Goal: Task Accomplishment & Management: Manage account settings

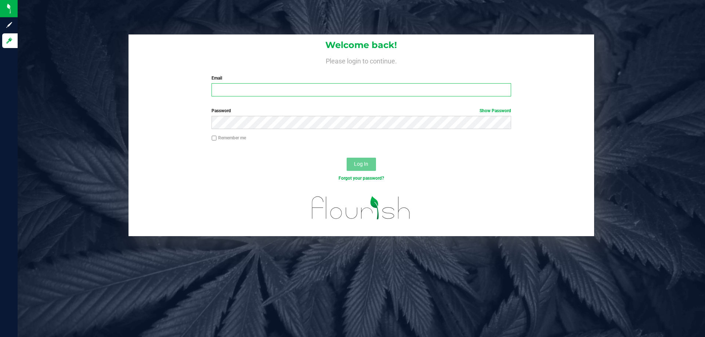
click at [266, 91] on input "Email" at bounding box center [360, 89] width 299 height 13
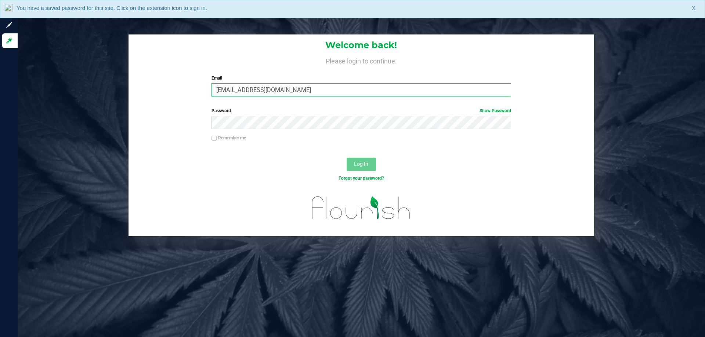
type input "[EMAIL_ADDRESS][DOMAIN_NAME]"
click at [268, 145] on div "Remember me" at bounding box center [360, 142] width 465 height 14
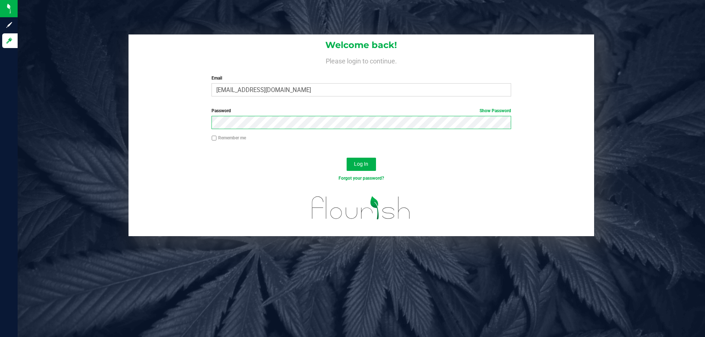
click at [346, 158] on button "Log In" at bounding box center [360, 164] width 29 height 13
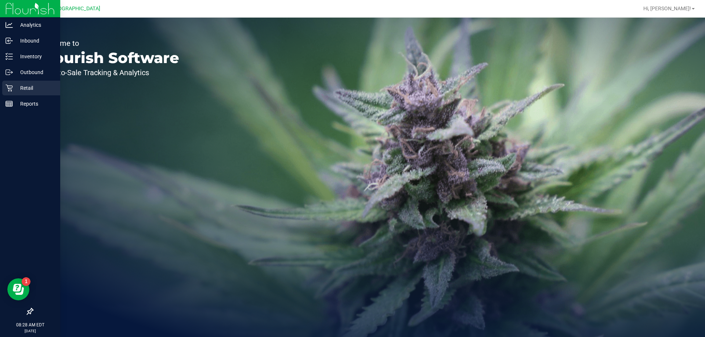
click at [11, 88] on icon at bounding box center [9, 88] width 7 height 7
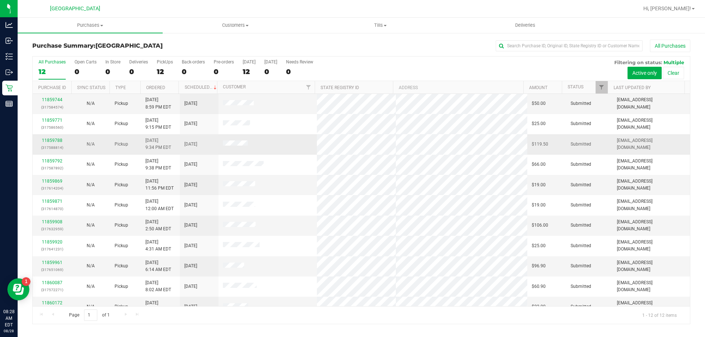
scroll to position [31, 0]
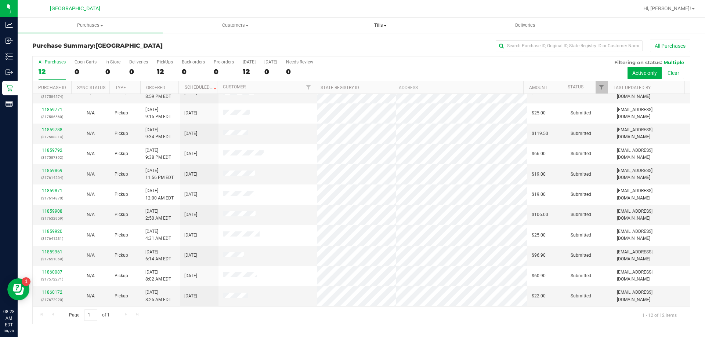
click at [382, 23] on span "Tills" at bounding box center [380, 25] width 144 height 7
click at [339, 45] on span "Manage tills" at bounding box center [333, 44] width 50 height 6
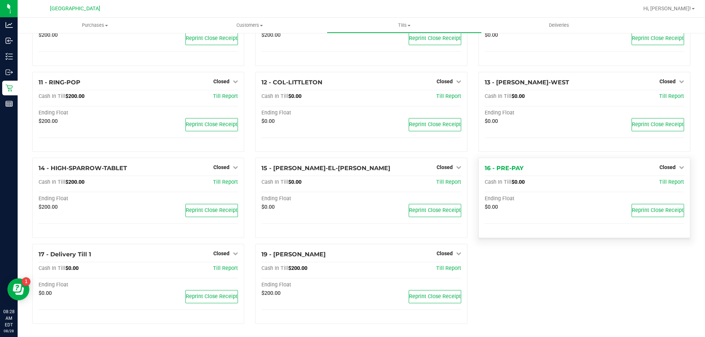
scroll to position [265, 0]
click at [661, 169] on span "Closed" at bounding box center [667, 167] width 16 height 6
click at [657, 183] on link "Open Till" at bounding box center [666, 183] width 19 height 6
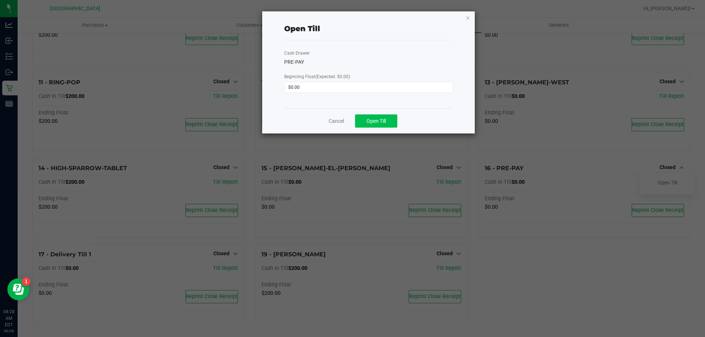
drag, startPoint x: 356, startPoint y: 114, endPoint x: 368, endPoint y: 115, distance: 12.2
click at [359, 114] on div "Cancel Open Till" at bounding box center [368, 120] width 168 height 25
click at [370, 116] on button "Open Till" at bounding box center [376, 121] width 42 height 13
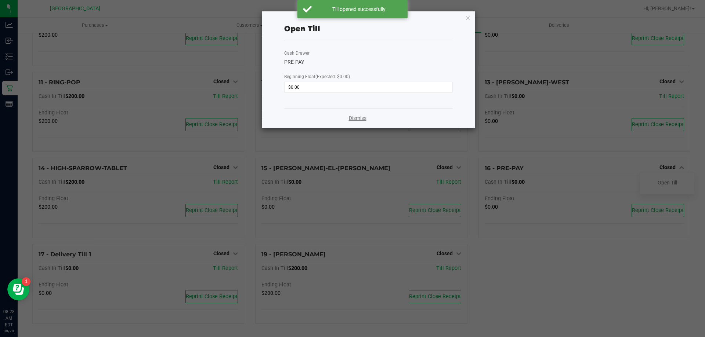
click at [358, 121] on link "Dismiss" at bounding box center [358, 119] width 18 height 8
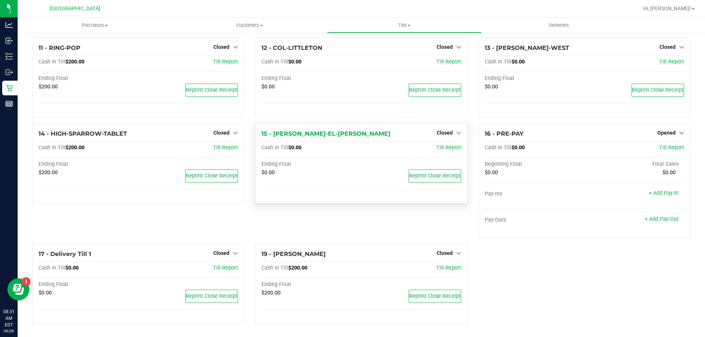
scroll to position [80, 0]
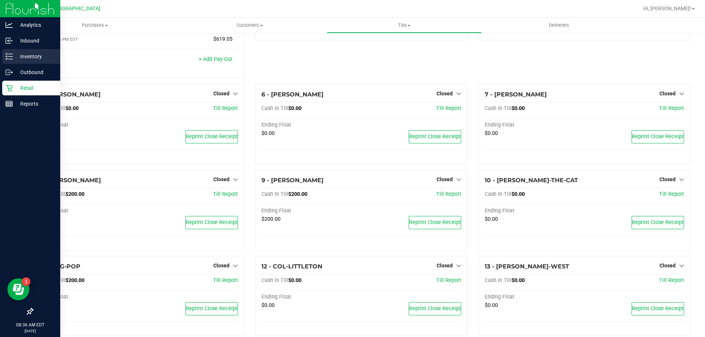
click at [15, 63] on div "Inventory" at bounding box center [31, 56] width 58 height 15
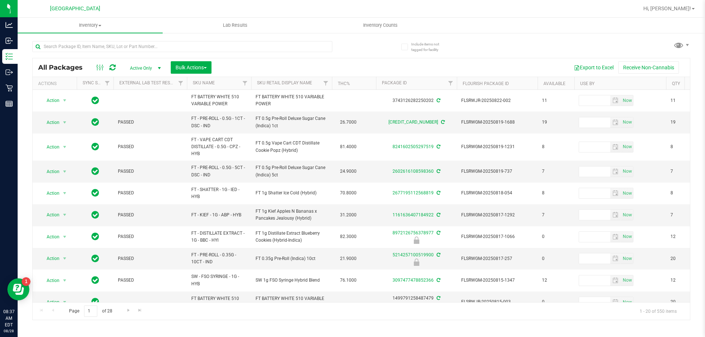
click at [232, 82] on th "SKU Name" at bounding box center [219, 83] width 64 height 13
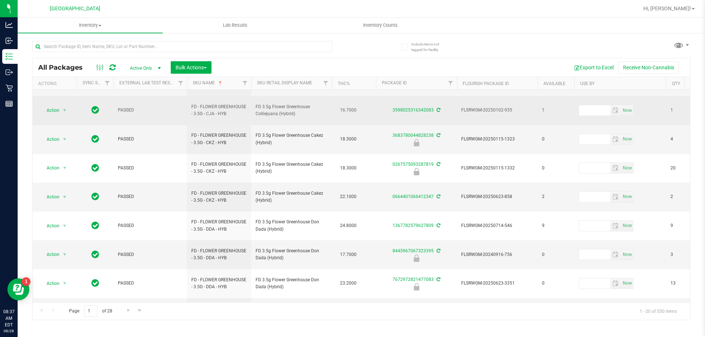
scroll to position [236, 0]
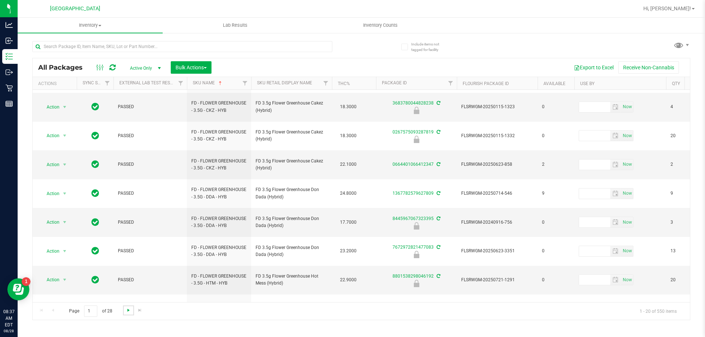
click at [127, 312] on span "Go to the next page" at bounding box center [129, 311] width 6 height 6
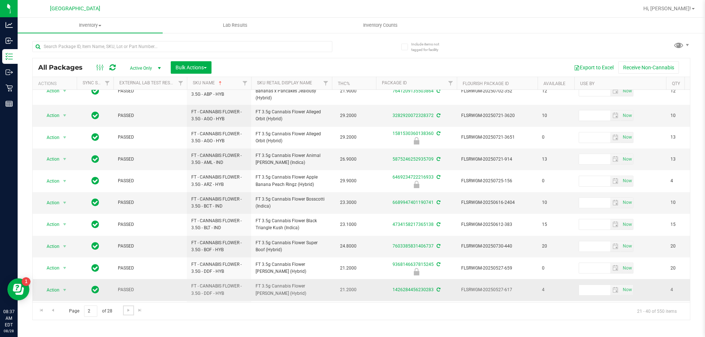
scroll to position [234, 0]
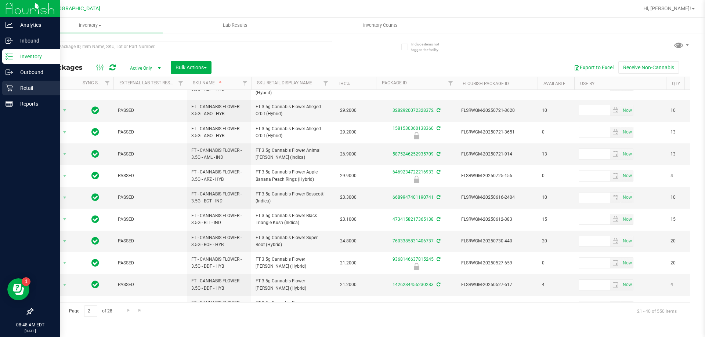
click at [12, 90] on icon at bounding box center [9, 87] width 7 height 7
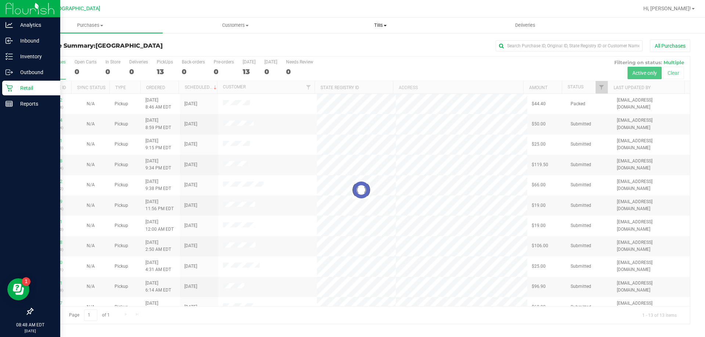
click at [380, 22] on span "Tills" at bounding box center [380, 25] width 144 height 7
click at [338, 45] on span "Manage tills" at bounding box center [333, 44] width 50 height 6
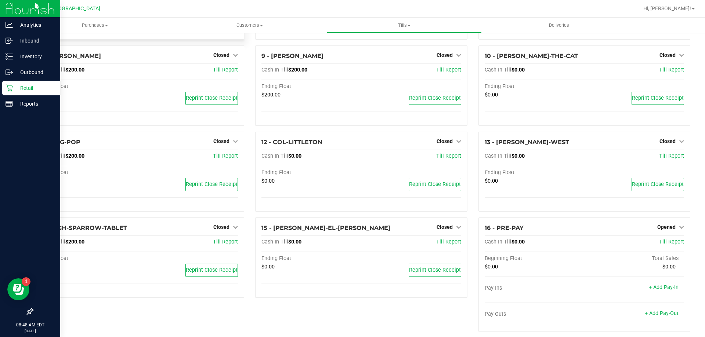
scroll to position [210, 0]
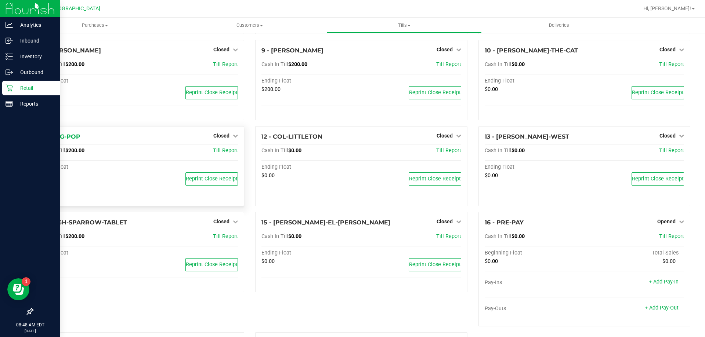
click at [225, 132] on div "Closed" at bounding box center [225, 135] width 25 height 9
click at [217, 135] on span "Closed" at bounding box center [221, 136] width 16 height 6
click at [214, 153] on link "Open Till" at bounding box center [220, 151] width 19 height 6
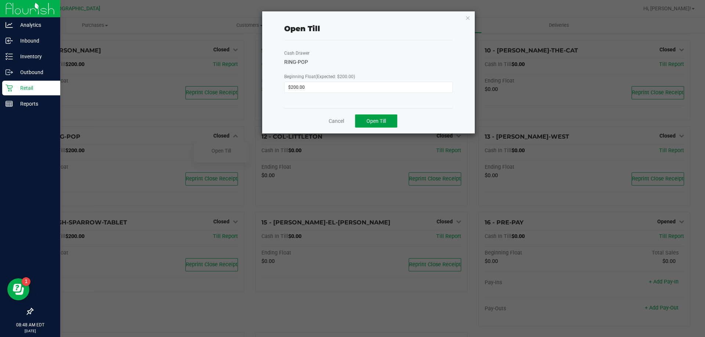
click at [373, 121] on span "Open Till" at bounding box center [375, 121] width 19 height 6
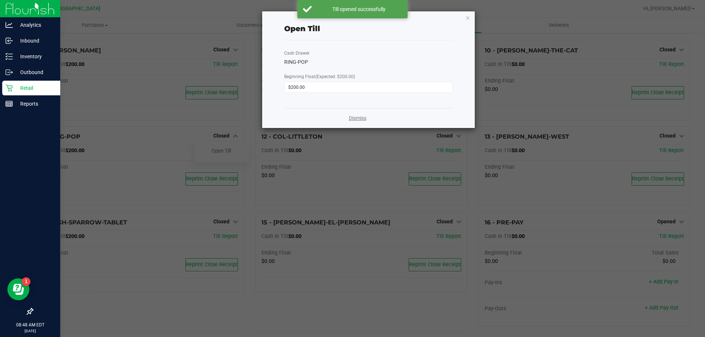
click at [363, 116] on link "Dismiss" at bounding box center [358, 119] width 18 height 8
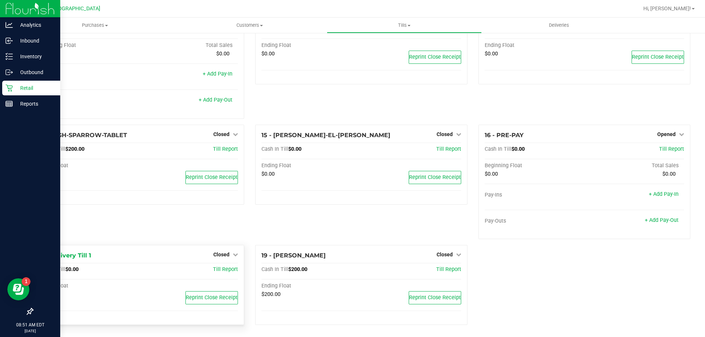
scroll to position [334, 0]
click at [441, 253] on span "Closed" at bounding box center [444, 254] width 16 height 6
click at [434, 272] on div "Open Till" at bounding box center [444, 268] width 54 height 9
click at [435, 268] on link "Open Till" at bounding box center [444, 269] width 19 height 6
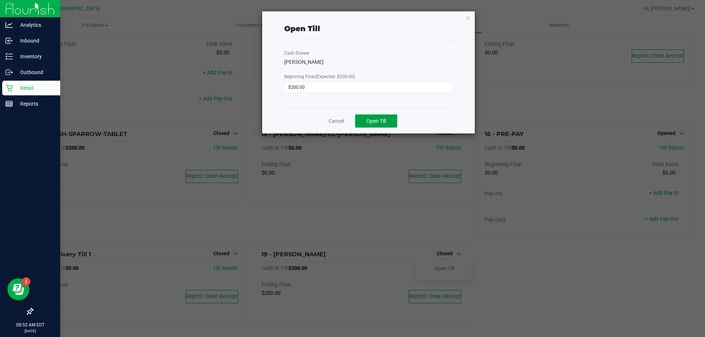
click at [363, 123] on button "Open Till" at bounding box center [376, 121] width 42 height 13
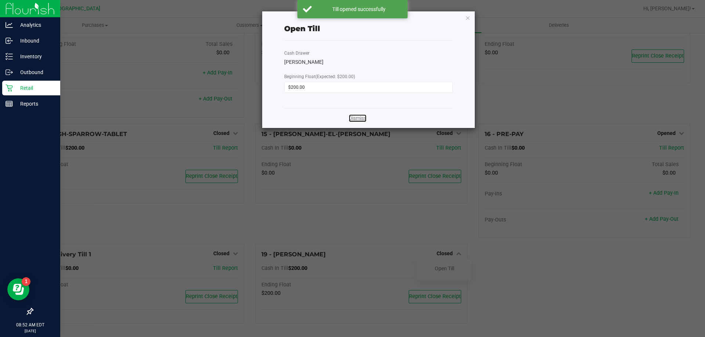
click at [349, 121] on link "Dismiss" at bounding box center [358, 119] width 18 height 8
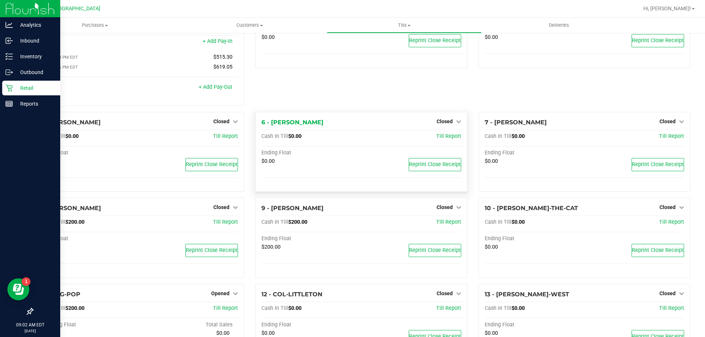
scroll to position [0, 0]
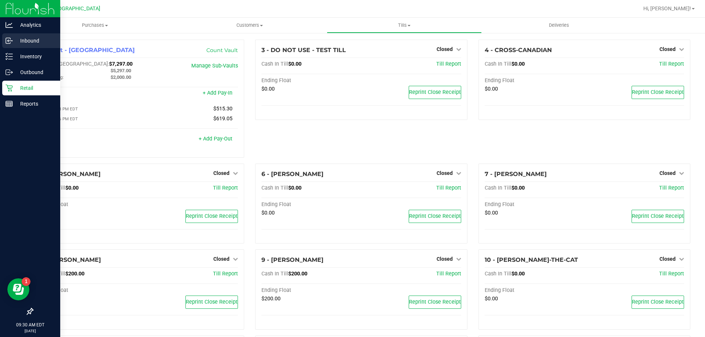
click at [23, 47] on div "Inbound" at bounding box center [31, 40] width 58 height 15
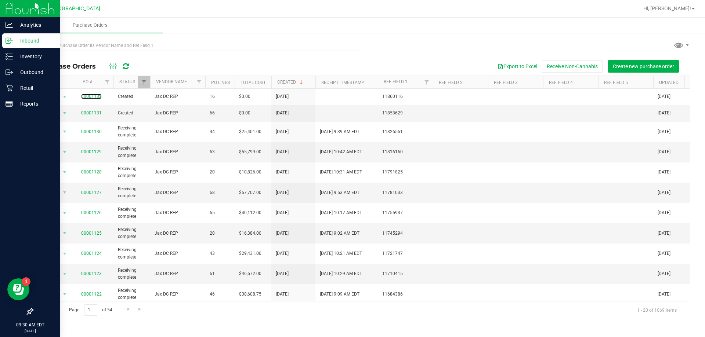
click at [100, 98] on link "00001132" at bounding box center [91, 96] width 21 height 5
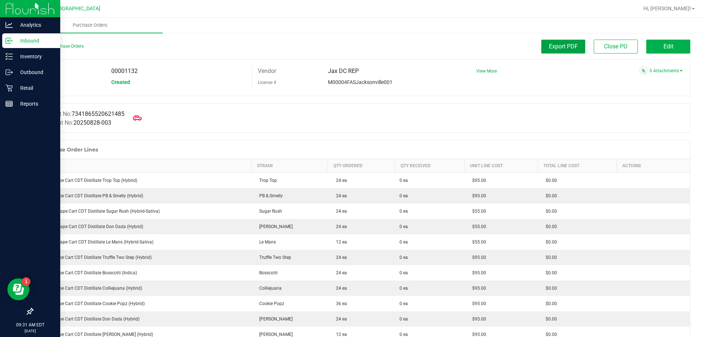
click at [554, 46] on span "Export PDF" at bounding box center [563, 46] width 29 height 7
click at [41, 46] on link "Back to Purchase Orders" at bounding box center [57, 46] width 51 height 5
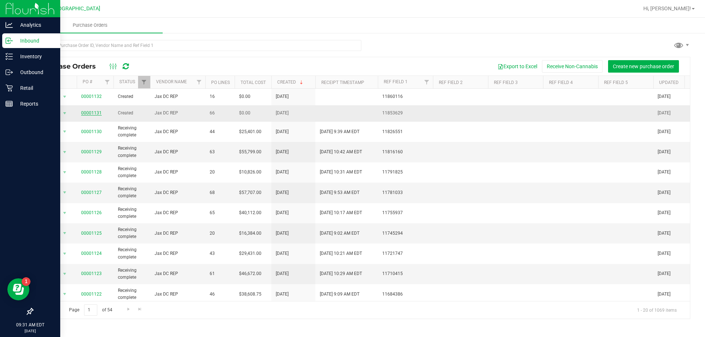
click at [91, 113] on link "00001131" at bounding box center [91, 112] width 21 height 5
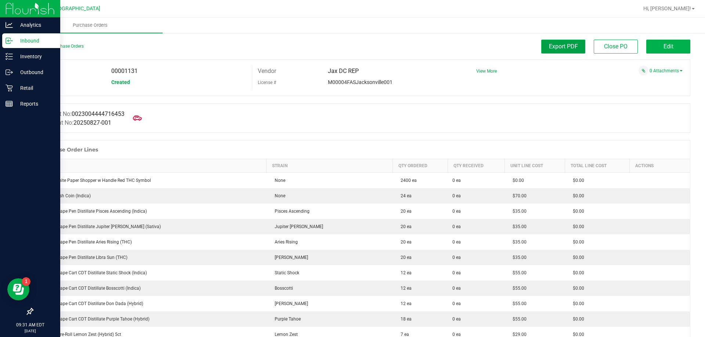
click at [549, 46] on span "Export PDF" at bounding box center [563, 46] width 29 height 7
click at [36, 48] on link "Inbound" at bounding box center [30, 41] width 60 height 16
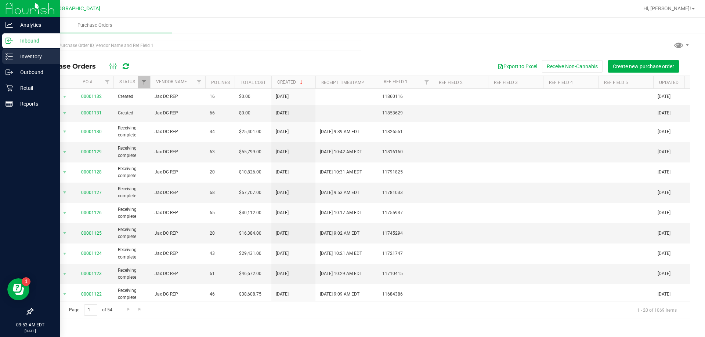
click at [25, 55] on p "Inventory" at bounding box center [35, 56] width 44 height 9
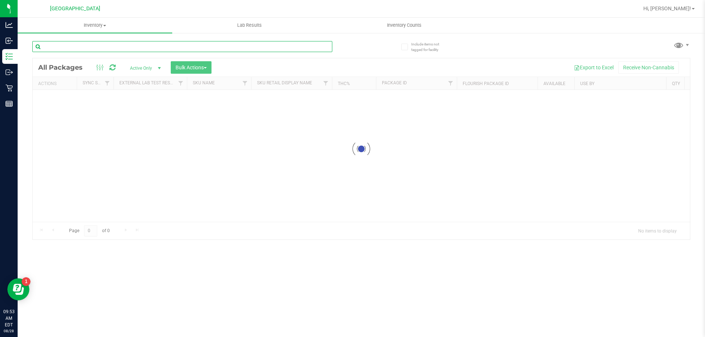
click at [90, 46] on div "Inventory All packages All inventory Waste log Create inventory Lab Results Inv…" at bounding box center [361, 178] width 687 height 320
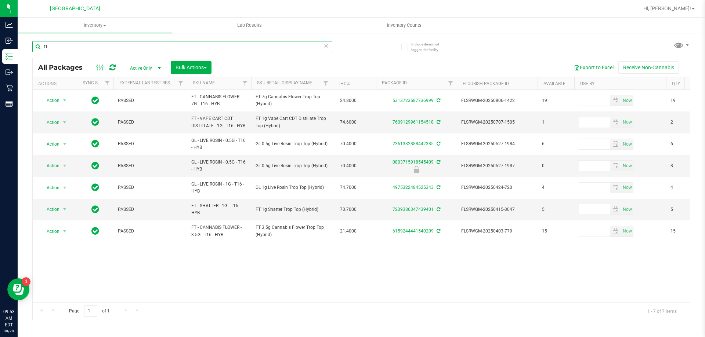
type input "t"
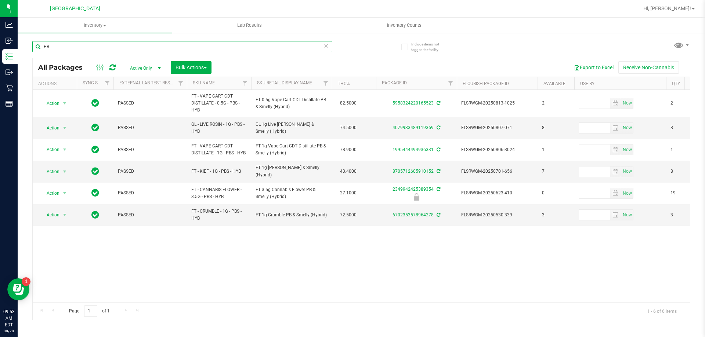
type input "P"
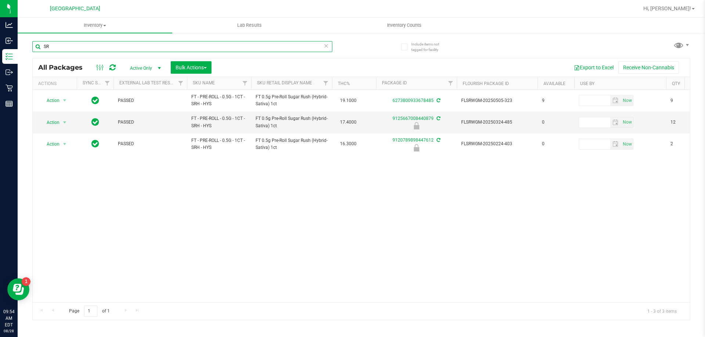
type input "S"
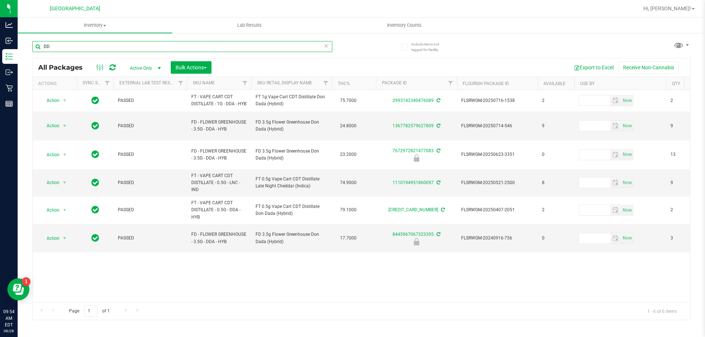
type input "D"
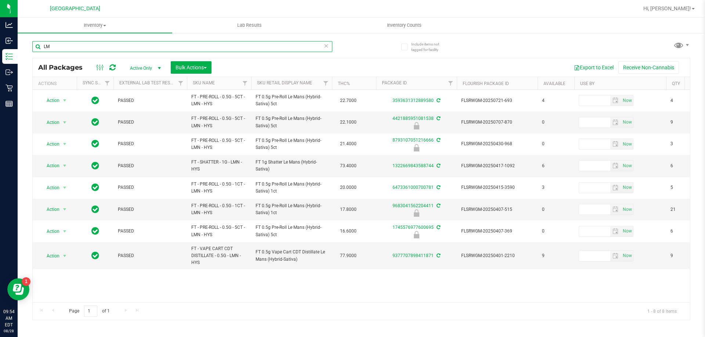
type input "L"
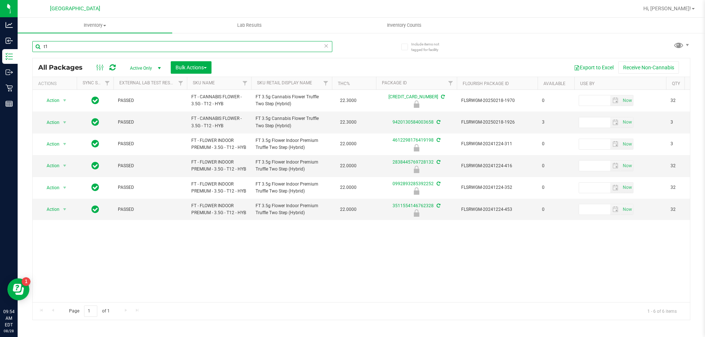
type input "t"
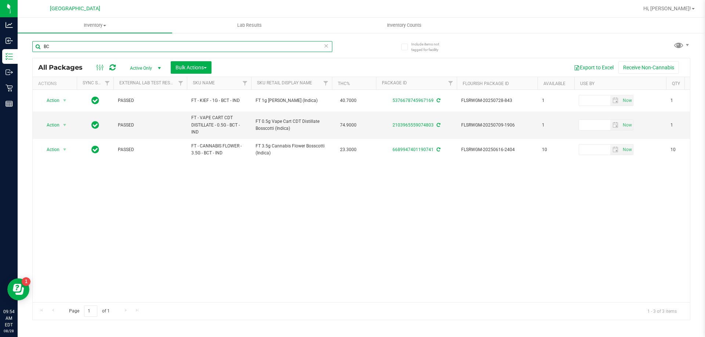
type input "B"
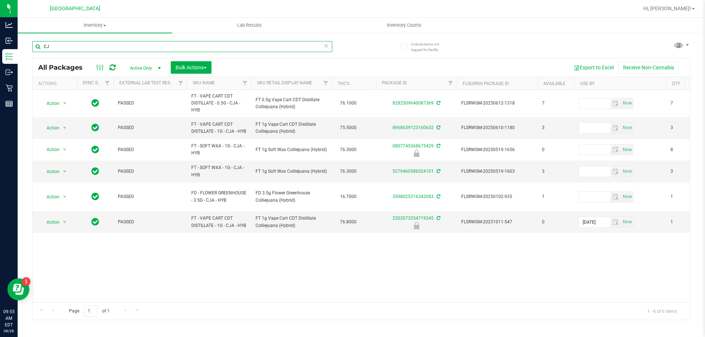
type input "C"
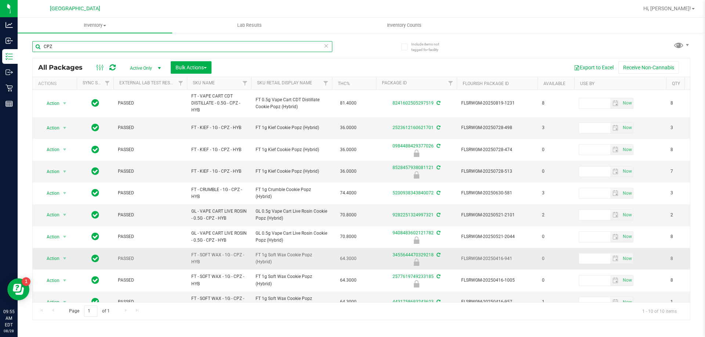
scroll to position [16, 0]
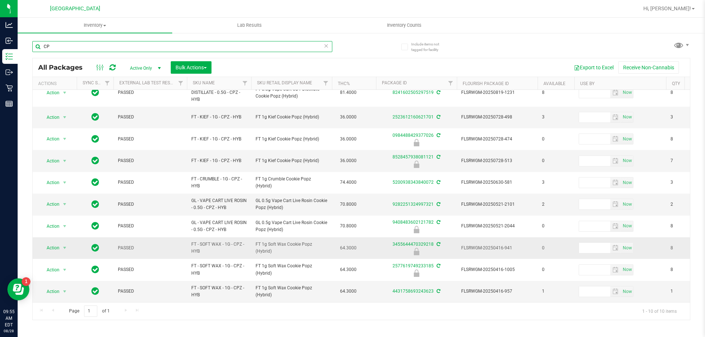
type input "C"
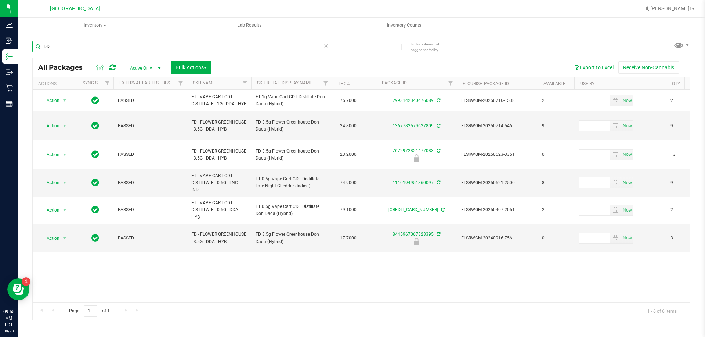
type input "D"
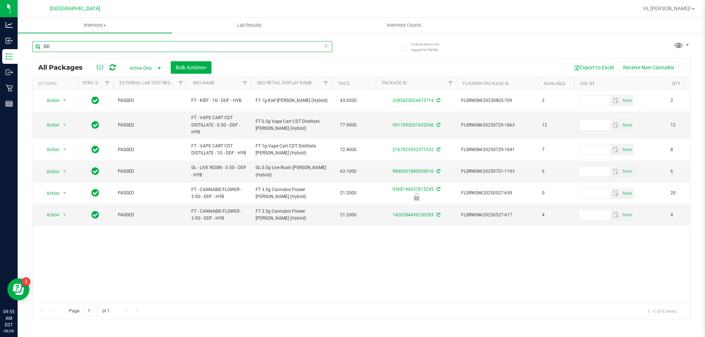
type input "D"
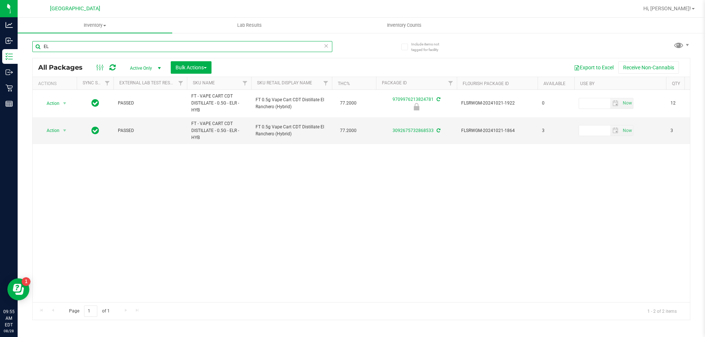
type input "E"
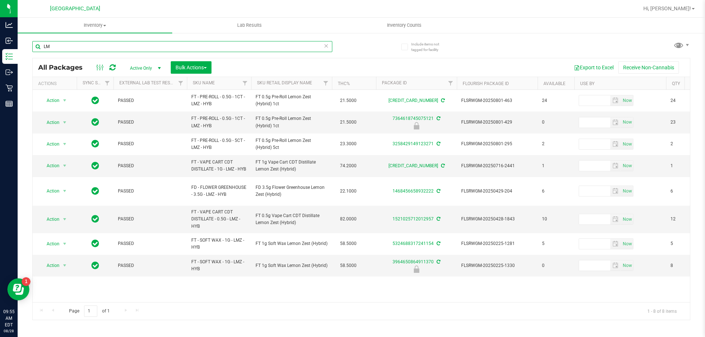
type input "L"
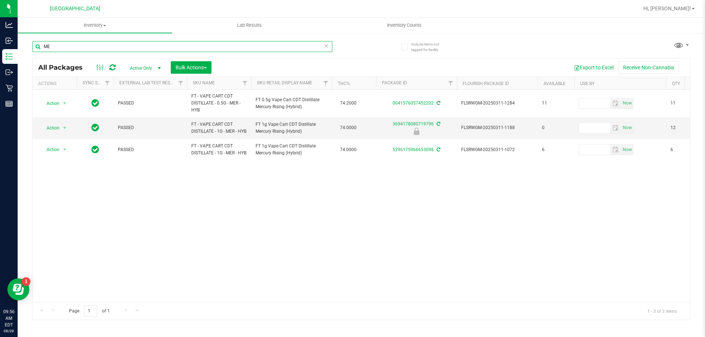
type input "M"
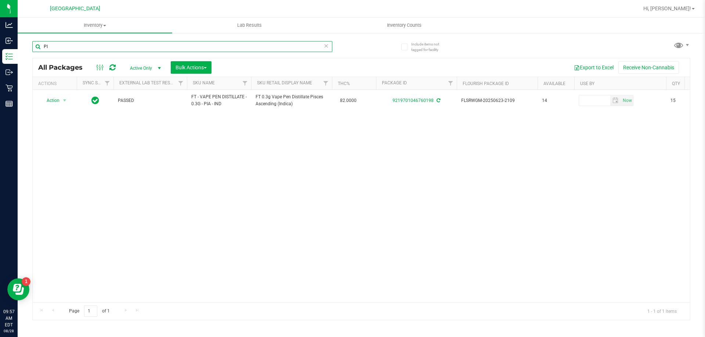
type input "P"
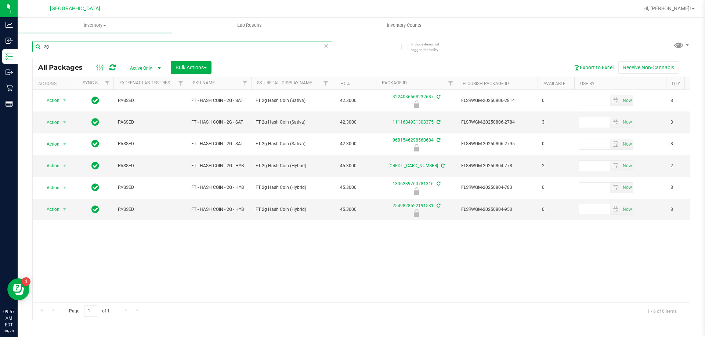
type input "2"
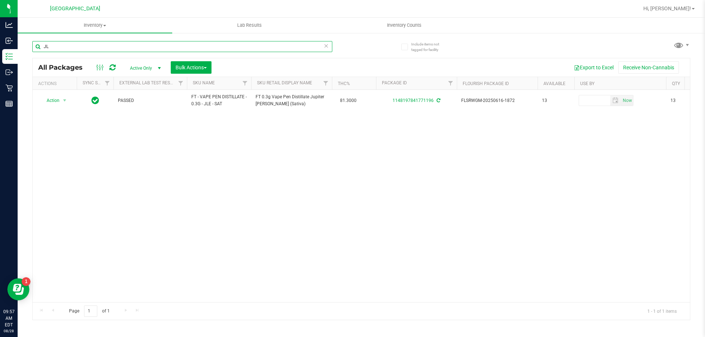
type input "J"
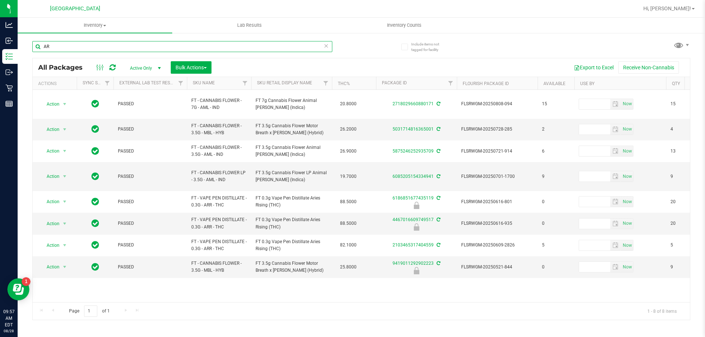
type input "A"
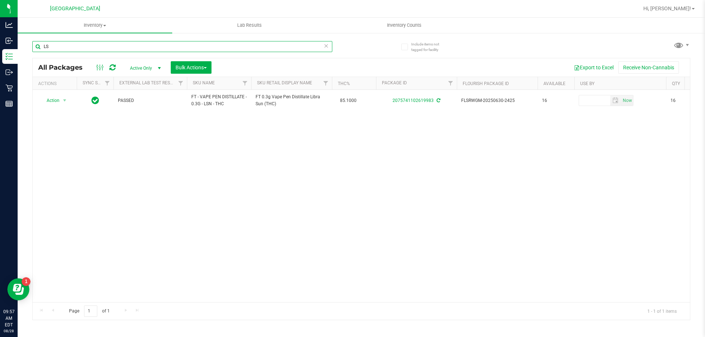
type input "L"
type input "P"
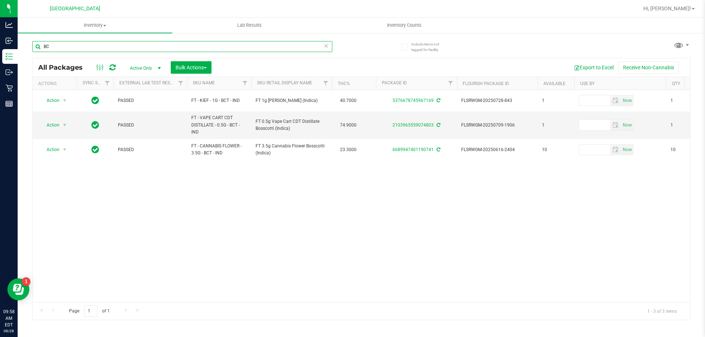
type input "B"
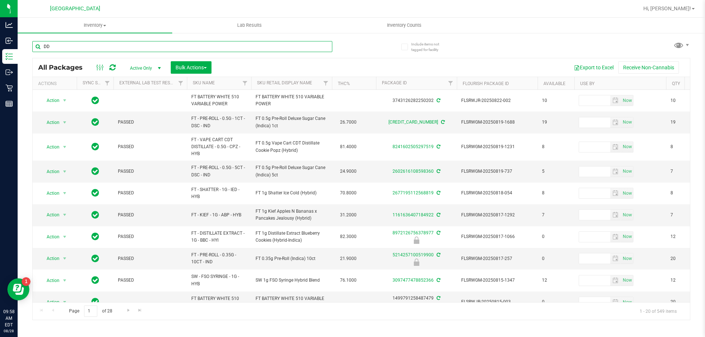
type input "D"
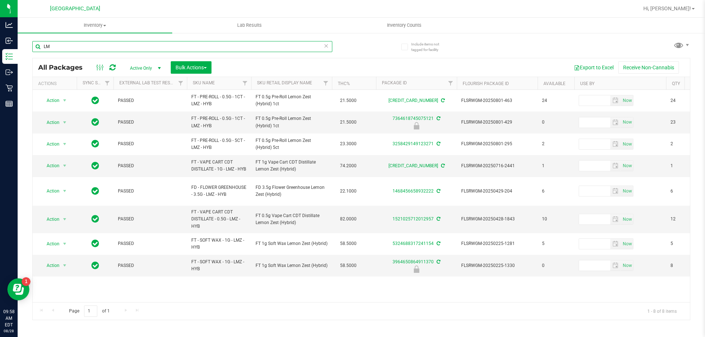
type input "L"
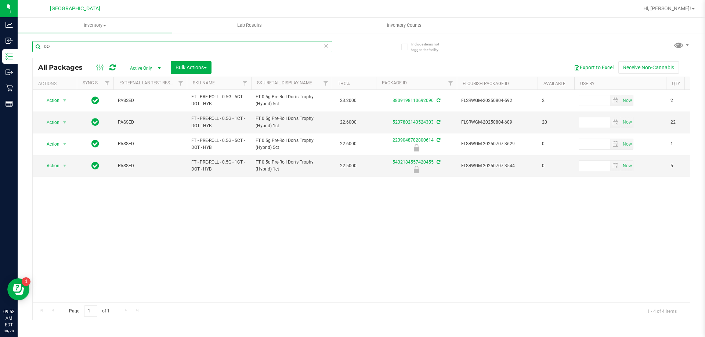
type input "D"
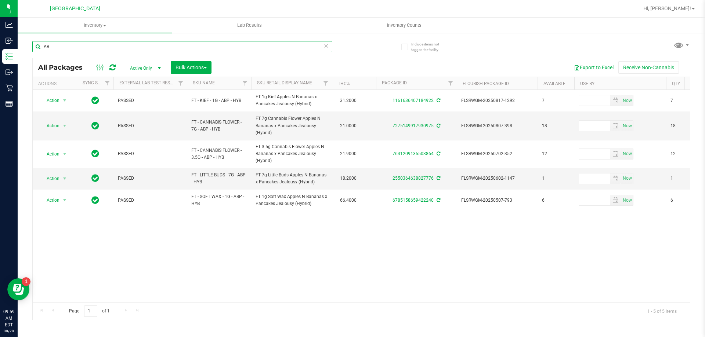
type input "A"
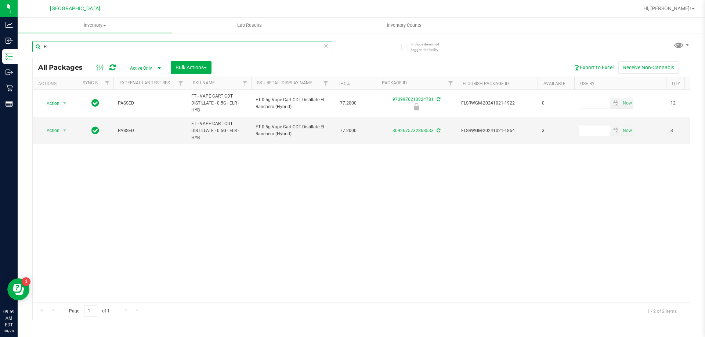
type input "E"
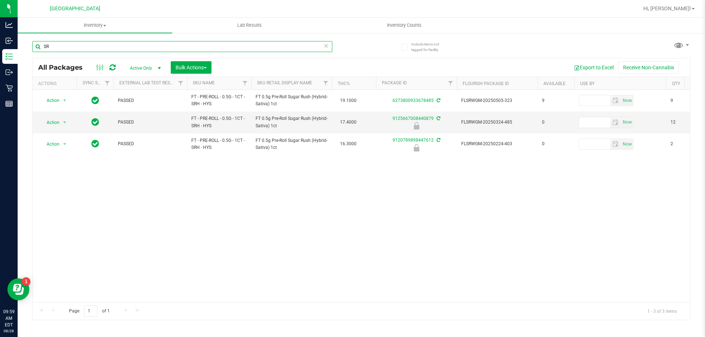
type input "S"
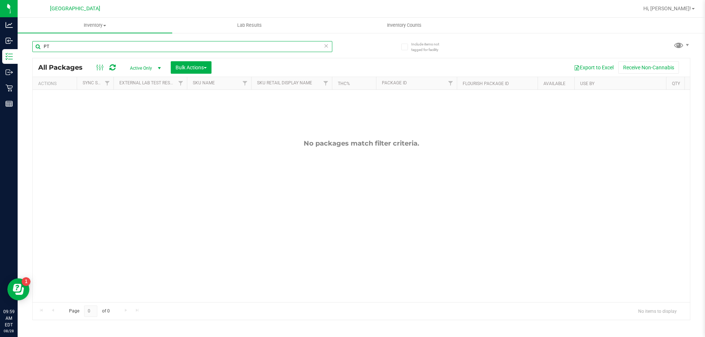
type input "P"
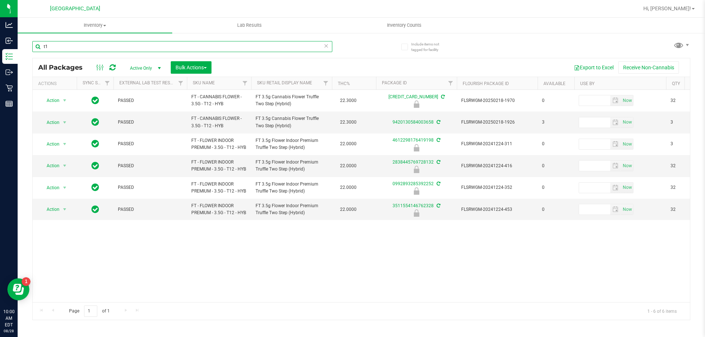
type input "t"
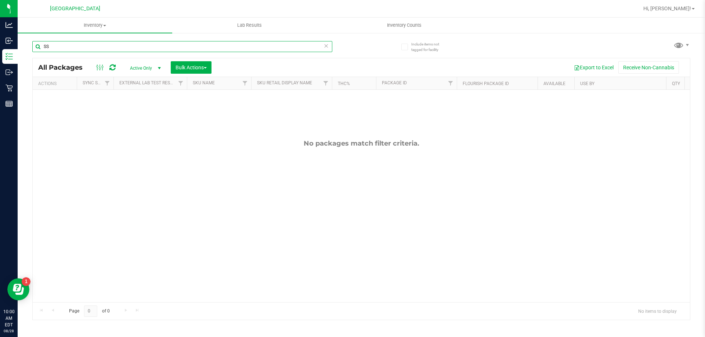
type input "S"
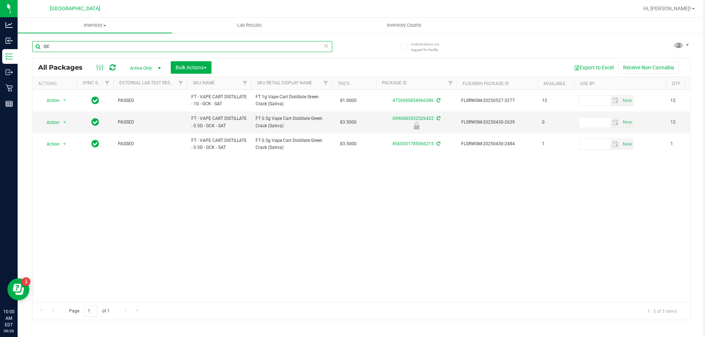
type input "G"
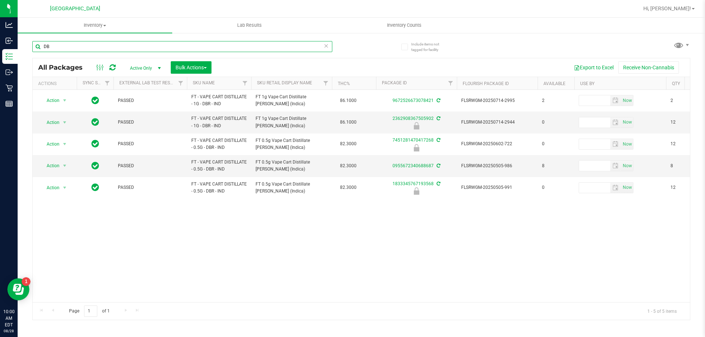
type input "D"
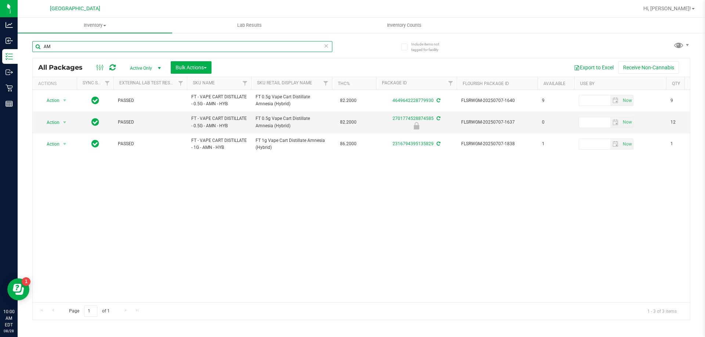
type input "A"
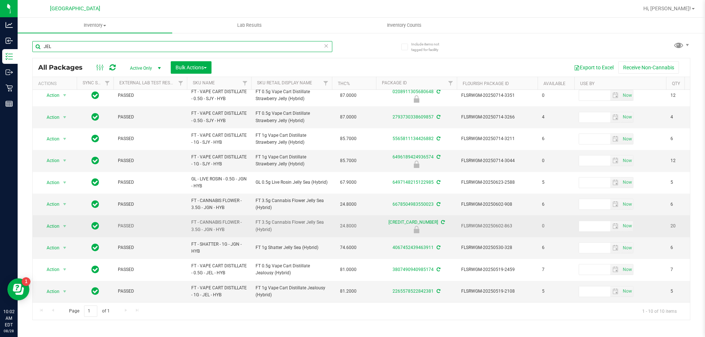
scroll to position [11, 0]
type input "J"
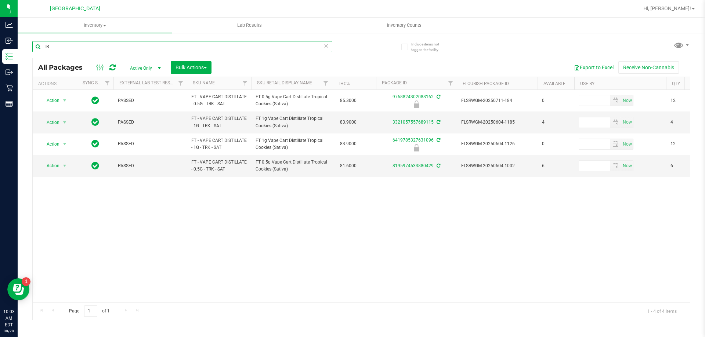
type input "T"
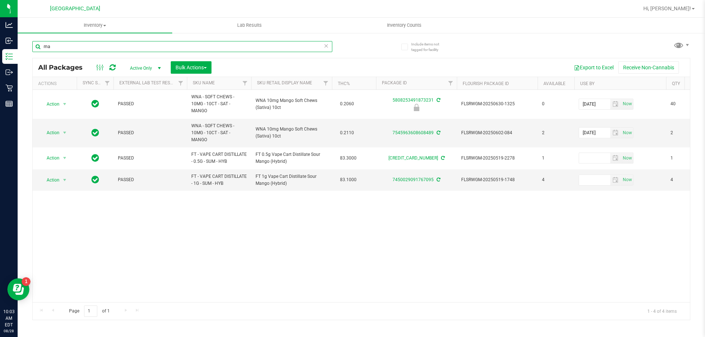
type input "m"
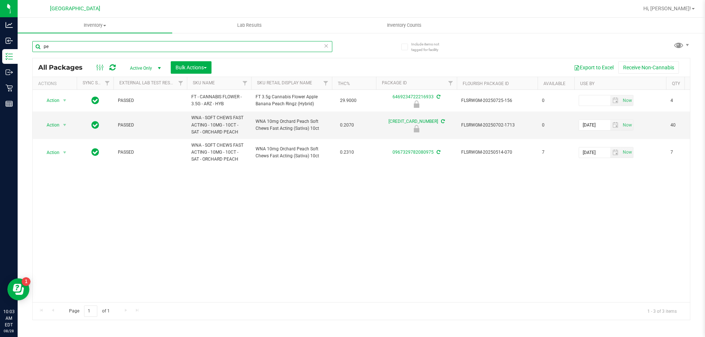
type input "p"
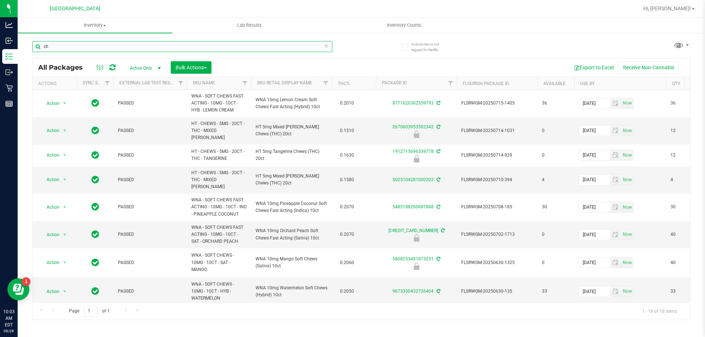
type input "c"
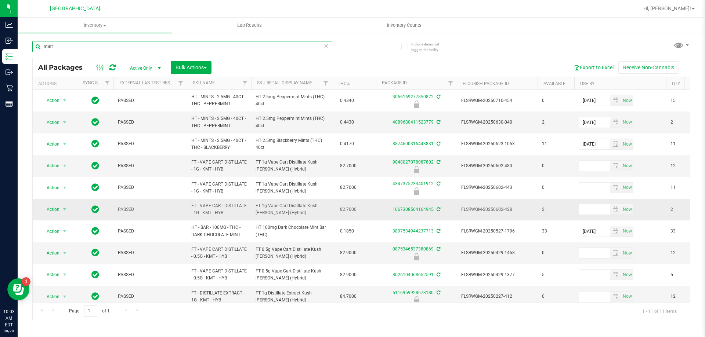
scroll to position [32, 0]
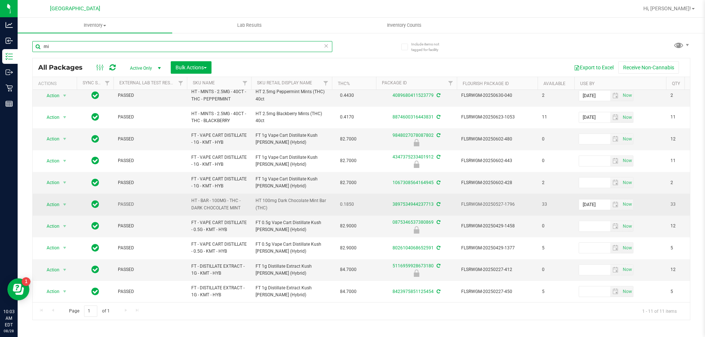
type input "m"
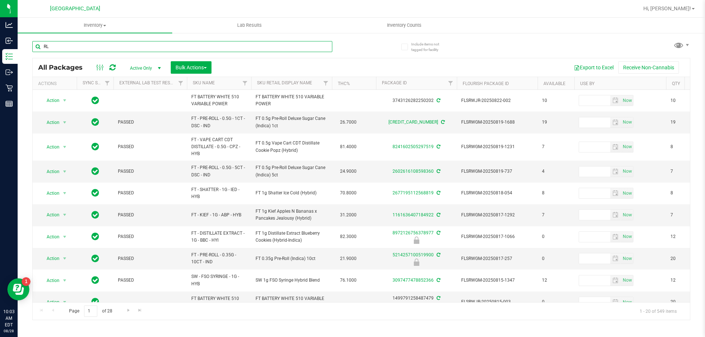
type input "RLF"
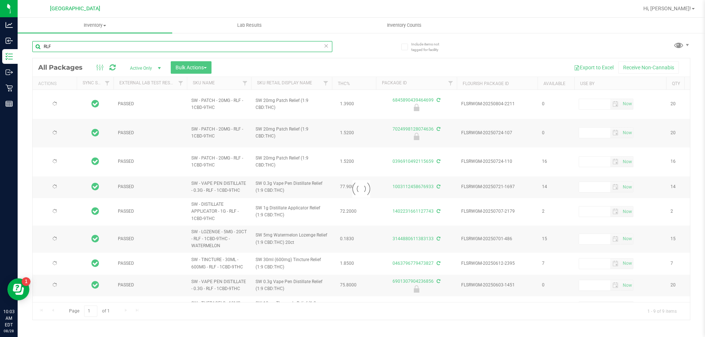
type input "[DATE]"
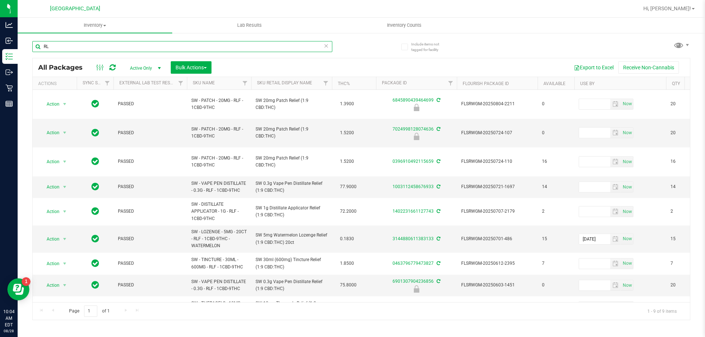
type input "R"
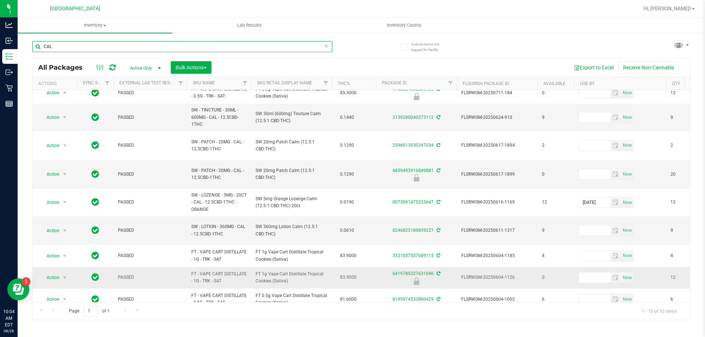
scroll to position [22, 0]
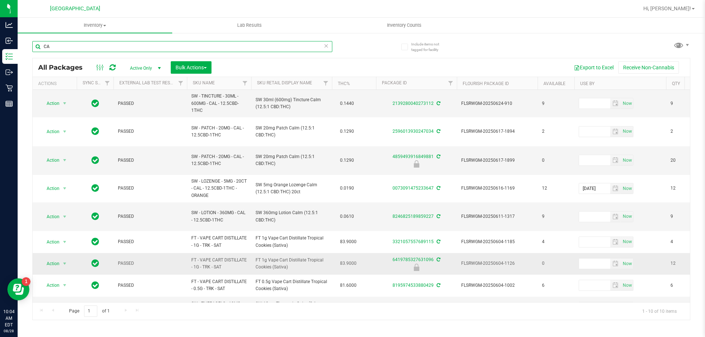
type input "C"
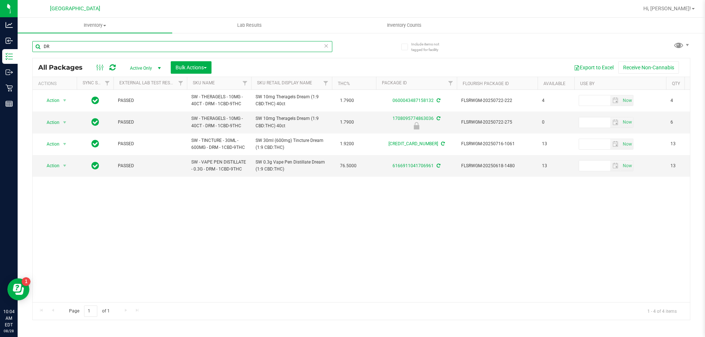
type input "D"
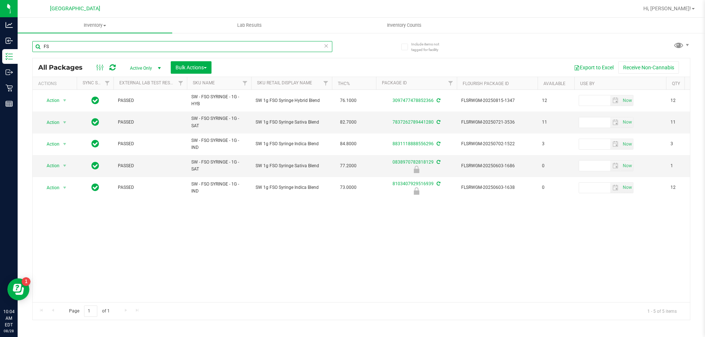
type input "F"
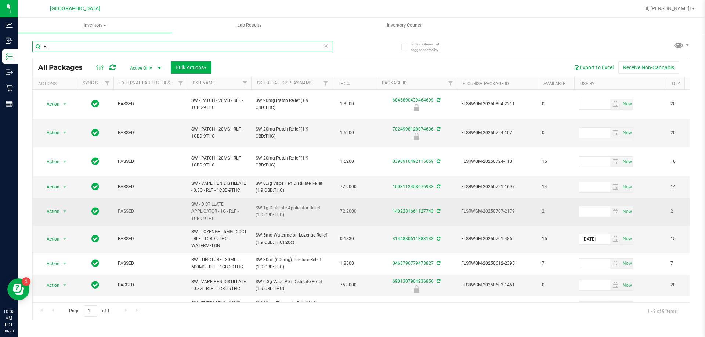
type input "R"
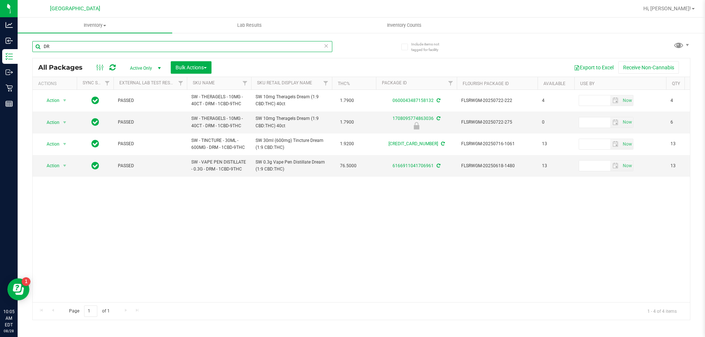
type input "D"
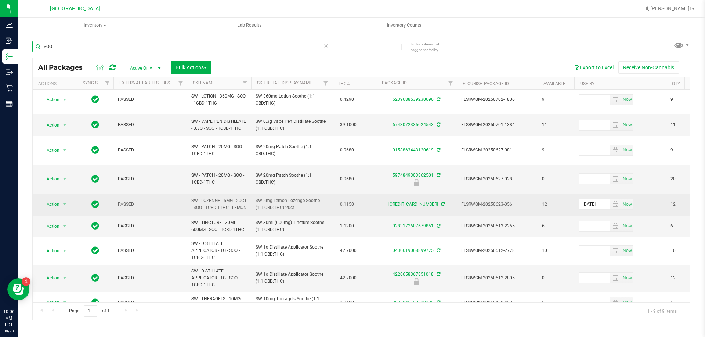
scroll to position [6, 0]
type input "S"
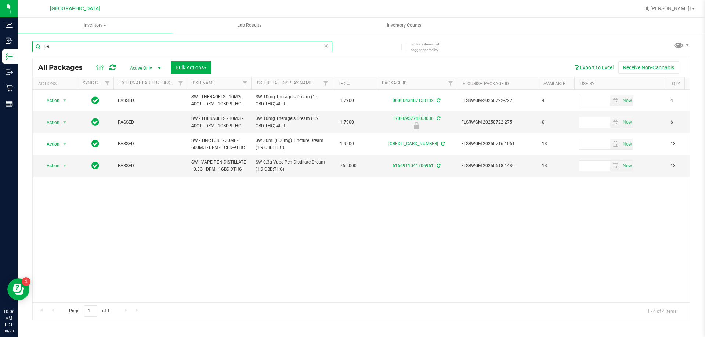
type input "D"
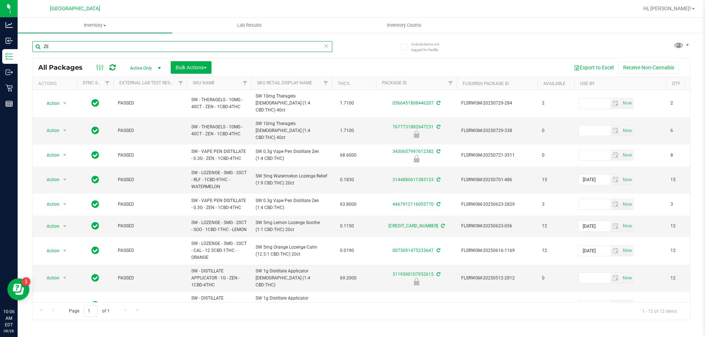
type input "Z"
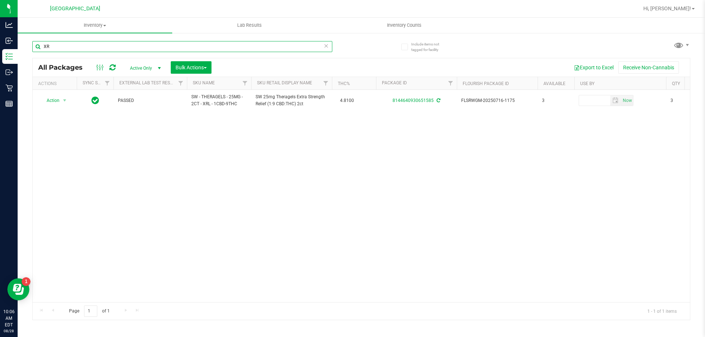
type input "X"
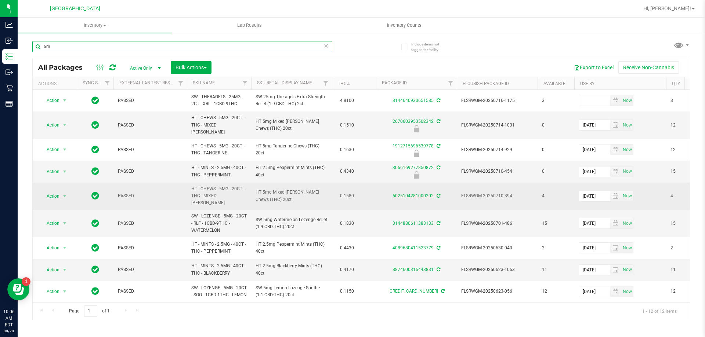
type input "5"
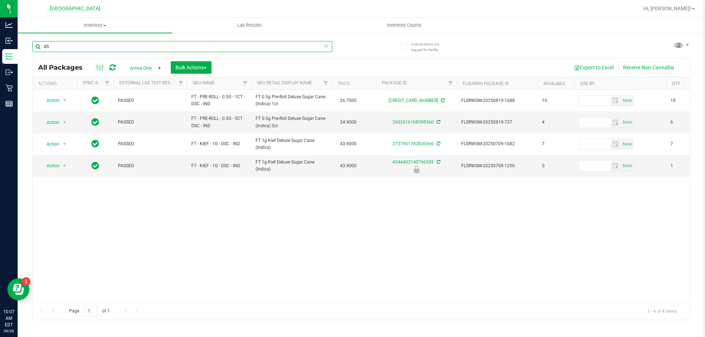
type input "d"
type input "J"
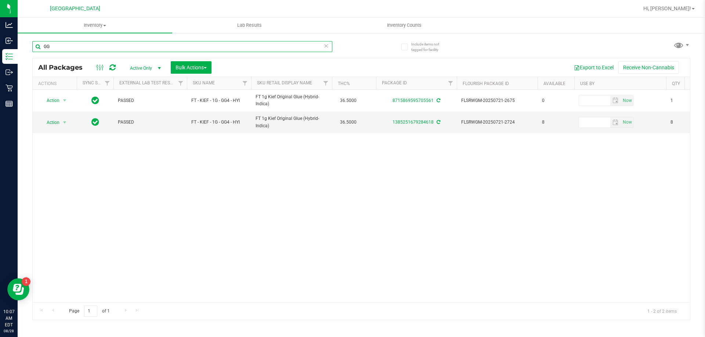
type input "G"
type input "P"
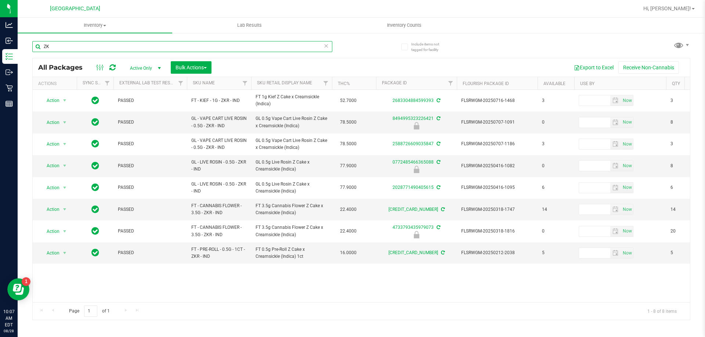
type input "Z"
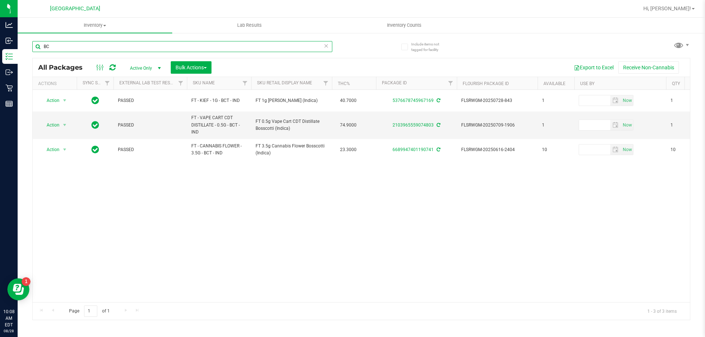
type input "B"
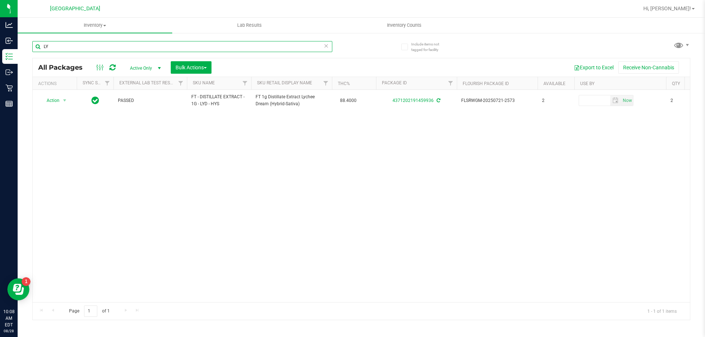
type input "L"
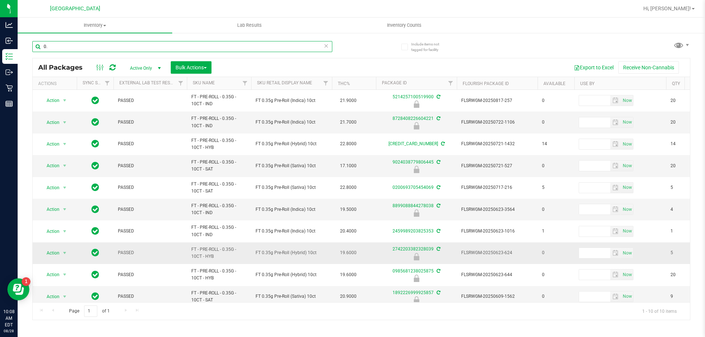
type input "0"
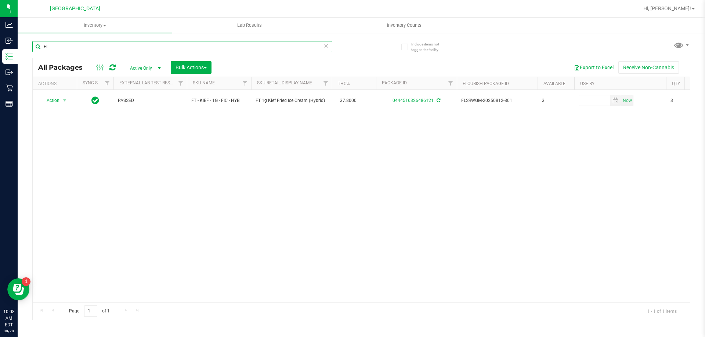
type input "F"
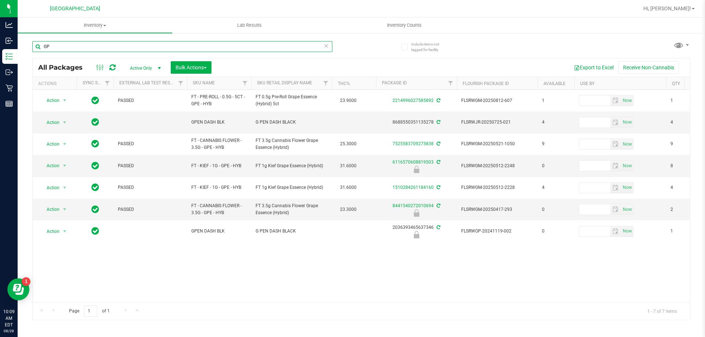
type input "G"
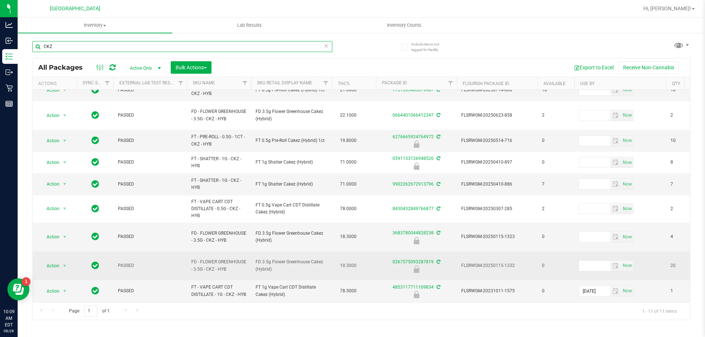
scroll to position [49, 0]
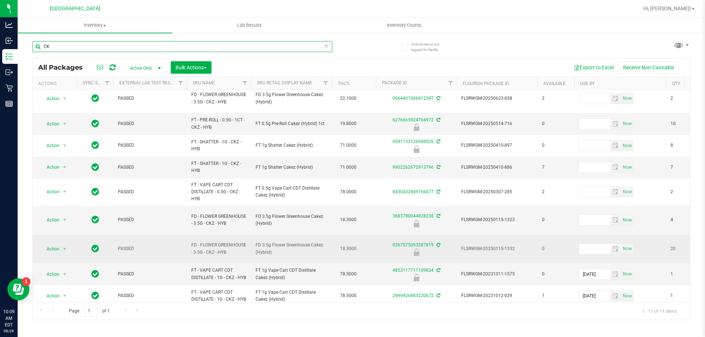
type input "C"
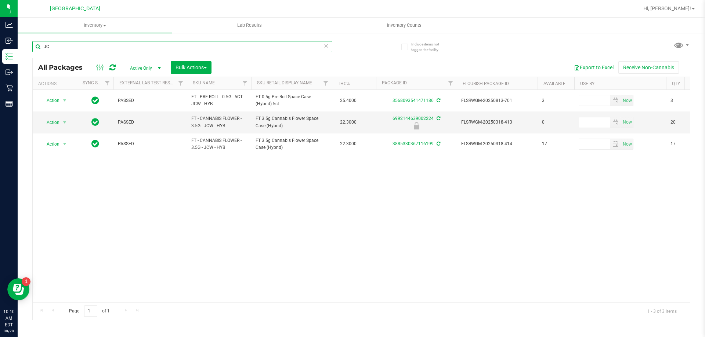
type input "J"
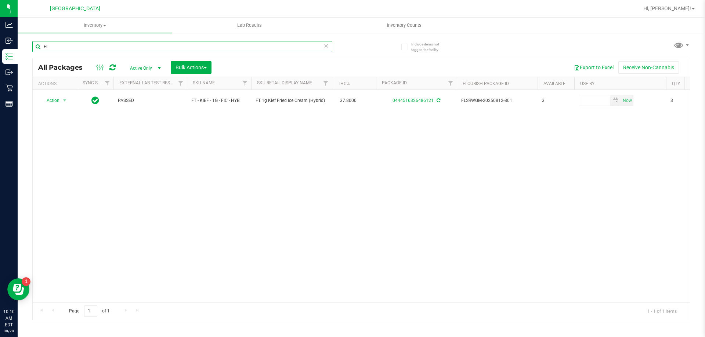
type input "F"
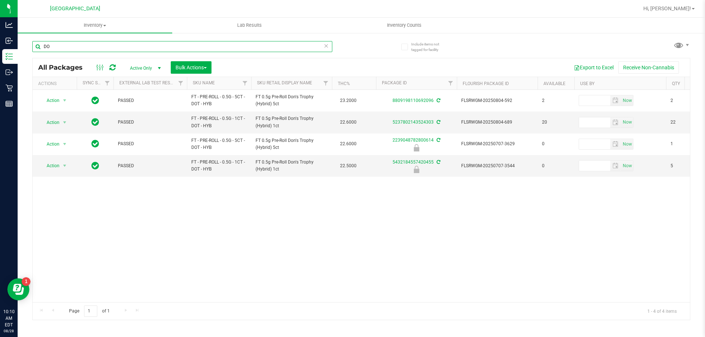
type input "D"
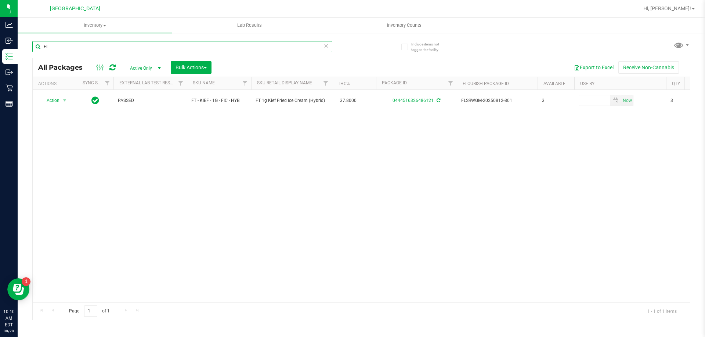
type input "F"
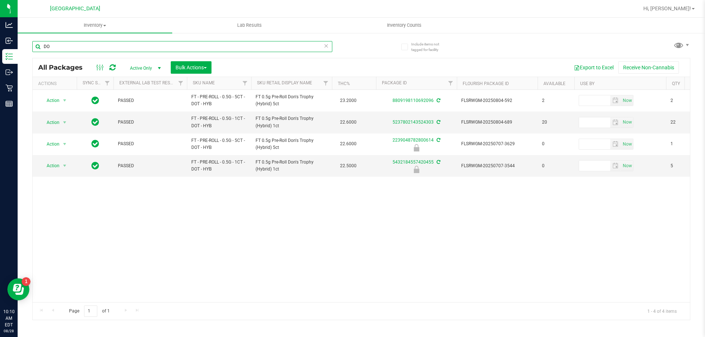
type input "D"
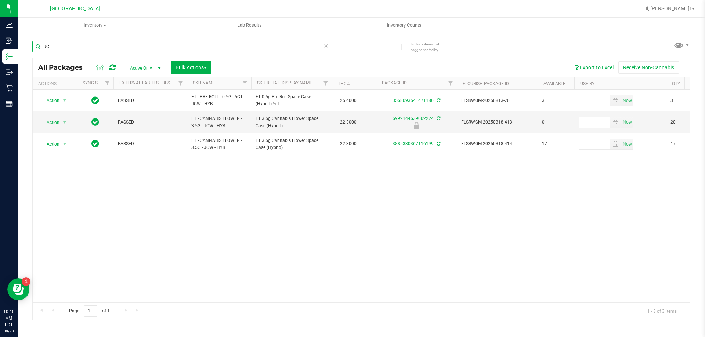
type input "J"
type input "E"
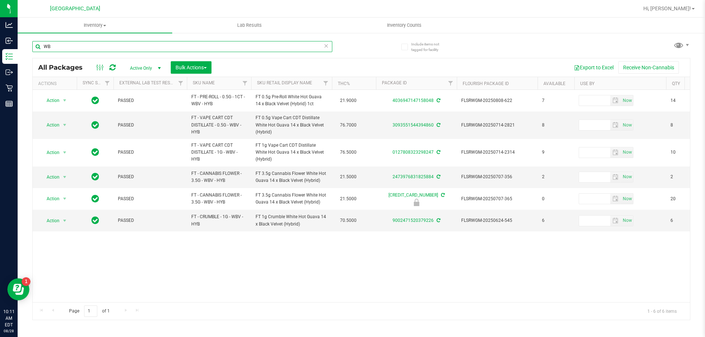
type input "W"
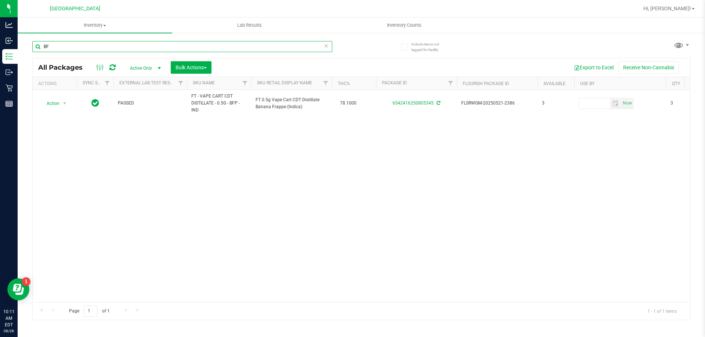
type input "B"
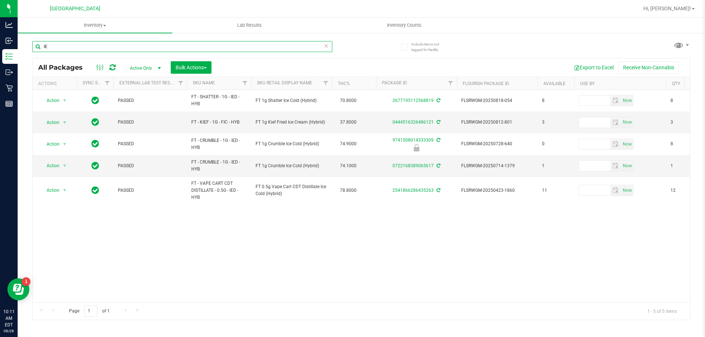
type input "I"
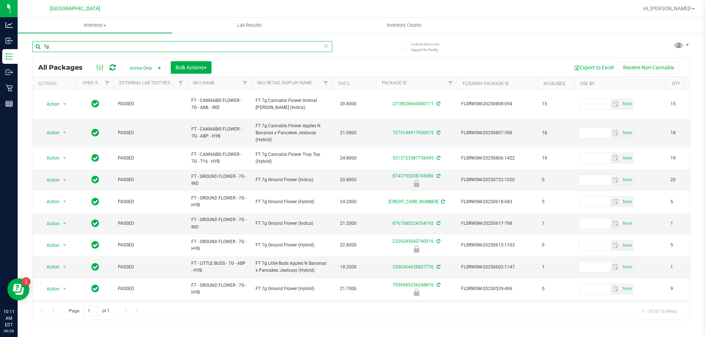
type input "7"
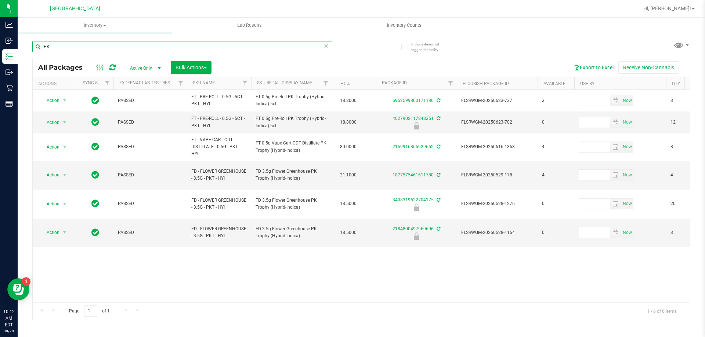
type input "P"
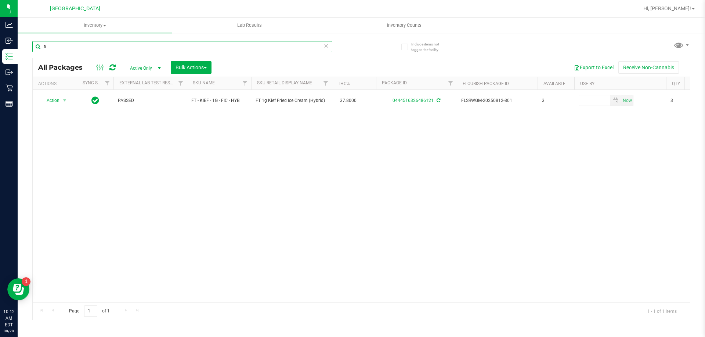
type input "f"
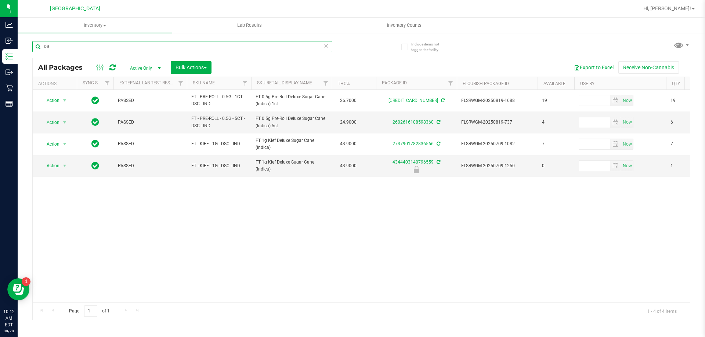
type input "D"
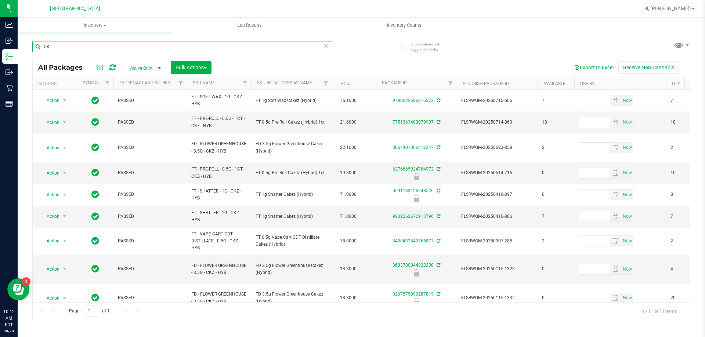
type input "C"
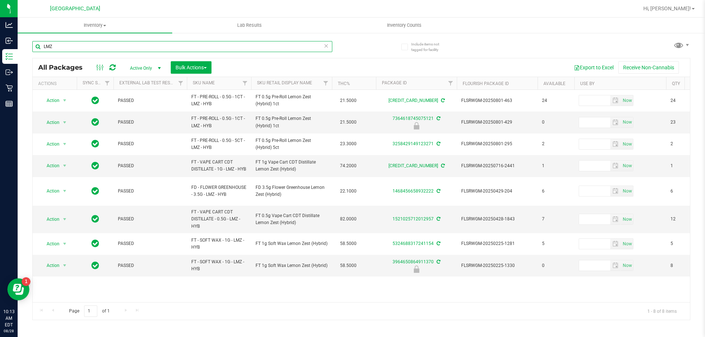
type input "LMZ"
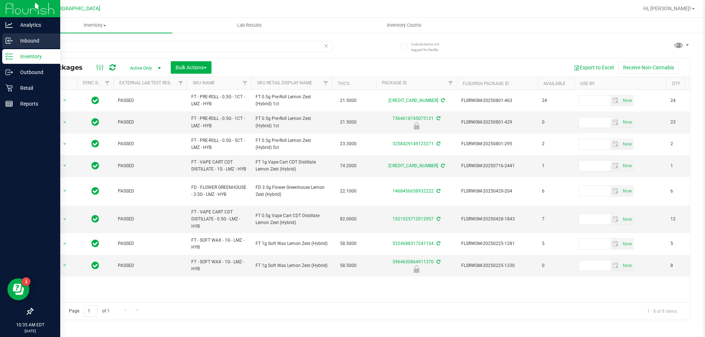
click at [25, 37] on p "Inbound" at bounding box center [35, 40] width 44 height 9
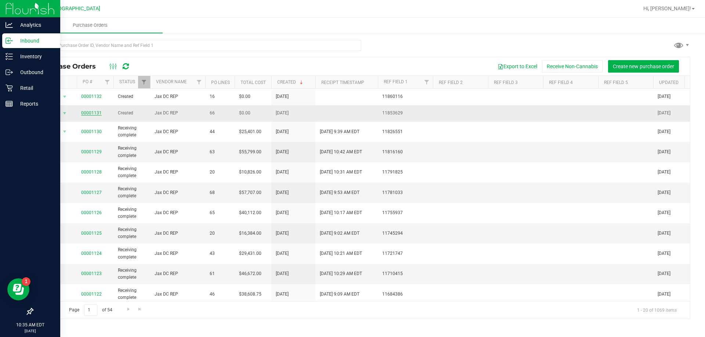
click at [92, 110] on span "00001131" at bounding box center [91, 113] width 21 height 7
click at [87, 115] on link "00001131" at bounding box center [91, 112] width 21 height 5
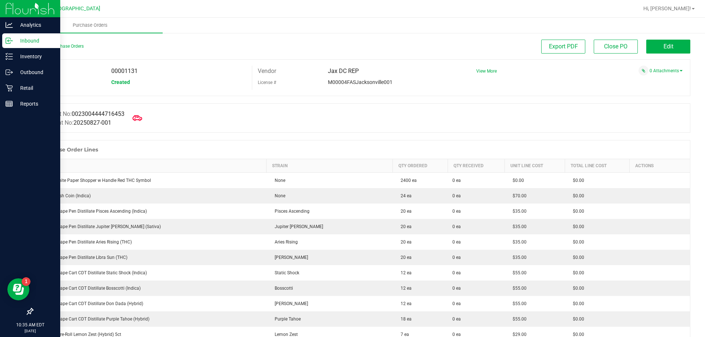
click at [142, 120] on icon at bounding box center [137, 118] width 10 height 10
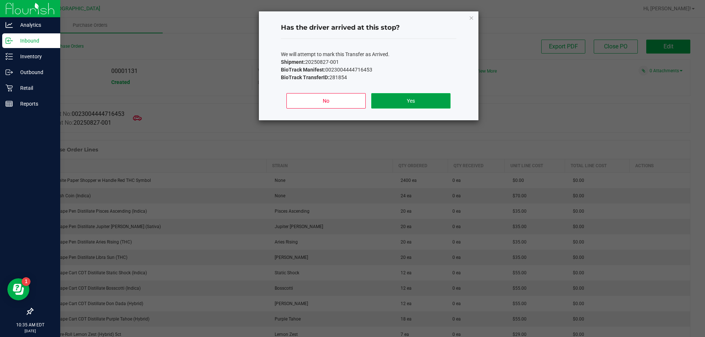
click at [423, 103] on button "Yes" at bounding box center [410, 100] width 79 height 15
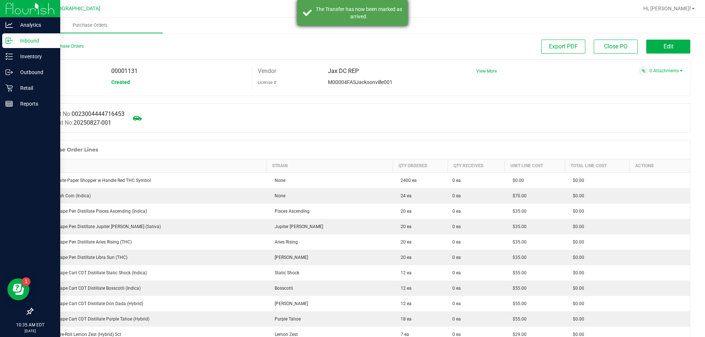
click at [331, 21] on div "The Transfer has now been marked as arrived." at bounding box center [352, 13] width 110 height 26
click at [10, 40] on icon at bounding box center [9, 40] width 7 height 7
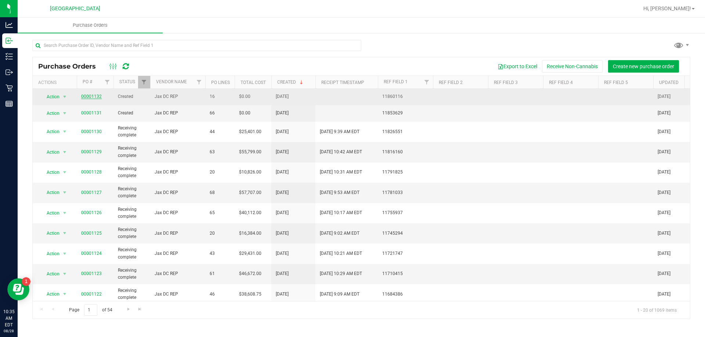
click at [98, 95] on link "00001132" at bounding box center [91, 96] width 21 height 5
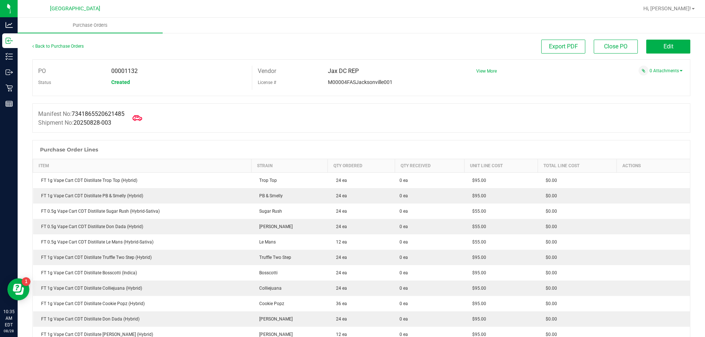
click at [142, 118] on icon at bounding box center [137, 118] width 10 height 10
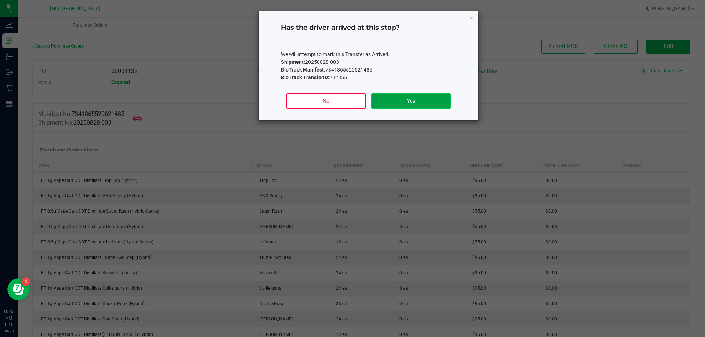
click at [383, 99] on button "Yes" at bounding box center [410, 100] width 79 height 15
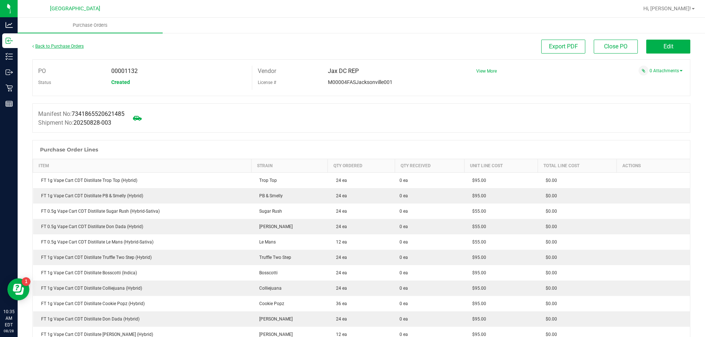
click at [44, 46] on link "Back to Purchase Orders" at bounding box center [57, 46] width 51 height 5
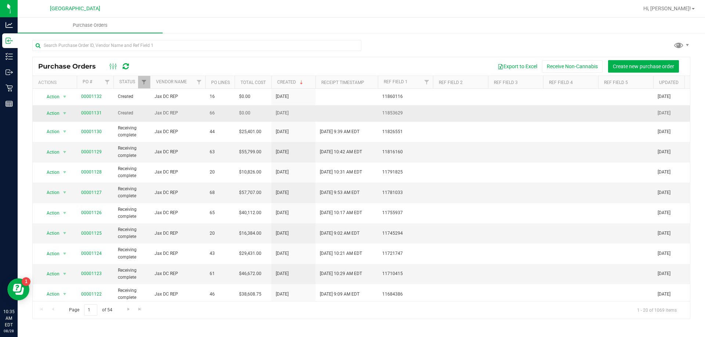
click at [97, 110] on span "00001131" at bounding box center [91, 113] width 21 height 7
drag, startPoint x: 95, startPoint y: 110, endPoint x: 94, endPoint y: 115, distance: 5.3
click at [95, 110] on span "00001131" at bounding box center [91, 113] width 21 height 7
click at [94, 115] on link "00001131" at bounding box center [91, 112] width 21 height 5
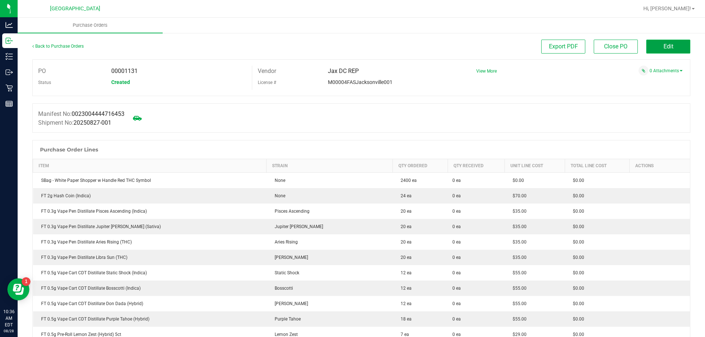
click at [657, 51] on button "Edit" at bounding box center [668, 47] width 44 height 14
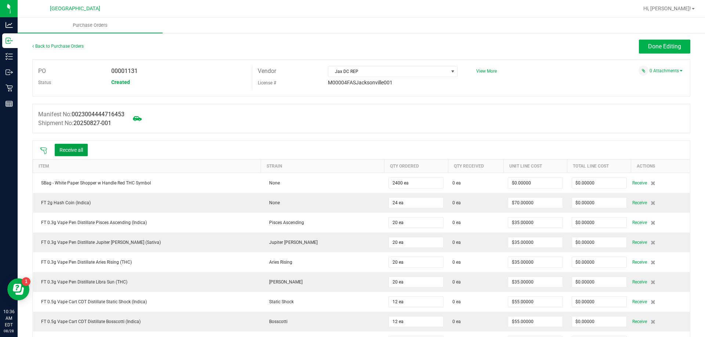
click at [58, 148] on button "Receive all" at bounding box center [71, 150] width 33 height 12
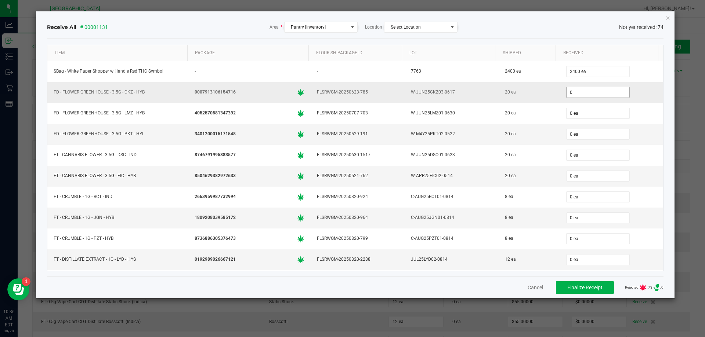
click at [577, 91] on input "0" at bounding box center [597, 92] width 63 height 10
drag, startPoint x: 569, startPoint y: 128, endPoint x: 584, endPoint y: 104, distance: 27.5
click at [569, 127] on div "0 ea" at bounding box center [611, 134] width 95 height 15
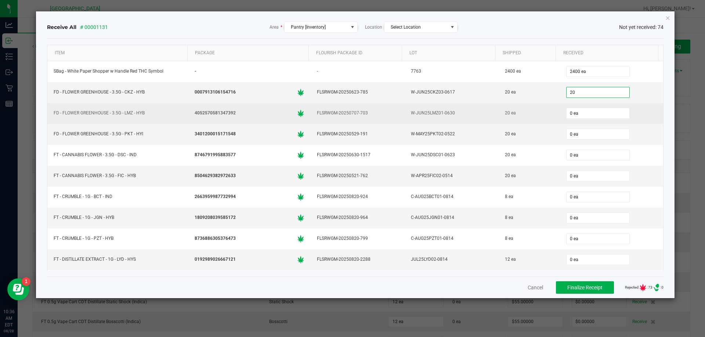
type input "20 ea"
click at [579, 108] on input "0" at bounding box center [597, 113] width 63 height 10
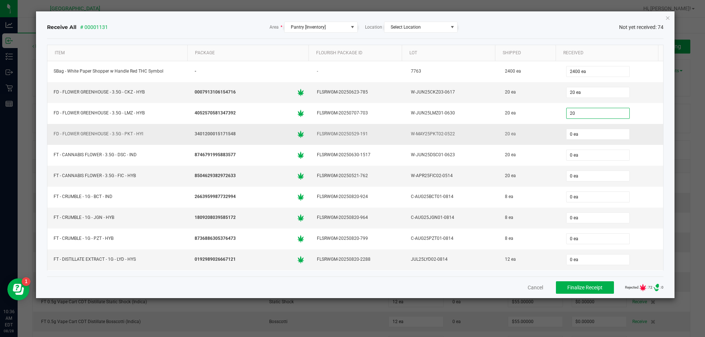
type input "20 ea"
click at [572, 143] on td "0 ea" at bounding box center [611, 134] width 103 height 21
click at [571, 132] on input "0" at bounding box center [597, 134] width 63 height 10
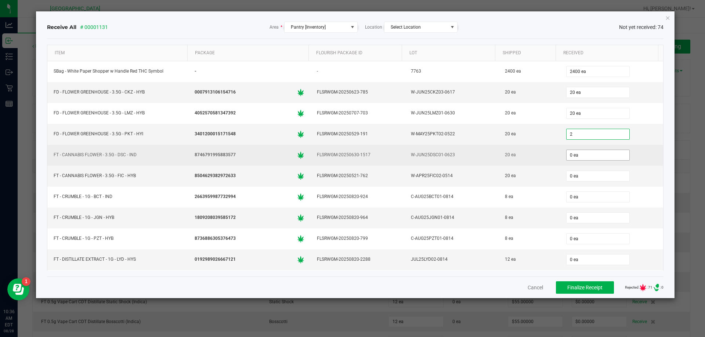
click at [568, 155] on input "0 ea" at bounding box center [597, 155] width 63 height 10
type input "2 ea"
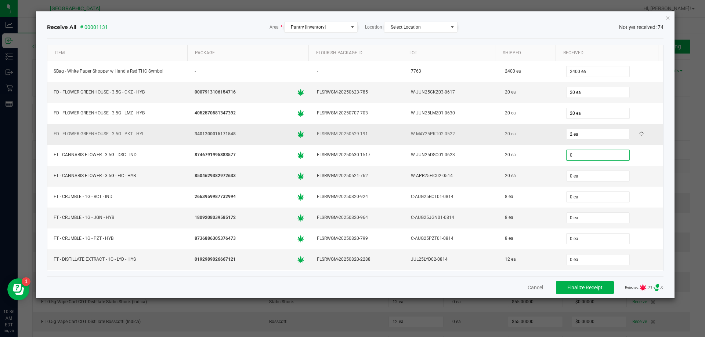
click at [570, 140] on div "2 ea" at bounding box center [611, 134] width 95 height 15
type input "0 ea"
type input "2"
click at [572, 133] on input "2" at bounding box center [597, 134] width 63 height 10
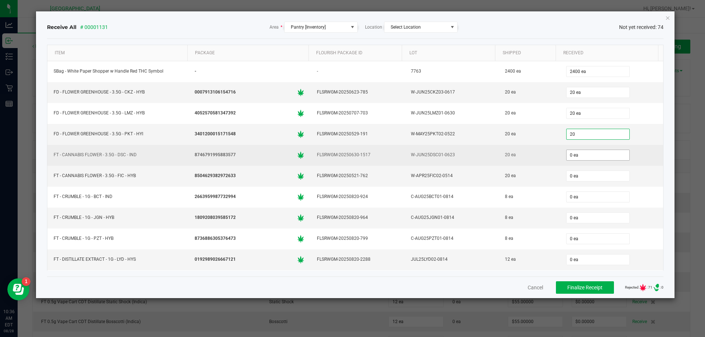
type input "20 ea"
click at [571, 155] on input "0" at bounding box center [597, 155] width 63 height 10
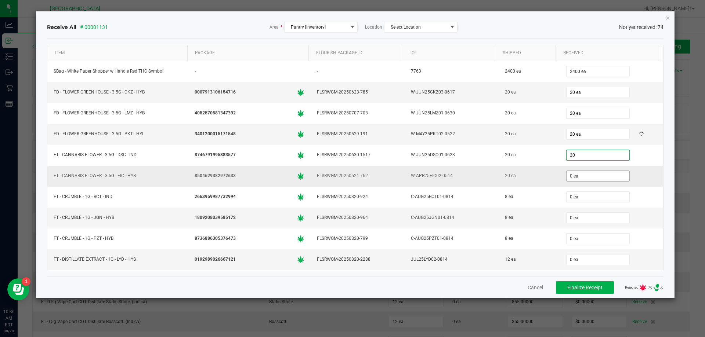
type input "20 ea"
click at [567, 177] on input "0" at bounding box center [597, 176] width 63 height 10
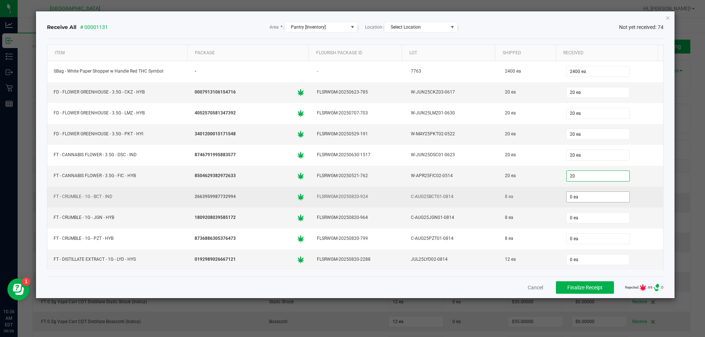
type input "20 ea"
click at [571, 197] on input "0" at bounding box center [597, 197] width 63 height 10
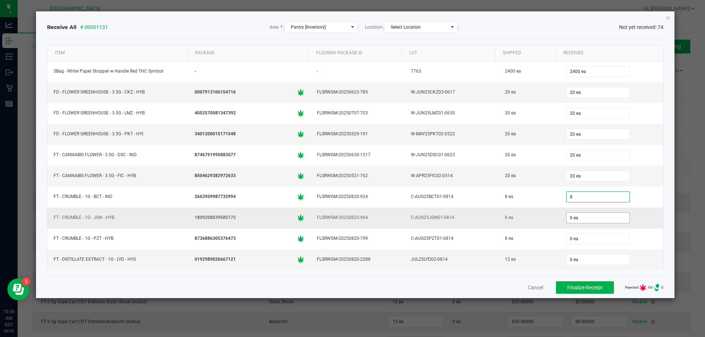
type input "8 ea"
click at [567, 215] on input "0" at bounding box center [597, 218] width 63 height 10
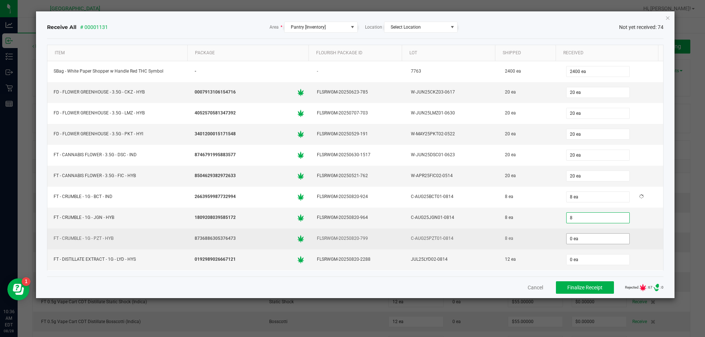
type input "8 ea"
click at [566, 235] on input "0" at bounding box center [597, 239] width 63 height 10
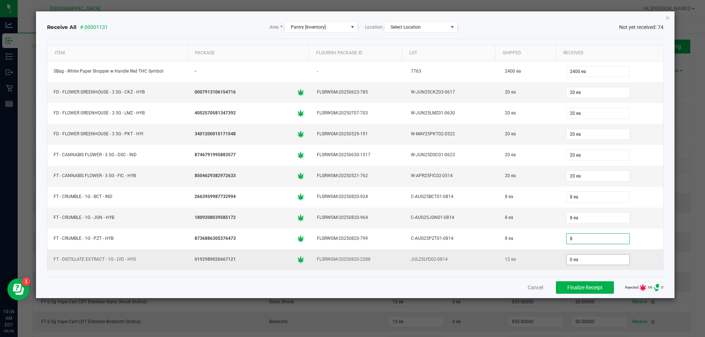
type input "8 ea"
click at [566, 258] on input "0" at bounding box center [597, 260] width 63 height 10
type input "12 ea"
click at [669, 165] on div "Receive All # 00001131 Area * Pantry [Inventory] Location Select Location Not y…" at bounding box center [355, 154] width 639 height 287
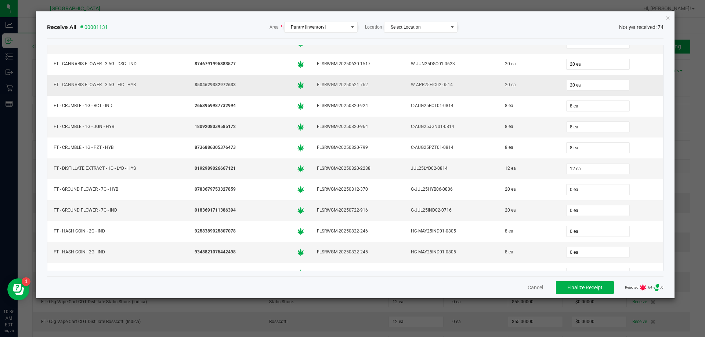
scroll to position [110, 0]
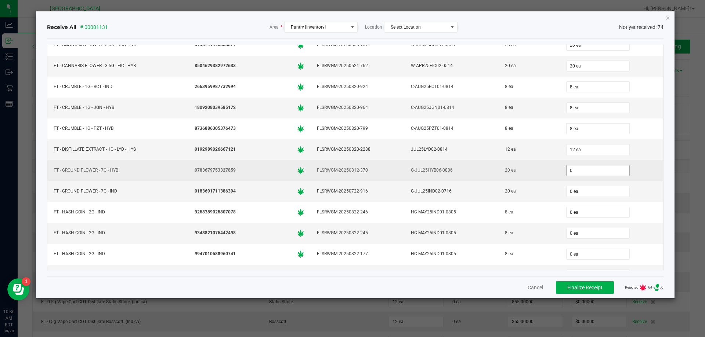
click at [570, 167] on input "0" at bounding box center [597, 171] width 63 height 10
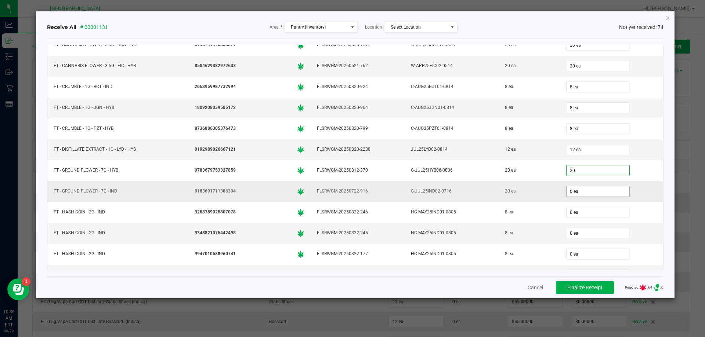
type input "20 ea"
click at [570, 194] on input "0" at bounding box center [597, 191] width 63 height 10
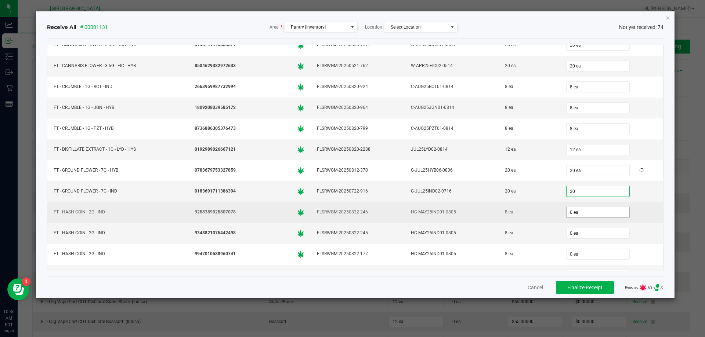
type input "20 ea"
click at [568, 214] on input "0" at bounding box center [597, 212] width 63 height 10
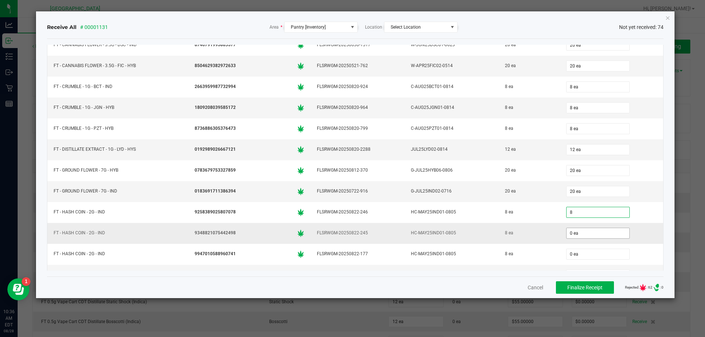
type input "8 ea"
click at [567, 230] on input "0" at bounding box center [597, 233] width 63 height 10
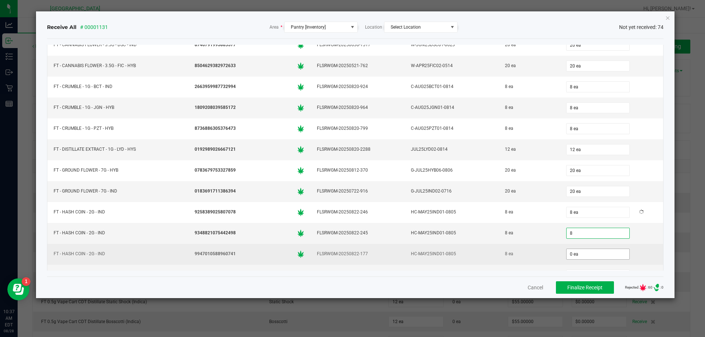
type input "8 ea"
click at [568, 252] on input "0" at bounding box center [597, 254] width 63 height 10
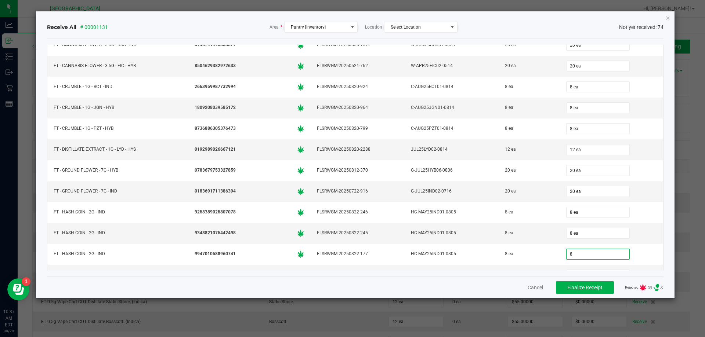
type input "8 ea"
click at [666, 213] on div "Receive All # 00001131 Area * Pantry [Inventory] Location Select Location Not y…" at bounding box center [355, 154] width 639 height 287
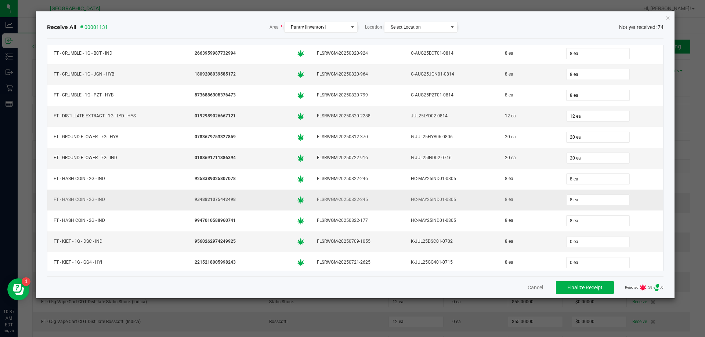
scroll to position [220, 0]
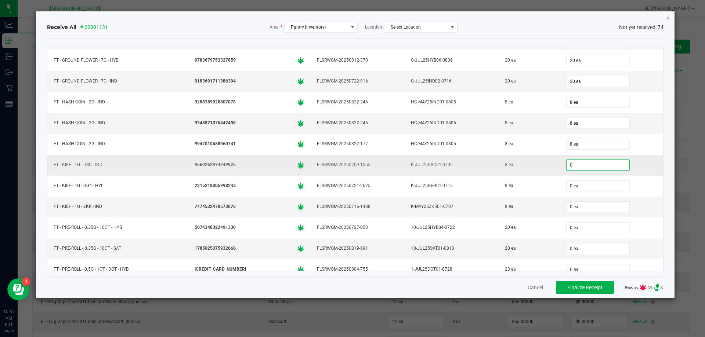
click at [577, 167] on input "0" at bounding box center [597, 165] width 63 height 10
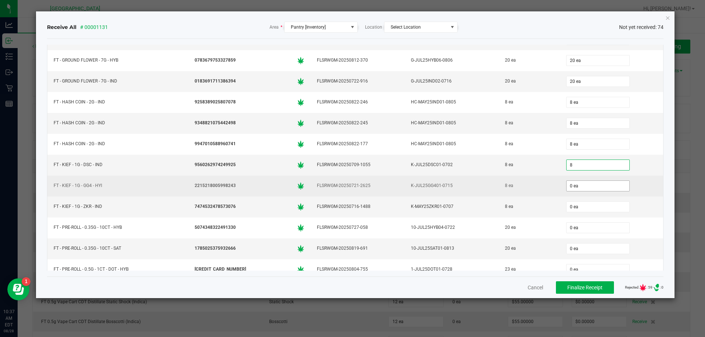
type input "8 ea"
click at [571, 189] on input "0" at bounding box center [597, 186] width 63 height 10
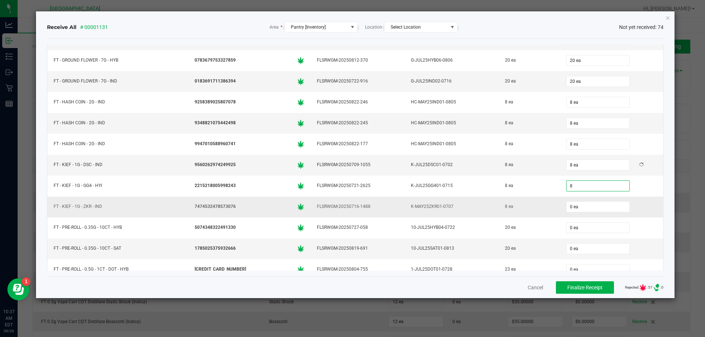
type input "8 ea"
click at [569, 201] on div "0 ea" at bounding box center [611, 207] width 95 height 15
click at [568, 207] on input "0" at bounding box center [597, 207] width 63 height 10
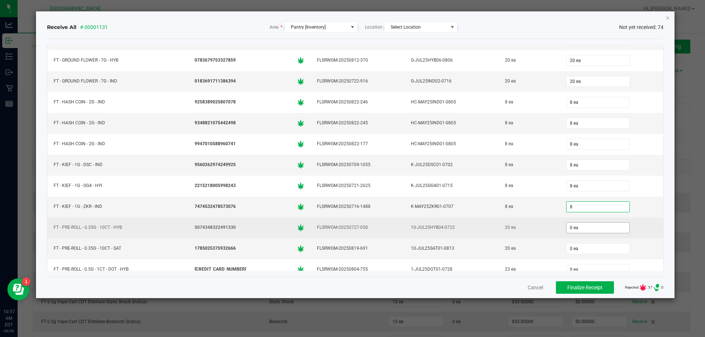
type input "8 ea"
click at [566, 228] on input "0" at bounding box center [597, 228] width 63 height 10
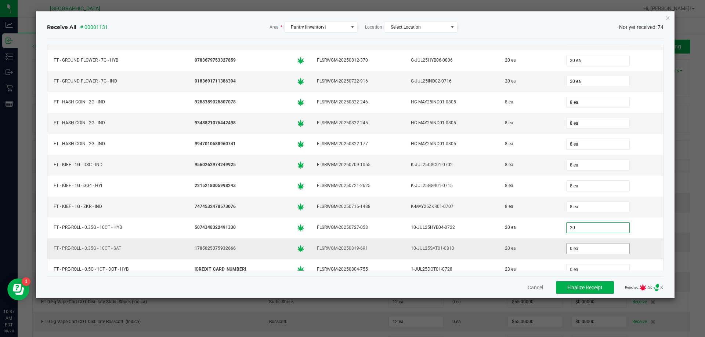
type input "20 ea"
click at [566, 251] on input "0" at bounding box center [597, 249] width 63 height 10
click at [668, 217] on div "Receive All # 00001131 Area * Pantry [Inventory] Location Select Location Not y…" at bounding box center [355, 154] width 639 height 287
type input "20 ea"
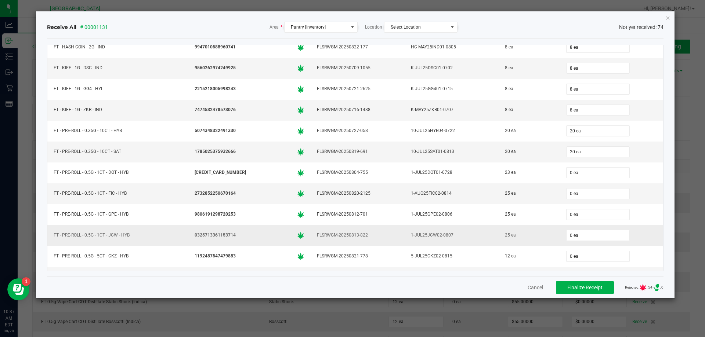
scroll to position [330, 0]
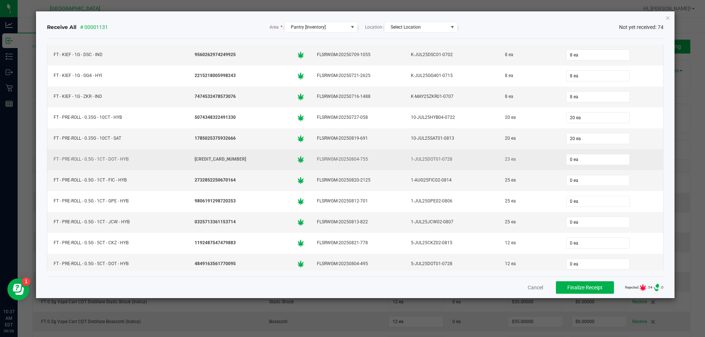
click at [577, 153] on div "0 ea" at bounding box center [611, 159] width 95 height 15
click at [567, 161] on input "0" at bounding box center [597, 160] width 63 height 10
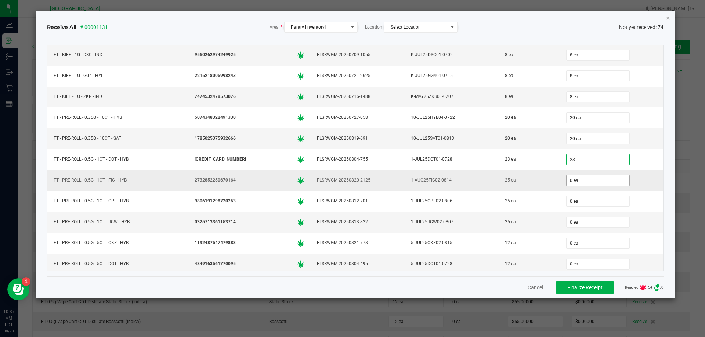
type input "23 ea"
click at [566, 183] on input "0" at bounding box center [597, 180] width 63 height 10
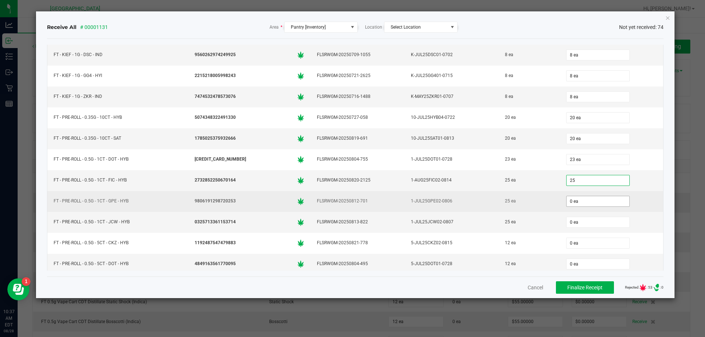
type input "25 ea"
click at [568, 200] on input "0" at bounding box center [597, 201] width 63 height 10
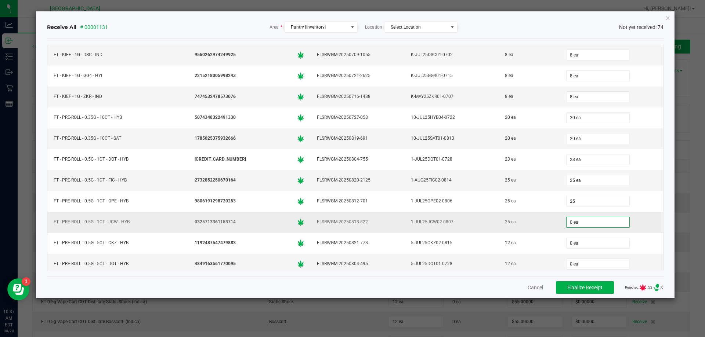
type input "25 ea"
click at [566, 224] on input "0" at bounding box center [597, 222] width 63 height 10
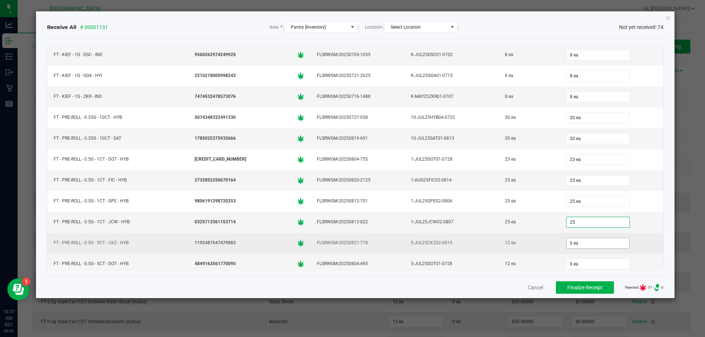
type input "25 ea"
click at [568, 243] on input "0" at bounding box center [597, 243] width 63 height 10
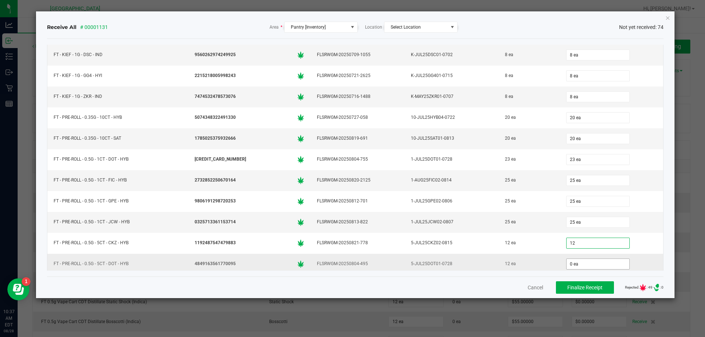
type input "12 ea"
click at [566, 263] on input "0" at bounding box center [597, 264] width 63 height 10
type input "12 ea"
click at [665, 234] on div "Receive All # 00001131 Area * Pantry [Inventory] Location Select Location Not y…" at bounding box center [355, 154] width 639 height 287
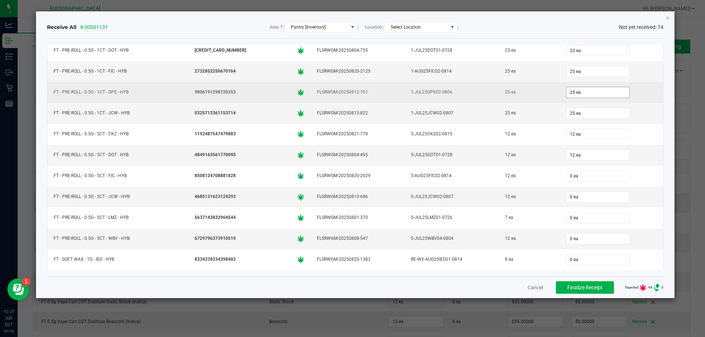
scroll to position [440, 0]
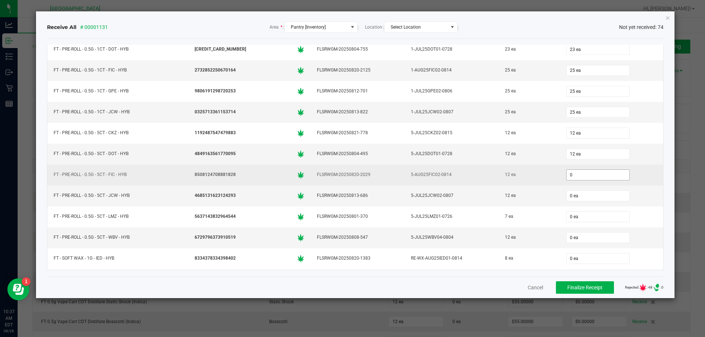
click at [571, 174] on input "0" at bounding box center [597, 175] width 63 height 10
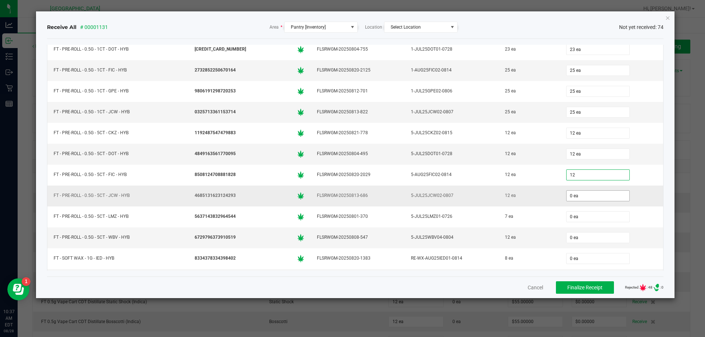
type input "12 ea"
click at [566, 201] on input "0" at bounding box center [597, 196] width 63 height 10
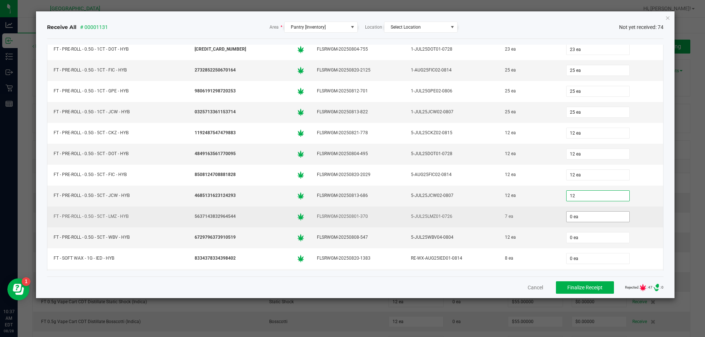
type input "12 ea"
click at [567, 215] on input "0" at bounding box center [597, 217] width 63 height 10
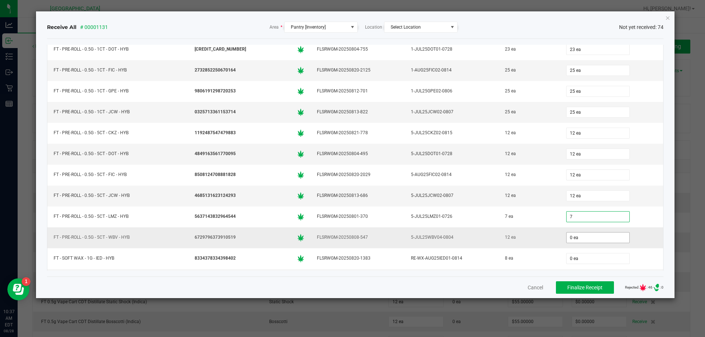
type input "7 ea"
click at [568, 237] on input "0" at bounding box center [597, 238] width 63 height 10
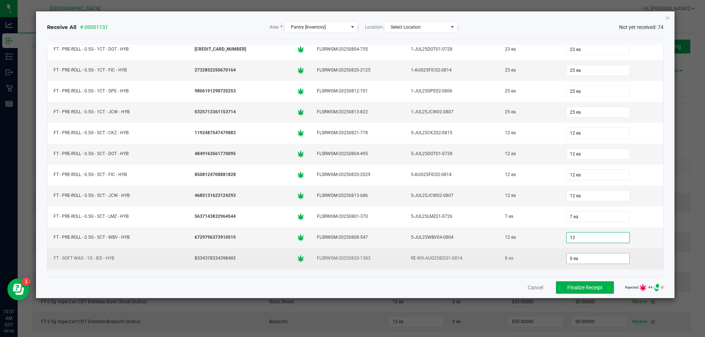
type input "12 ea"
click at [566, 256] on input "0" at bounding box center [597, 259] width 63 height 10
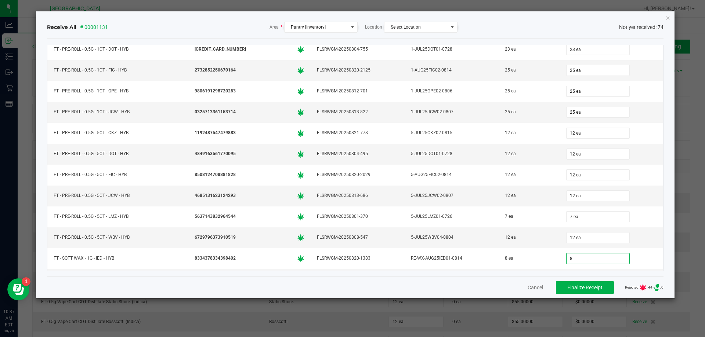
type input "8 ea"
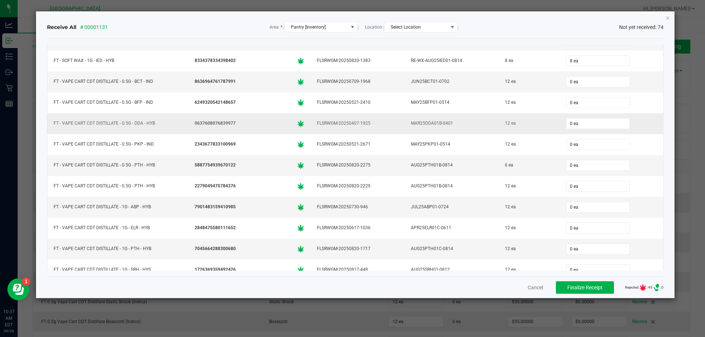
scroll to position [602, 0]
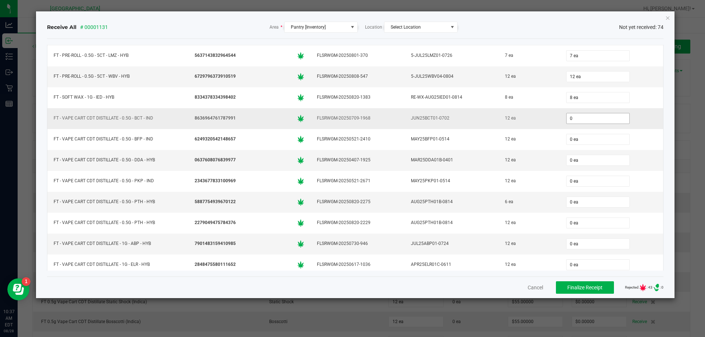
click at [567, 119] on input "0" at bounding box center [597, 118] width 63 height 10
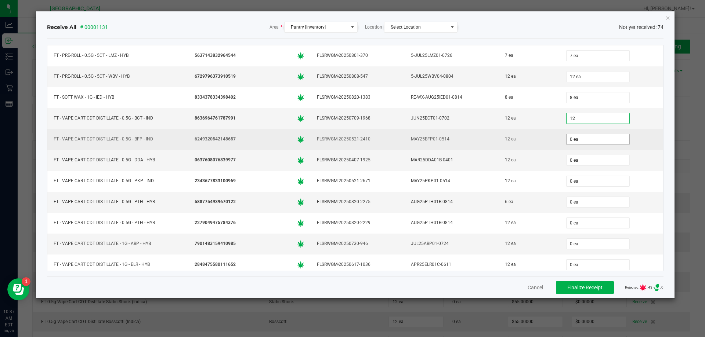
type input "12 ea"
click at [574, 141] on input "0" at bounding box center [597, 139] width 63 height 10
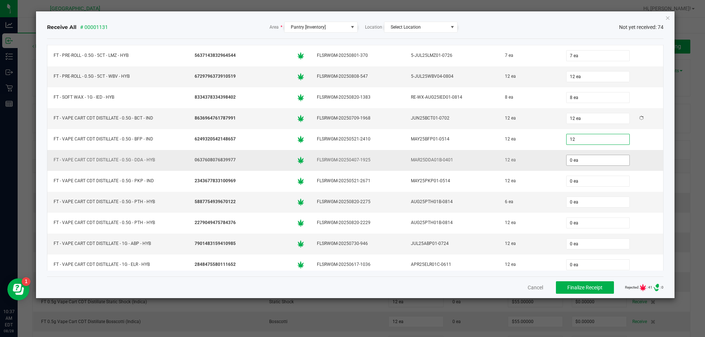
type input "12 ea"
click at [575, 163] on input "0" at bounding box center [597, 160] width 63 height 10
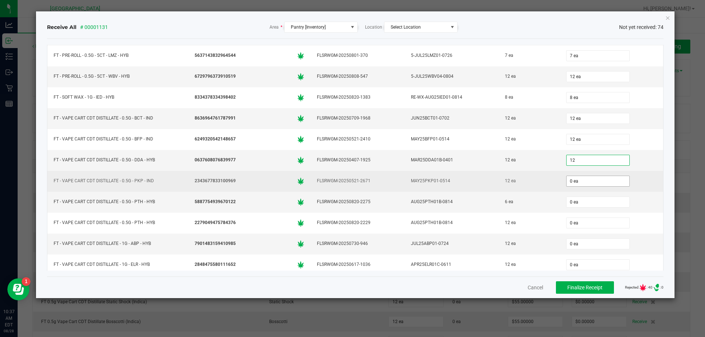
type input "12 ea"
click at [575, 183] on input "0" at bounding box center [597, 181] width 63 height 10
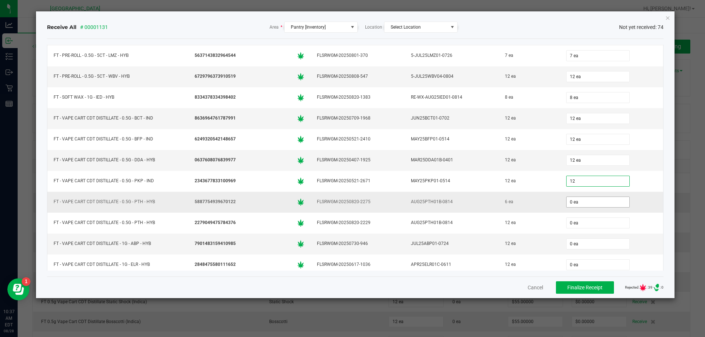
type input "12 ea"
click at [570, 203] on input "0" at bounding box center [597, 202] width 63 height 10
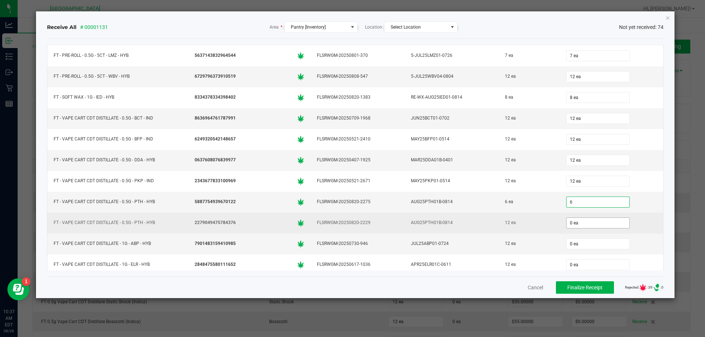
type input "6 ea"
click at [566, 226] on input "0" at bounding box center [597, 223] width 63 height 10
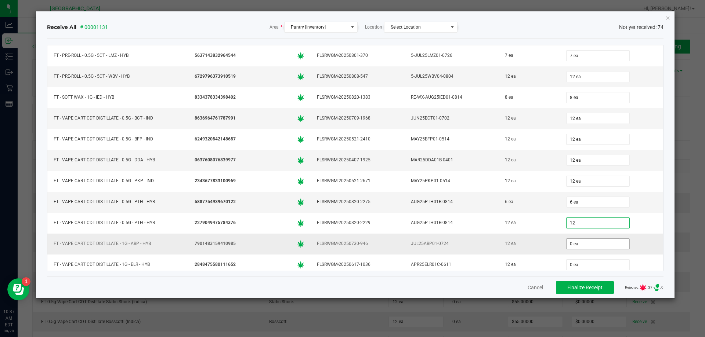
type input "12 ea"
click at [567, 247] on input "0" at bounding box center [597, 244] width 63 height 10
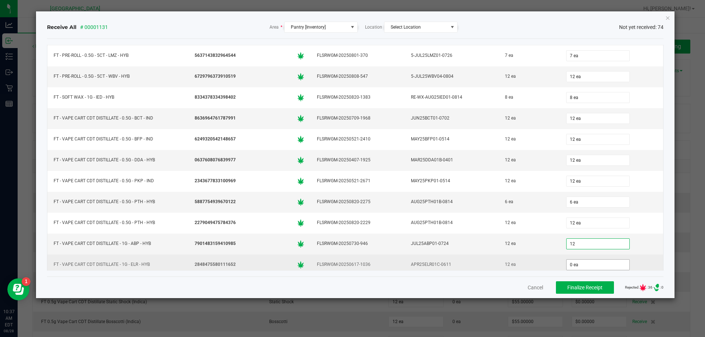
type input "12 ea"
click at [566, 262] on input "0" at bounding box center [597, 265] width 63 height 10
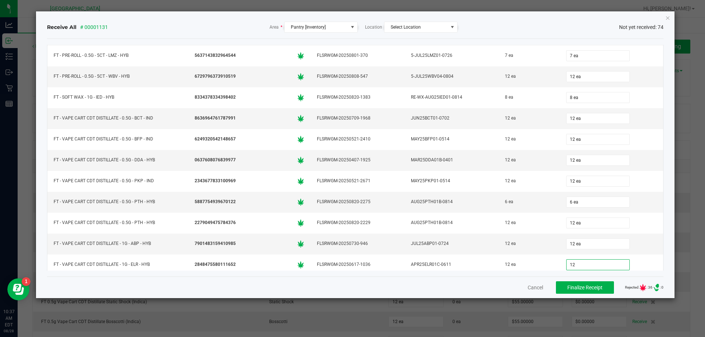
type input "12 ea"
click at [670, 220] on div "Receive All # 00001131 Area * Pantry [Inventory] Location Select Location Not y…" at bounding box center [355, 154] width 639 height 287
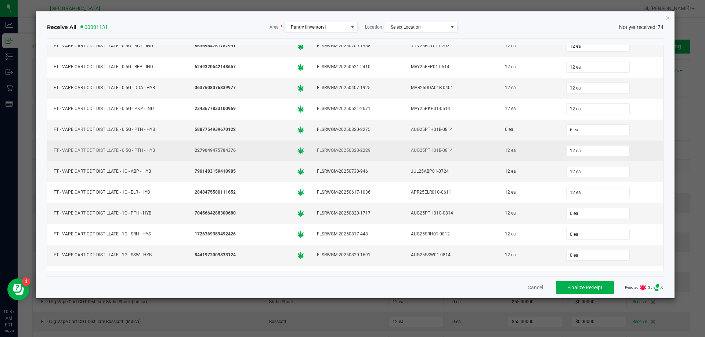
scroll to position [675, 0]
click at [568, 214] on input "0" at bounding box center [597, 212] width 63 height 10
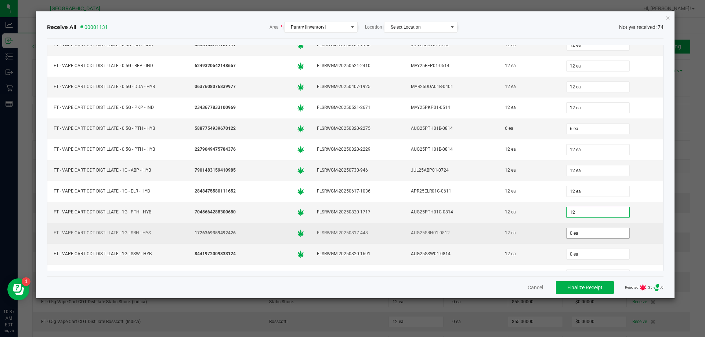
type input "12 ea"
click at [566, 229] on input "0" at bounding box center [597, 233] width 63 height 10
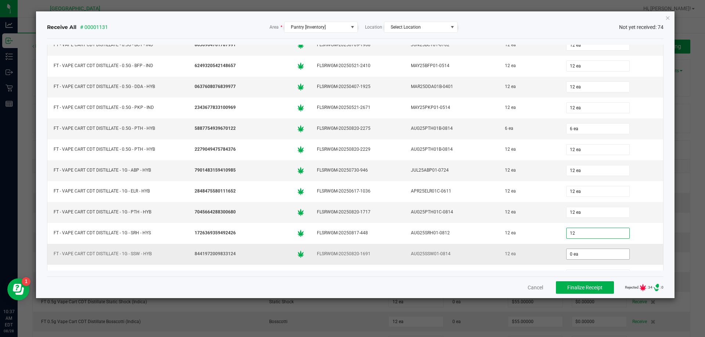
type input "12"
click at [566, 256] on input "0 ea" at bounding box center [597, 254] width 63 height 10
type input "0"
type input "12 ea"
type input "2"
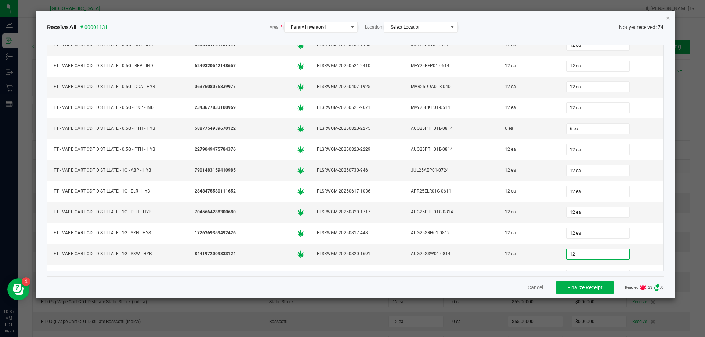
type input "12 ea"
click at [665, 231] on div "Receive All # 00001131 Area * Pantry [Inventory] Location Select Location Not y…" at bounding box center [355, 154] width 639 height 287
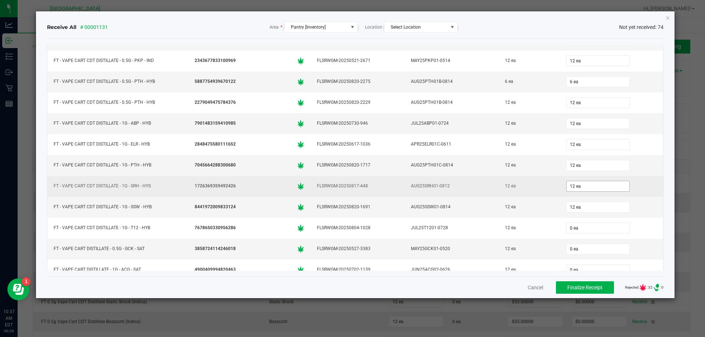
scroll to position [748, 0]
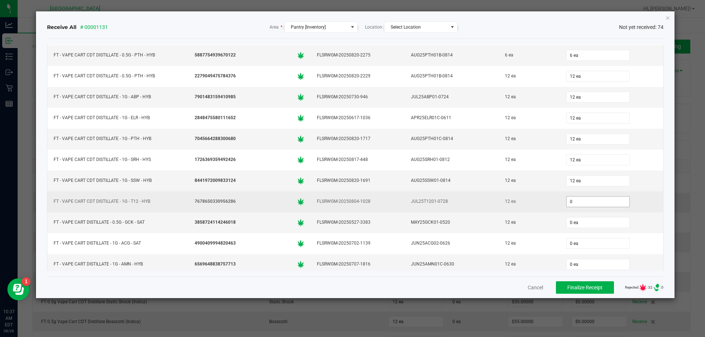
click at [570, 206] on input "0" at bounding box center [597, 202] width 63 height 10
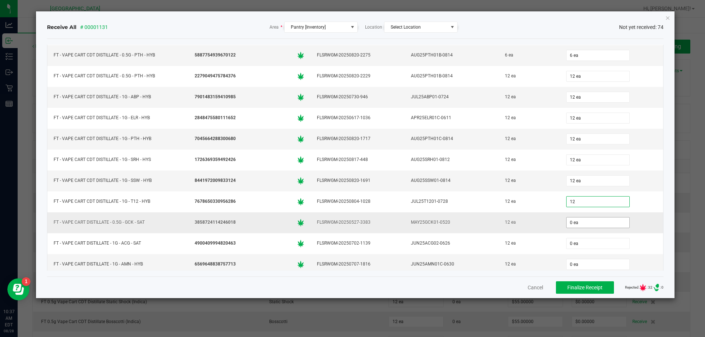
type input "12 ea"
click at [567, 225] on input "0" at bounding box center [597, 223] width 63 height 10
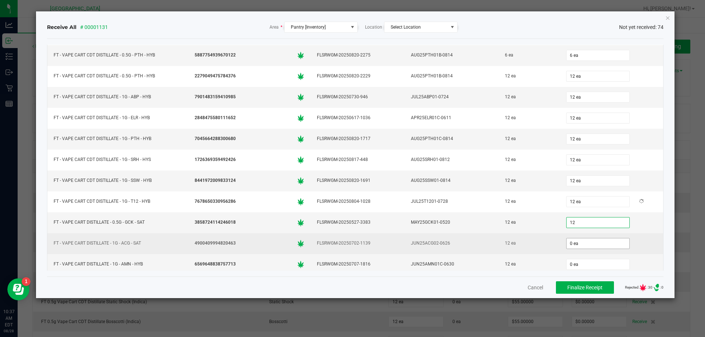
type input "12 ea"
click at [569, 247] on input "0" at bounding box center [597, 244] width 63 height 10
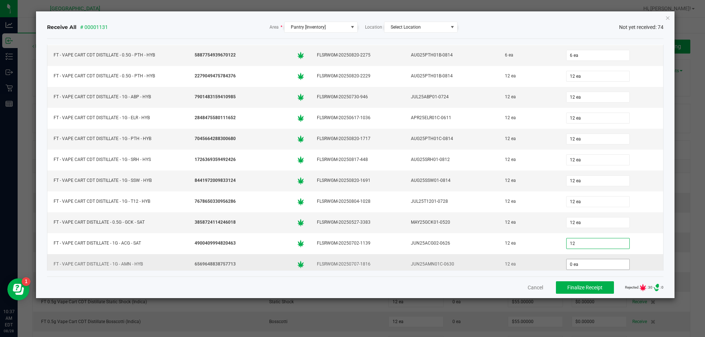
type input "12 ea"
click at [568, 262] on input "0" at bounding box center [597, 264] width 63 height 10
click at [670, 233] on div "Receive All # 00001131 Area * Pantry [Inventory] Location Select Location Not y…" at bounding box center [355, 154] width 639 height 287
type input "12 ea"
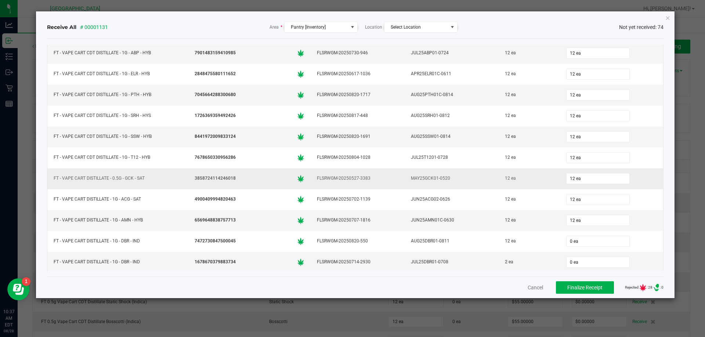
scroll to position [858, 0]
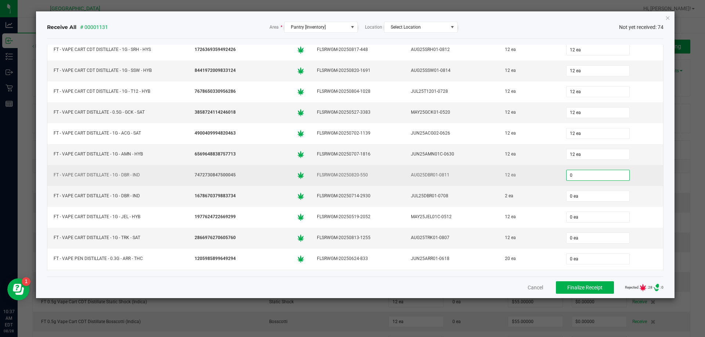
click at [566, 176] on input "0" at bounding box center [597, 175] width 63 height 10
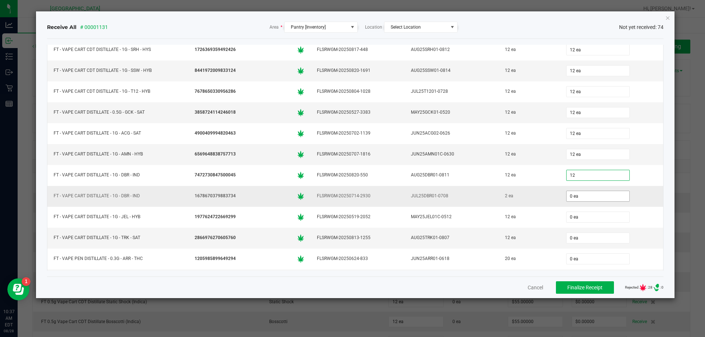
type input "12 ea"
click at [568, 197] on input "0" at bounding box center [597, 196] width 63 height 10
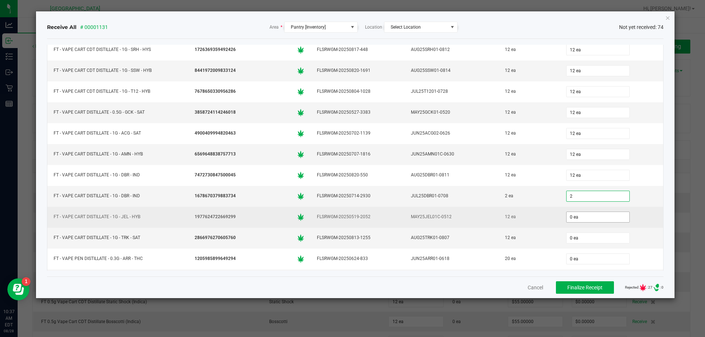
type input "2"
click at [566, 219] on input "0 ea" at bounding box center [597, 217] width 63 height 10
type input "0"
type input "2 ea"
type input "012"
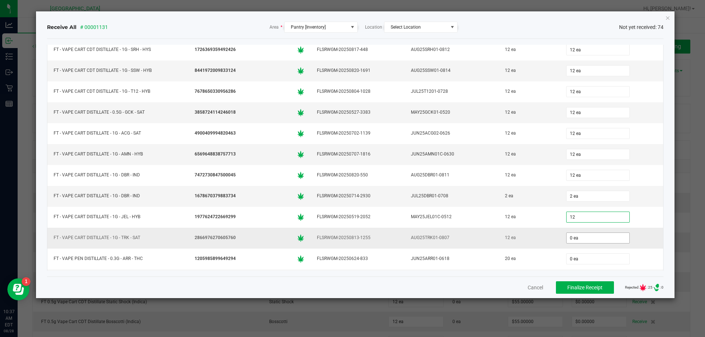
type input "12 ea"
click at [566, 240] on input "0" at bounding box center [597, 238] width 63 height 10
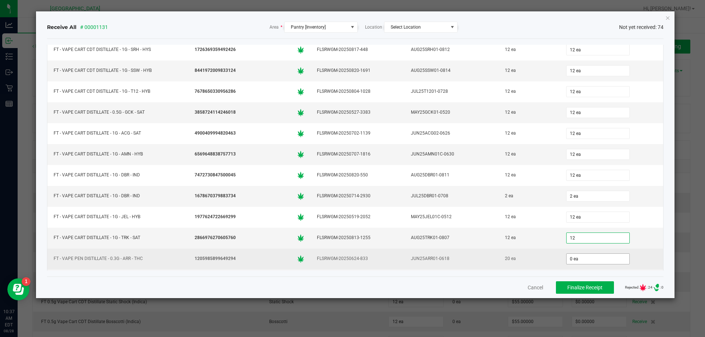
type input "12 ea"
click at [569, 256] on input "0" at bounding box center [597, 259] width 63 height 10
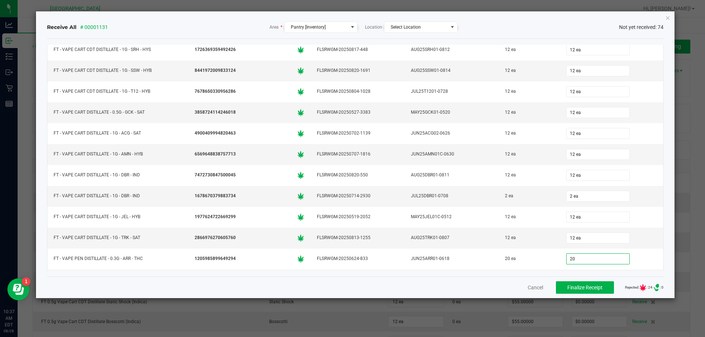
type input "20 ea"
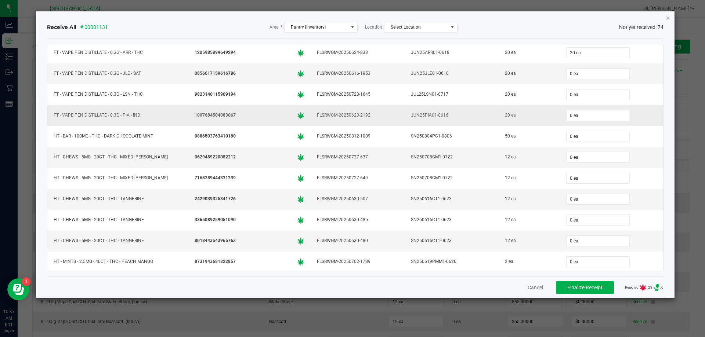
scroll to position [1056, 0]
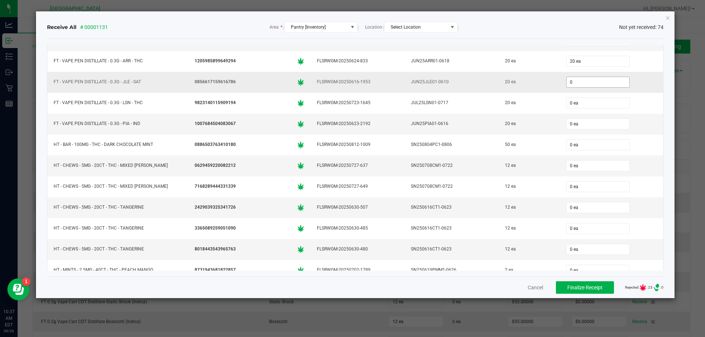
click at [572, 83] on input "0" at bounding box center [597, 82] width 63 height 10
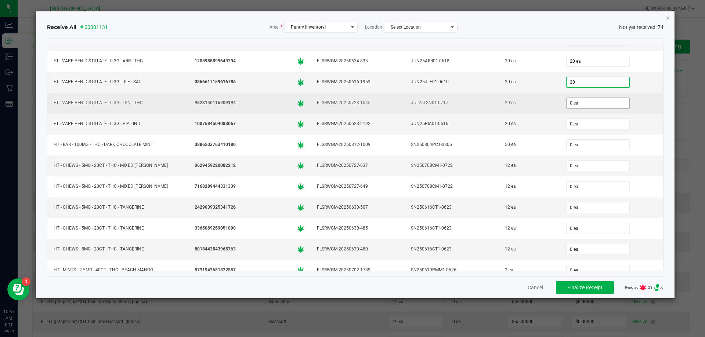
type input "20 ea"
click at [574, 104] on input "0" at bounding box center [597, 103] width 63 height 10
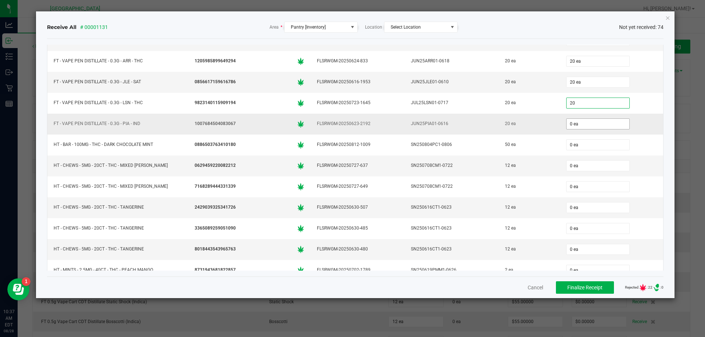
type input "20 ea"
click at [571, 123] on input "0" at bounding box center [597, 124] width 63 height 10
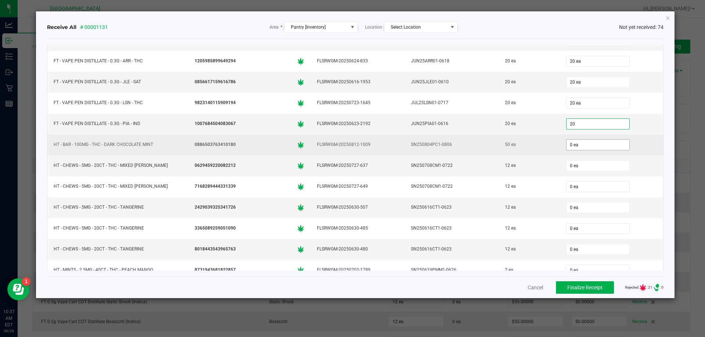
type input "20 ea"
click at [566, 148] on input "0" at bounding box center [597, 145] width 63 height 10
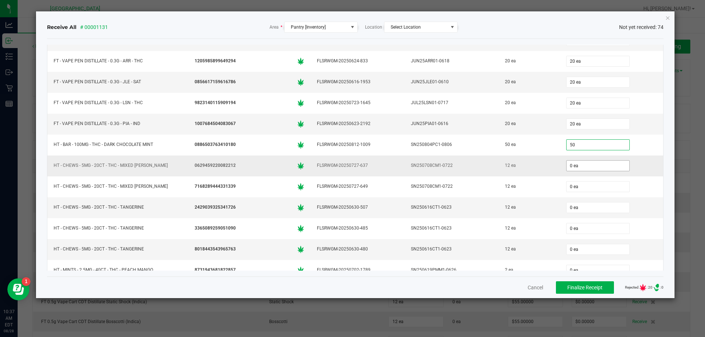
type input "50 ea"
click at [566, 162] on input "0" at bounding box center [597, 166] width 63 height 10
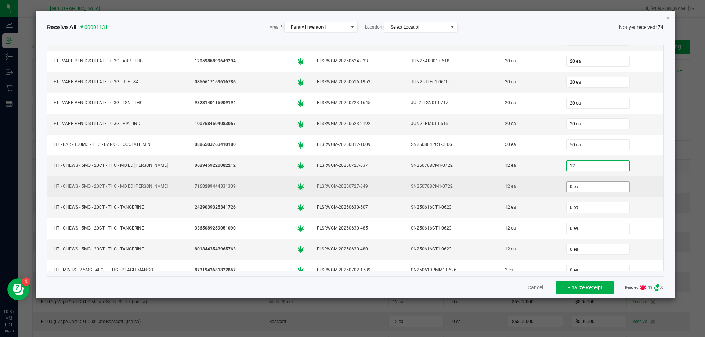
type input "12 ea"
click at [566, 186] on input "0" at bounding box center [597, 187] width 63 height 10
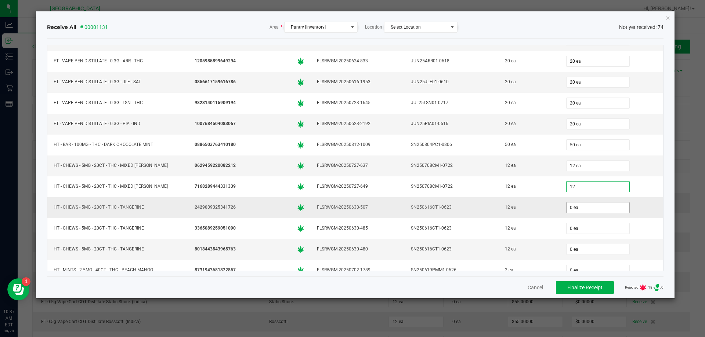
type input "12 ea"
click at [567, 208] on input "0" at bounding box center [597, 208] width 63 height 10
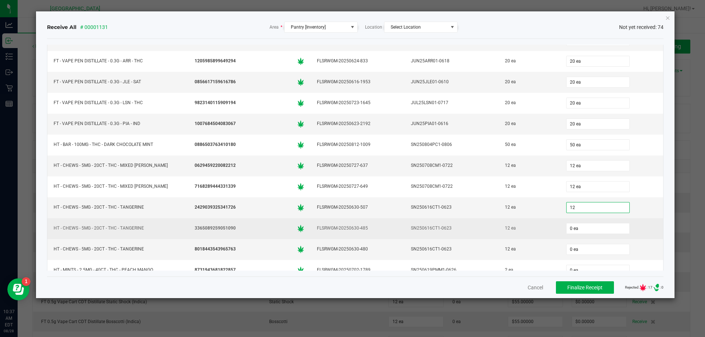
type input "12 ea"
click at [565, 236] on div "0 ea" at bounding box center [611, 228] width 95 height 15
click at [568, 229] on input "0" at bounding box center [597, 229] width 63 height 10
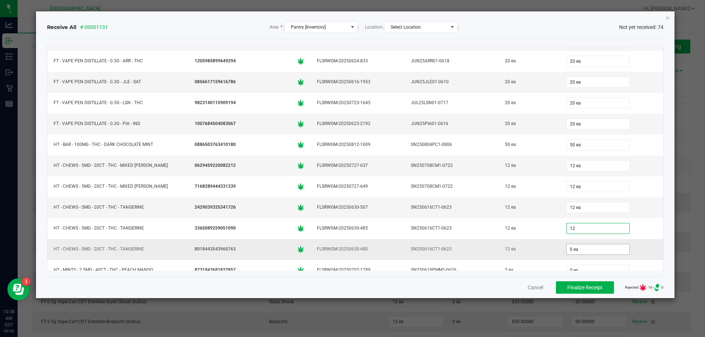
type input "12 ea"
click at [567, 246] on input "0" at bounding box center [597, 249] width 63 height 10
type input "12 ea"
click at [664, 230] on div "Receive All # 00001131 Area * Pantry [Inventory] Location Select Location Not y…" at bounding box center [355, 154] width 639 height 287
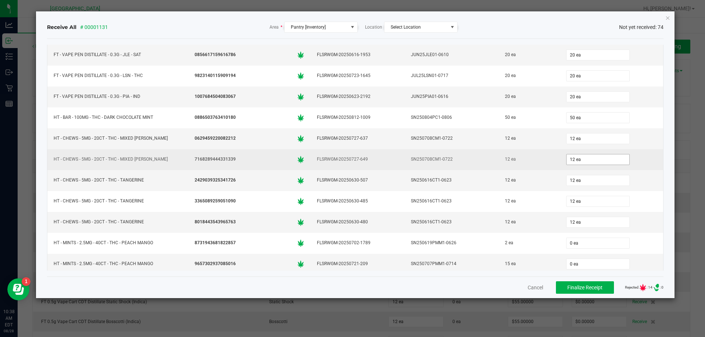
scroll to position [1130, 0]
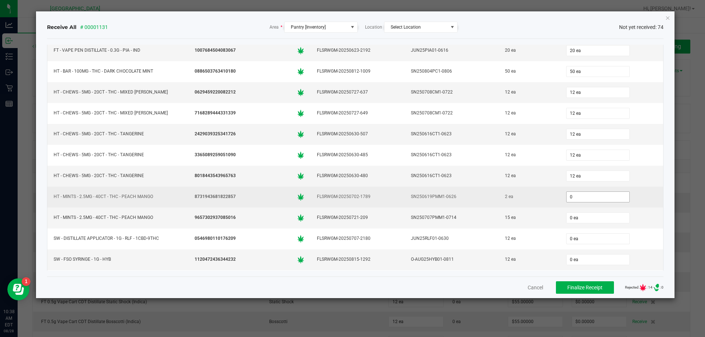
click at [566, 198] on input "0" at bounding box center [597, 197] width 63 height 10
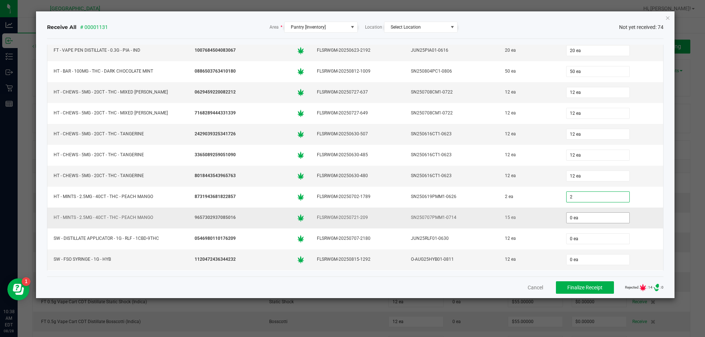
type input "2 ea"
click at [566, 215] on input "0" at bounding box center [597, 218] width 63 height 10
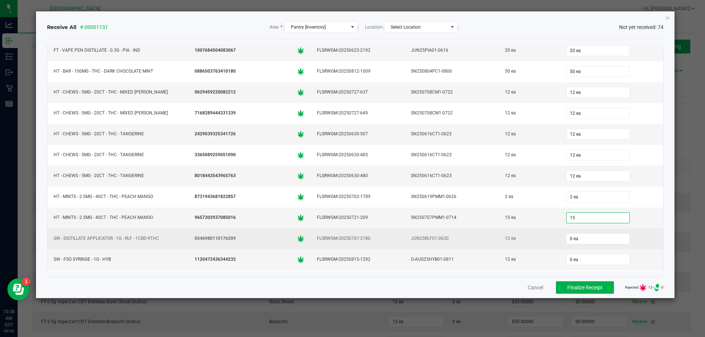
type input "15 ea"
click at [576, 233] on div "0 ea" at bounding box center [611, 239] width 95 height 15
click at [573, 235] on input "0" at bounding box center [597, 239] width 63 height 10
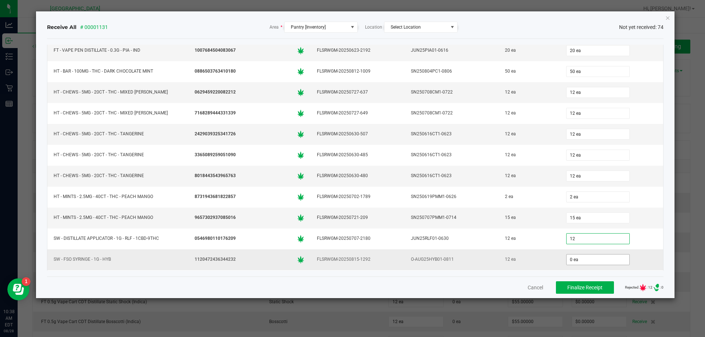
type input "12 ea"
click at [581, 260] on input "0" at bounding box center [597, 260] width 63 height 10
type input "12 ea"
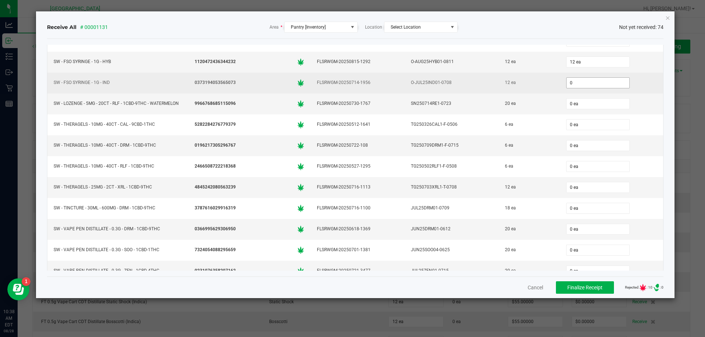
click at [579, 86] on input "0" at bounding box center [597, 83] width 63 height 10
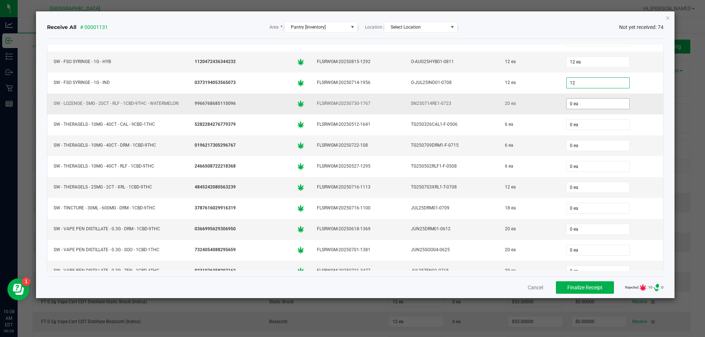
type input "12 ea"
click at [576, 105] on input "0" at bounding box center [597, 104] width 63 height 10
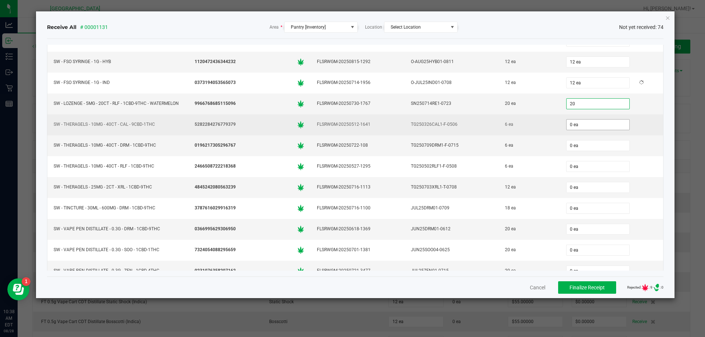
type input "20 ea"
click at [573, 121] on input "0" at bounding box center [597, 125] width 63 height 10
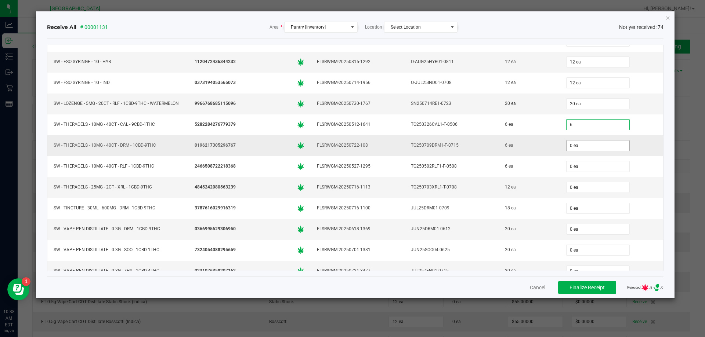
type input "6"
click at [570, 141] on input "0 ea" at bounding box center [597, 146] width 63 height 10
click at [570, 148] on input "06" at bounding box center [597, 146] width 63 height 10
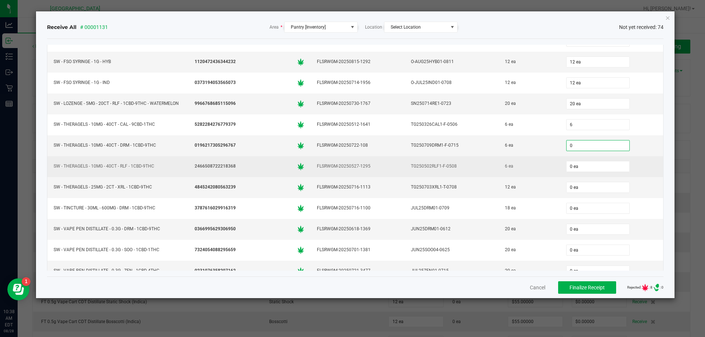
type input "06"
type input "6 ea"
click at [577, 167] on input "0 ea" at bounding box center [597, 166] width 63 height 10
type input "6 ea"
type input "0"
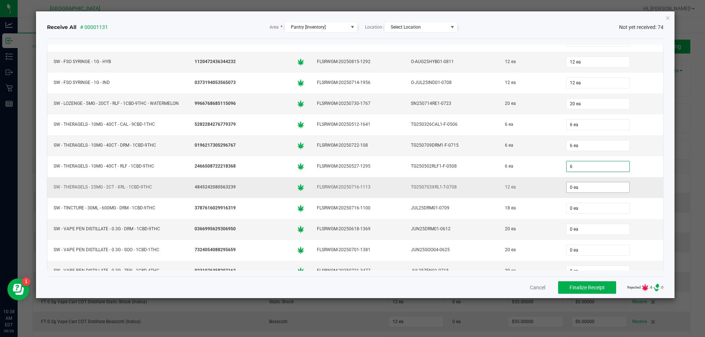
type input "6 ea"
click at [568, 186] on input "0" at bounding box center [597, 187] width 63 height 10
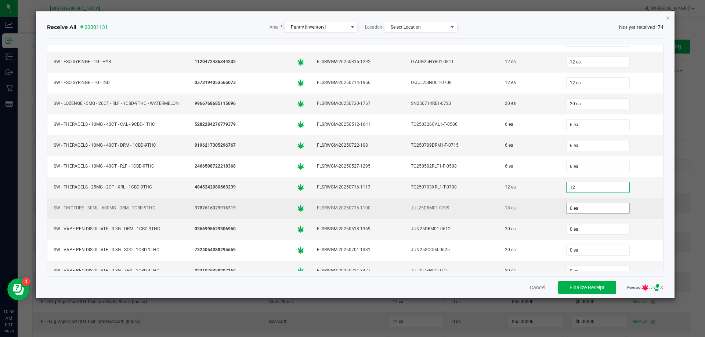
type input "12 ea"
click at [566, 208] on input "0" at bounding box center [597, 208] width 63 height 10
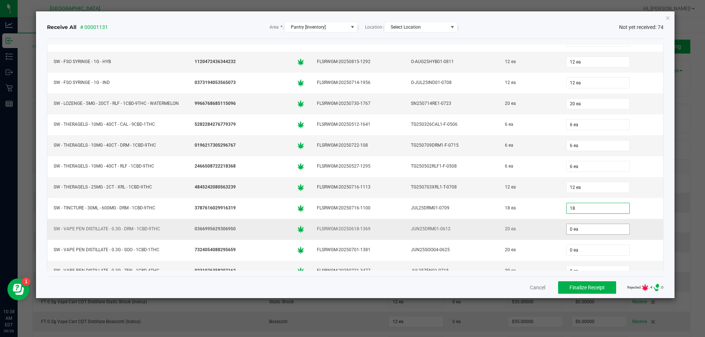
type input "18"
click at [566, 228] on input "0 ea" at bounding box center [597, 229] width 63 height 10
type input "0"
type input "18 ea"
type input "02"
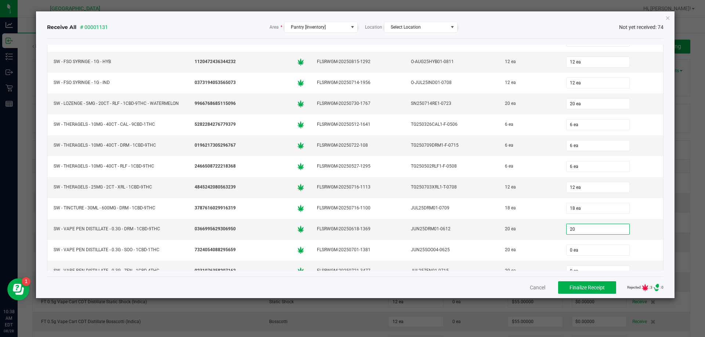
click at [666, 212] on div "Receive All # 00001131 Area * Pantry [Inventory] Location Select Location Not y…" at bounding box center [355, 154] width 639 height 287
type input "20 ea"
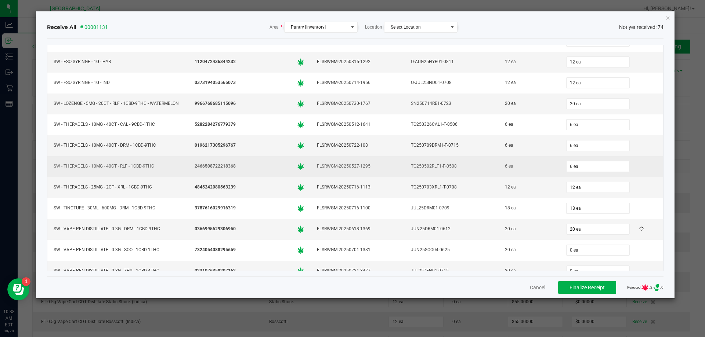
scroll to position [1338, 0]
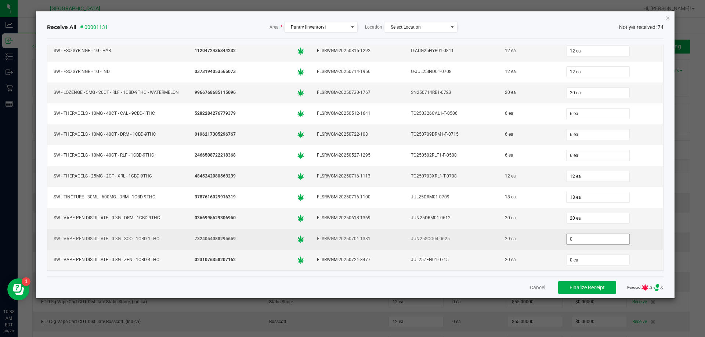
click at [566, 235] on input "0" at bounding box center [597, 239] width 63 height 10
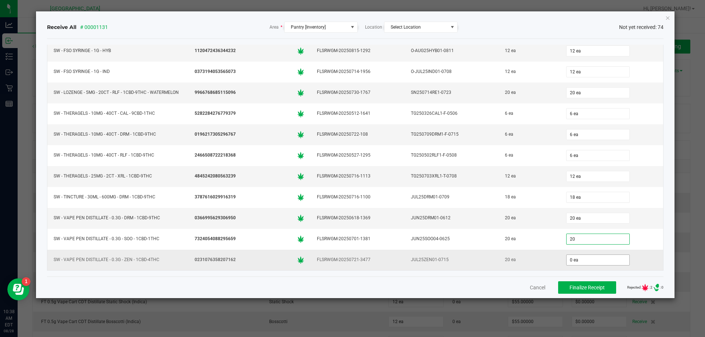
type input "20 ea"
click at [569, 258] on input "0" at bounding box center [597, 260] width 63 height 10
type input "20 ea"
click at [501, 281] on div "Cancel Finalize Receipt Rejected: : 1 .st0{ } : 0" at bounding box center [355, 288] width 617 height 22
click at [595, 288] on span "Finalize Receipt" at bounding box center [586, 288] width 35 height 6
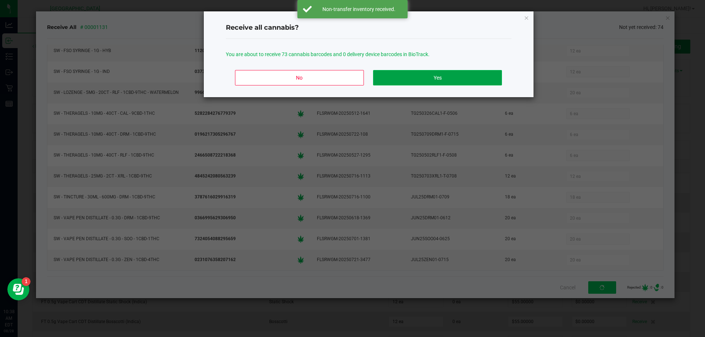
click at [468, 76] on button "Yes" at bounding box center [437, 77] width 128 height 15
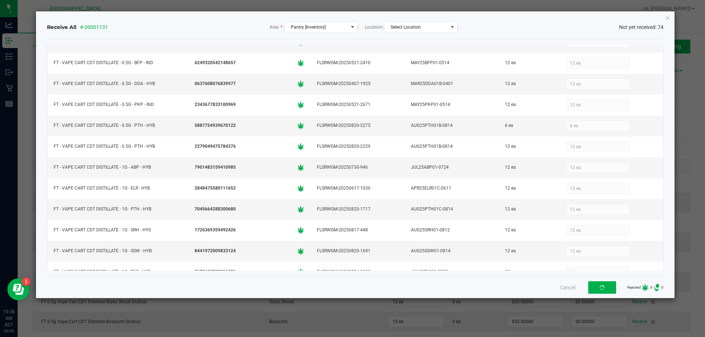
scroll to position [469, 0]
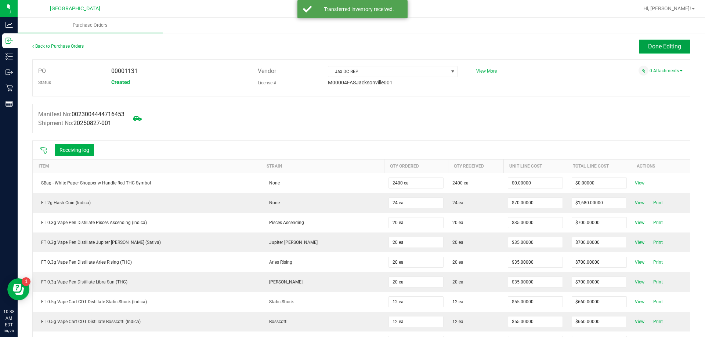
click at [667, 44] on span "Done Editing" at bounding box center [664, 46] width 33 height 7
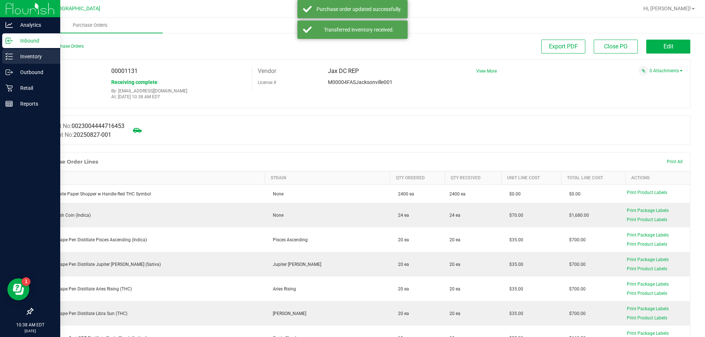
click at [21, 52] on p "Inventory" at bounding box center [35, 56] width 44 height 9
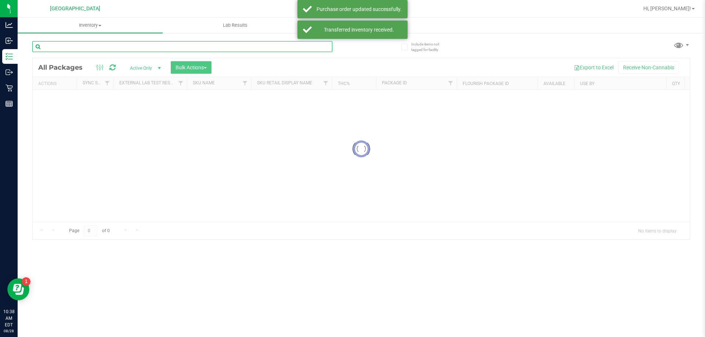
click at [84, 50] on div "Inventory All packages All inventory Waste log Create inventory Lab Results Inv…" at bounding box center [361, 178] width 687 height 320
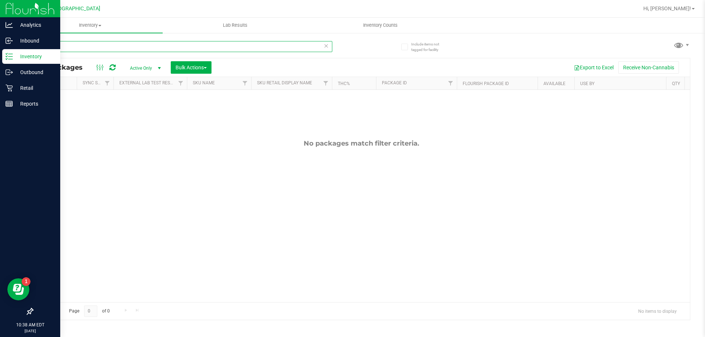
type input "1131"
click at [3, 3] on div at bounding box center [30, 9] width 60 height 18
click at [8, 9] on img at bounding box center [30, 8] width 49 height 17
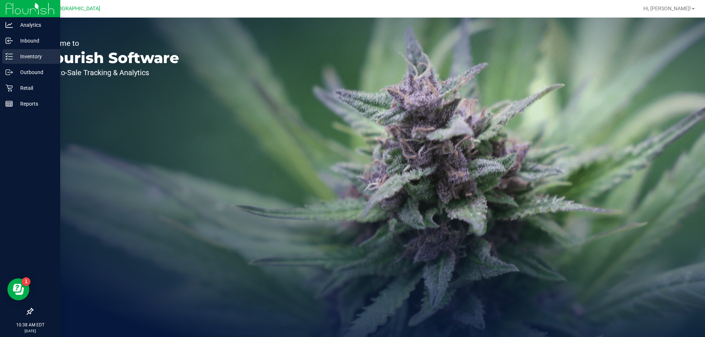
click at [21, 54] on p "Inventory" at bounding box center [35, 56] width 44 height 9
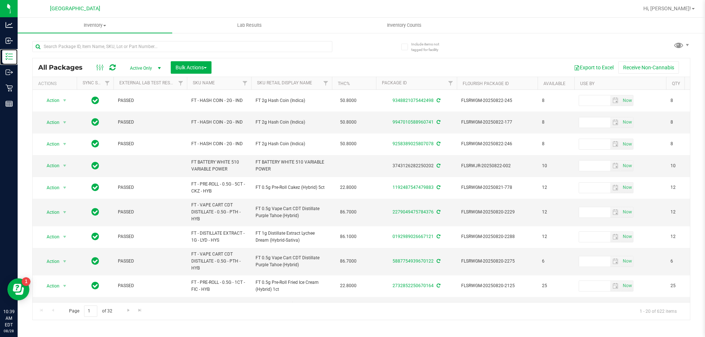
scroll to position [0, 699]
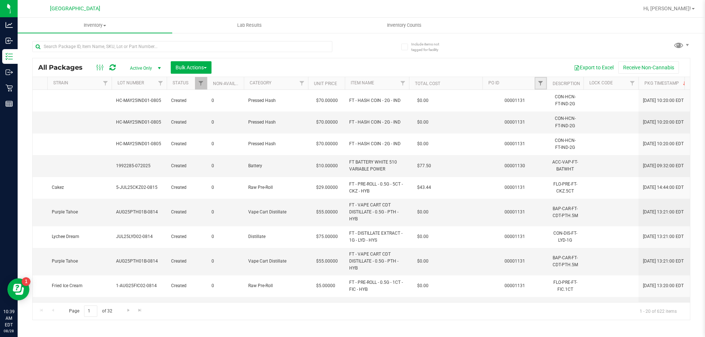
click at [536, 82] on link "Filter" at bounding box center [540, 83] width 12 height 12
type input "1131"
click at [544, 119] on button "Filter" at bounding box center [556, 119] width 35 height 16
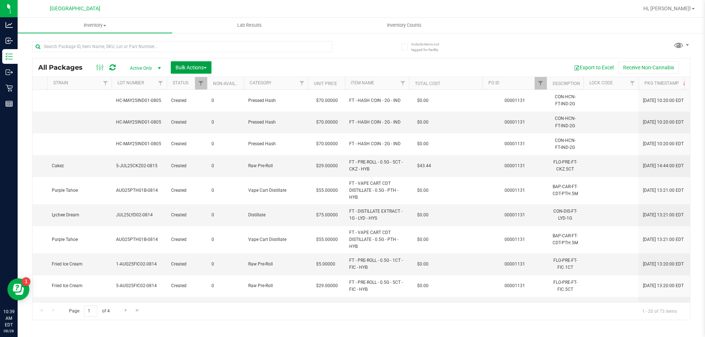
click at [187, 70] on span "Bulk Actions" at bounding box center [190, 68] width 31 height 6
click at [188, 136] on span "Lock/Unlock packages" at bounding box center [200, 138] width 50 height 6
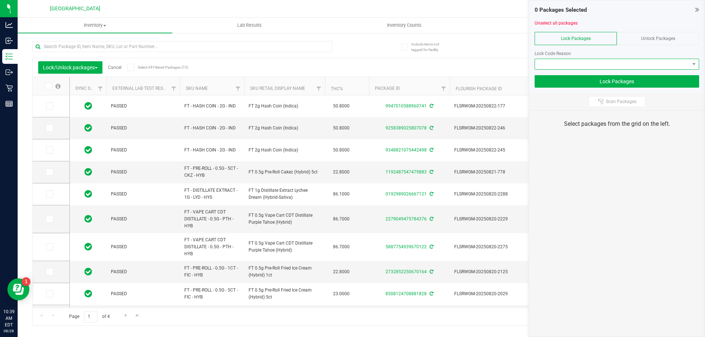
click at [588, 63] on span at bounding box center [612, 64] width 155 height 10
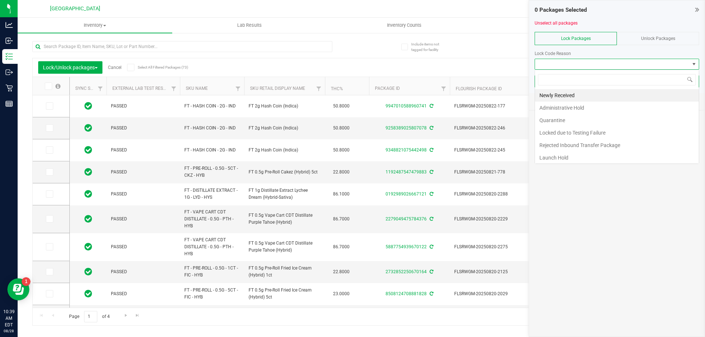
scroll to position [11, 164]
click at [561, 94] on li "Newly Received" at bounding box center [617, 95] width 164 height 12
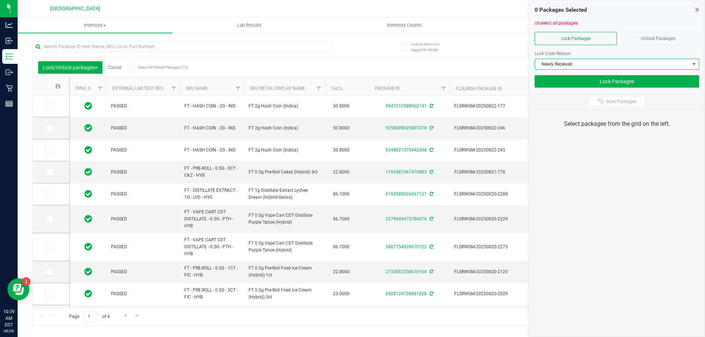
click at [130, 68] on icon at bounding box center [130, 68] width 5 height 0
click at [0, 0] on input "Select All Filtered Packages (73)" at bounding box center [0, 0] width 0 height 0
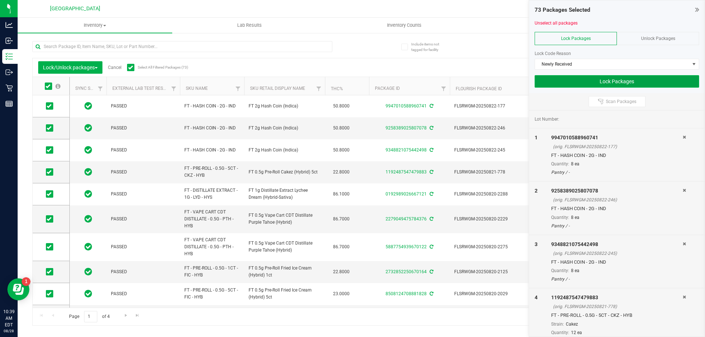
click at [562, 79] on button "Lock Packages" at bounding box center [616, 81] width 164 height 12
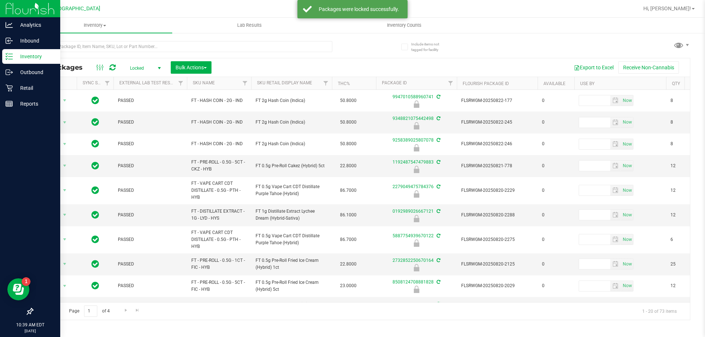
click at [20, 9] on img at bounding box center [30, 8] width 49 height 17
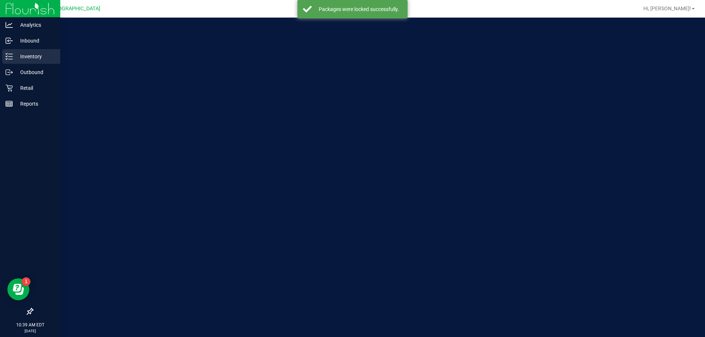
click at [17, 52] on div "Inventory" at bounding box center [31, 56] width 58 height 15
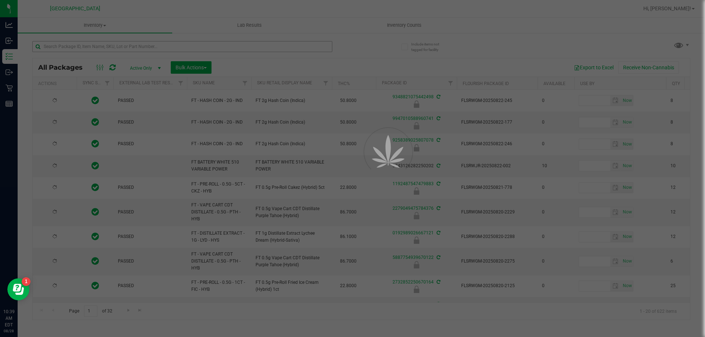
click at [99, 48] on div at bounding box center [352, 168] width 705 height 337
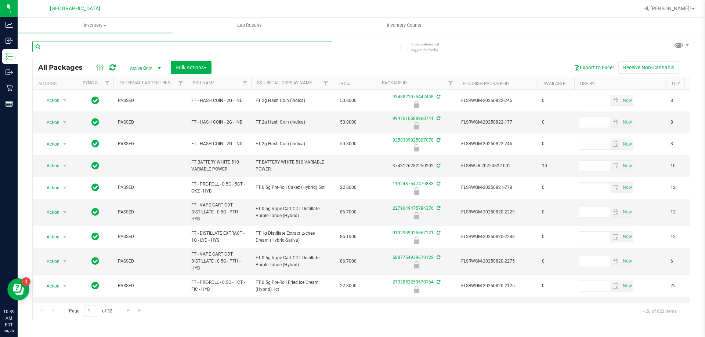
click at [99, 48] on input "text" at bounding box center [182, 46] width 300 height 11
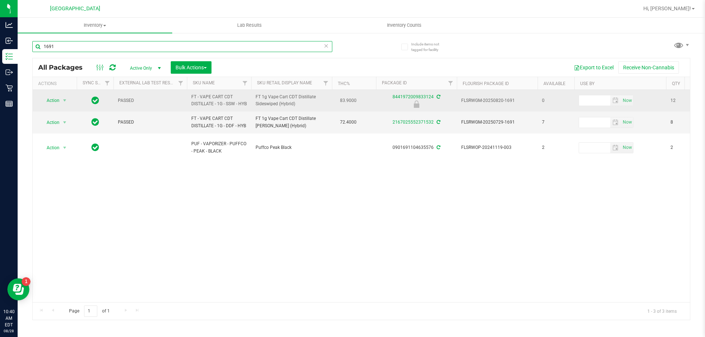
type input "1691"
click at [46, 105] on span "Action" at bounding box center [50, 100] width 20 height 10
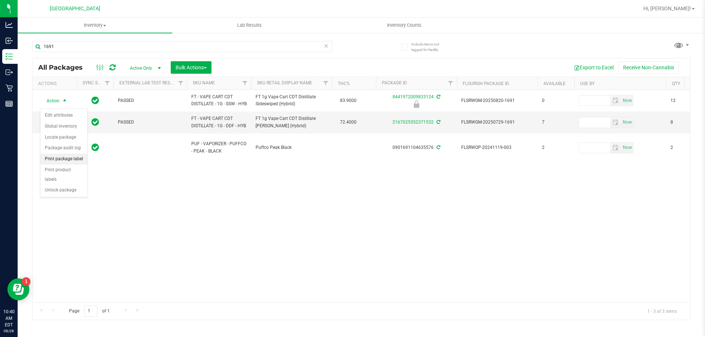
click at [58, 162] on li "Print package label" at bounding box center [63, 159] width 47 height 11
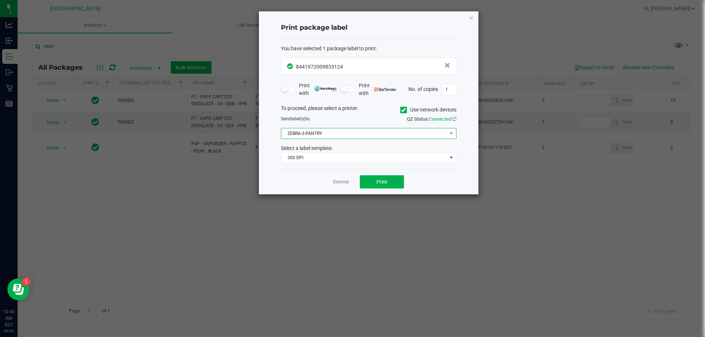
click at [333, 132] on span "ZEBRA-3-PANTRY" at bounding box center [364, 133] width 166 height 10
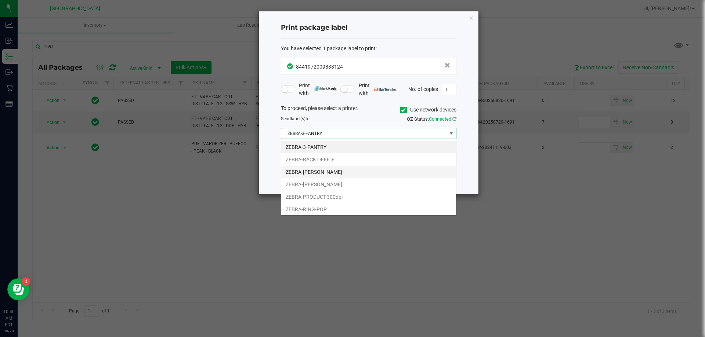
scroll to position [11, 175]
click at [321, 161] on li "ZEBRA-BACK OFFICE" at bounding box center [368, 159] width 175 height 12
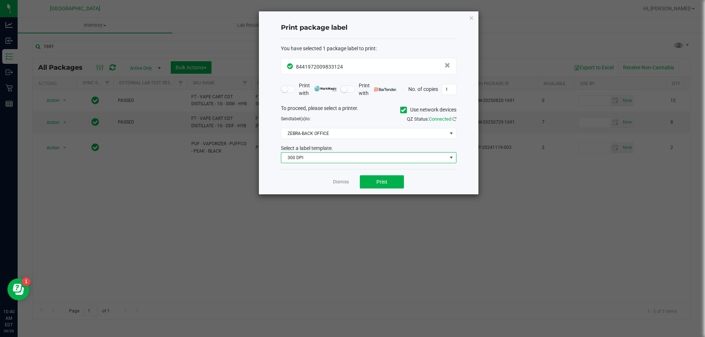
click at [320, 161] on span "300 DPI" at bounding box center [364, 158] width 166 height 10
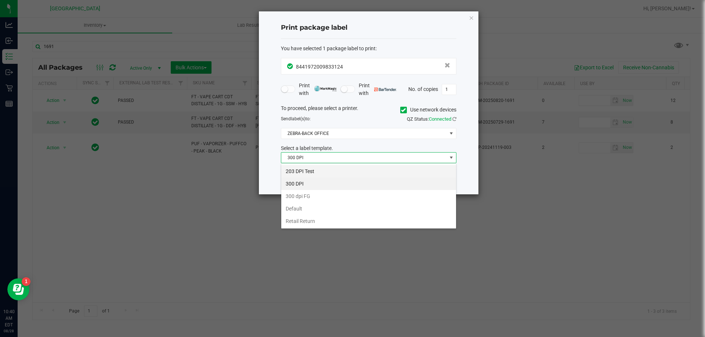
click at [309, 168] on li "203 DPI Test" at bounding box center [368, 171] width 175 height 12
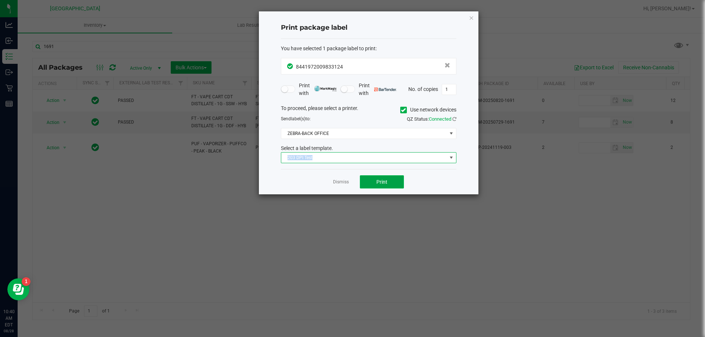
click at [380, 181] on span "Print" at bounding box center [381, 182] width 11 height 6
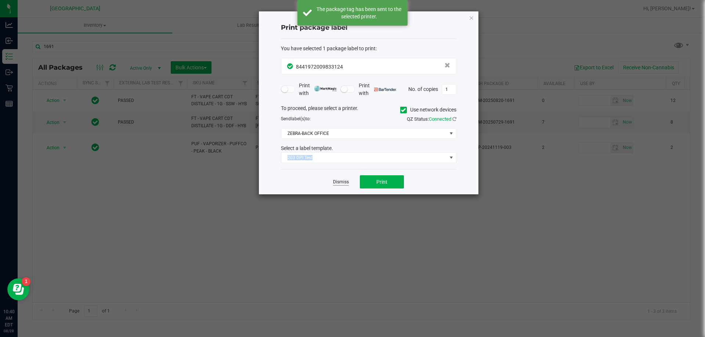
click at [339, 183] on link "Dismiss" at bounding box center [341, 182] width 16 height 6
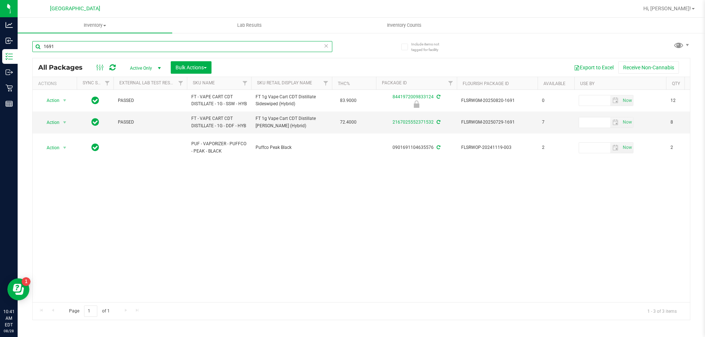
drag, startPoint x: 80, startPoint y: 44, endPoint x: 29, endPoint y: 46, distance: 50.7
click at [29, 46] on div "Include items not tagged for facility 1691 All Packages Active Only Active Only…" at bounding box center [361, 144] width 687 height 224
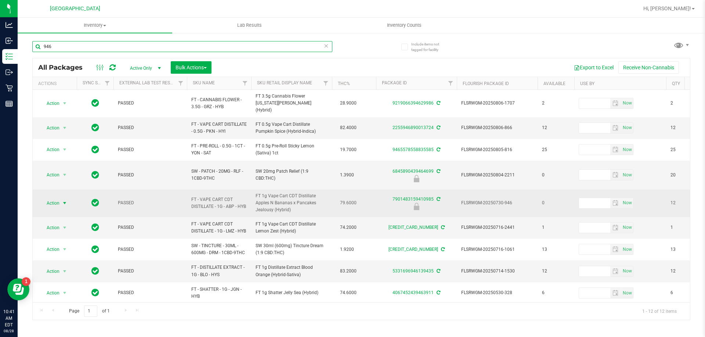
type input "946"
click at [47, 198] on span "Action" at bounding box center [50, 203] width 20 height 10
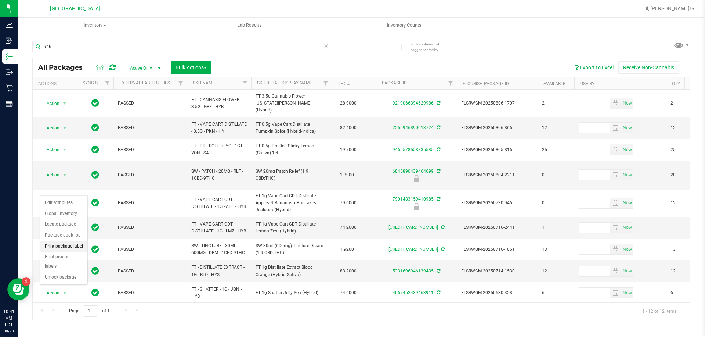
click at [61, 245] on li "Print package label" at bounding box center [63, 246] width 47 height 11
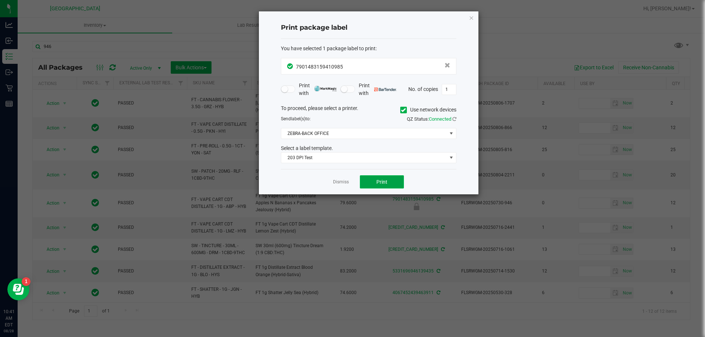
click at [361, 183] on button "Print" at bounding box center [382, 181] width 44 height 13
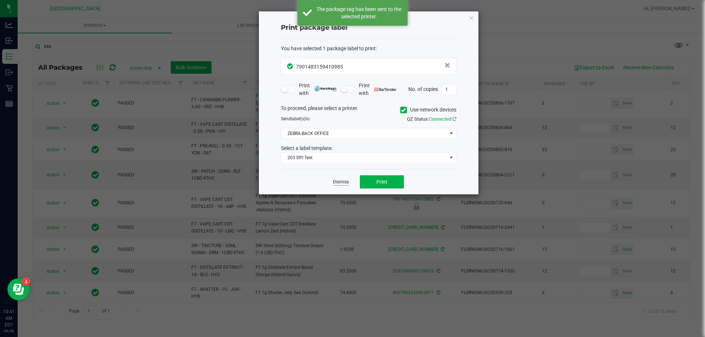
click at [345, 182] on link "Dismiss" at bounding box center [341, 182] width 16 height 6
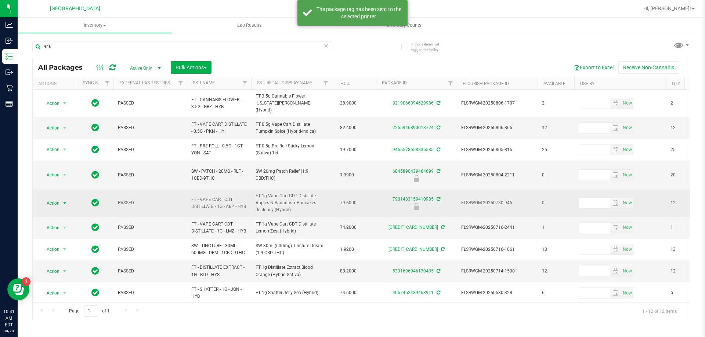
click at [51, 198] on span "Action" at bounding box center [50, 203] width 20 height 10
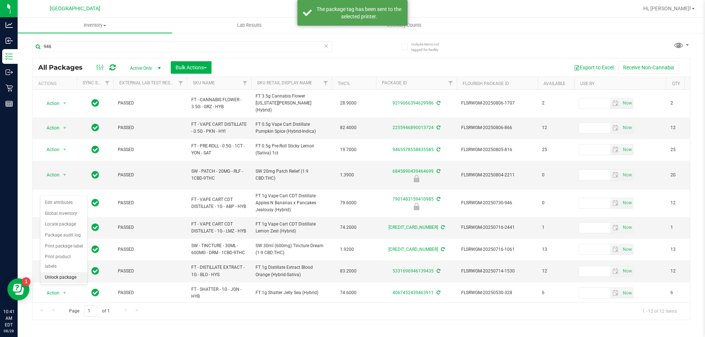
click at [66, 272] on li "Unlock package" at bounding box center [63, 277] width 47 height 11
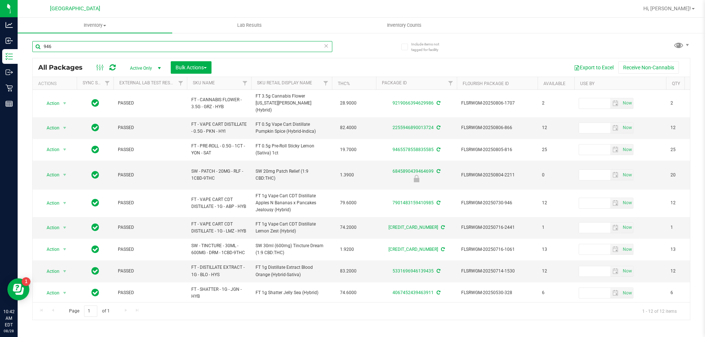
drag, startPoint x: 72, startPoint y: 52, endPoint x: 36, endPoint y: 52, distance: 35.6
click at [36, 52] on div "946" at bounding box center [182, 49] width 300 height 17
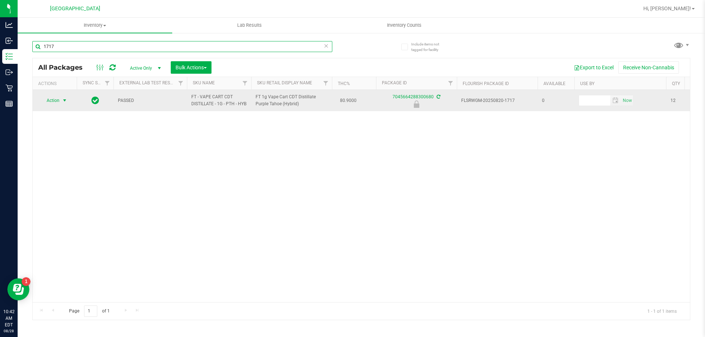
type input "1717"
click at [52, 102] on span "Action" at bounding box center [50, 100] width 20 height 10
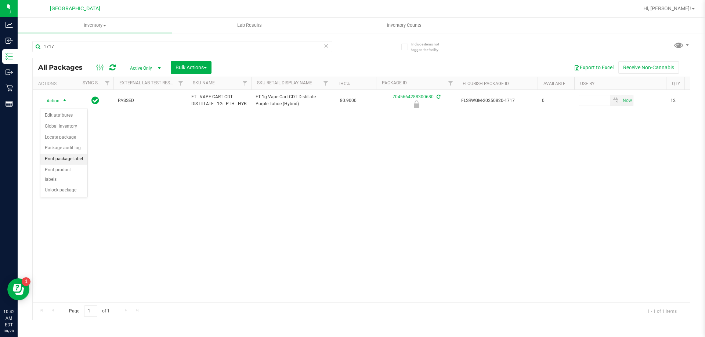
click at [54, 156] on li "Print package label" at bounding box center [63, 159] width 47 height 11
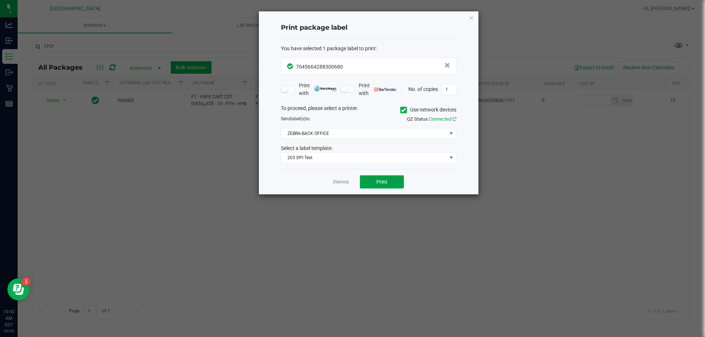
click at [368, 183] on button "Print" at bounding box center [382, 181] width 44 height 13
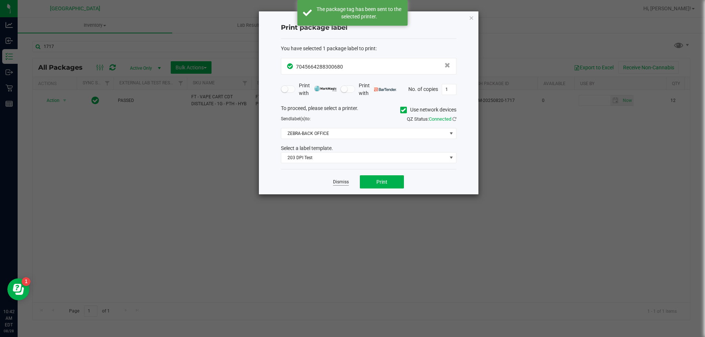
click at [339, 184] on link "Dismiss" at bounding box center [341, 182] width 16 height 6
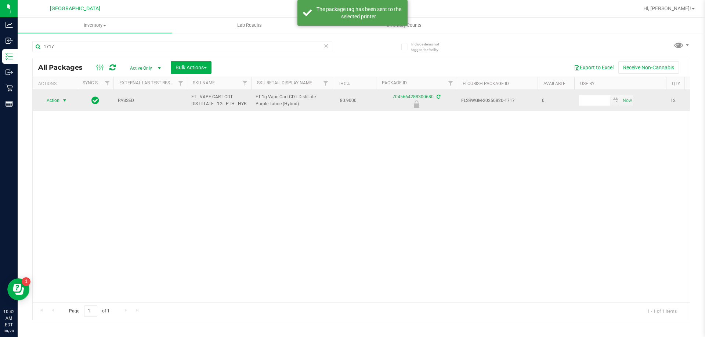
click at [52, 98] on span "Action" at bounding box center [50, 100] width 20 height 10
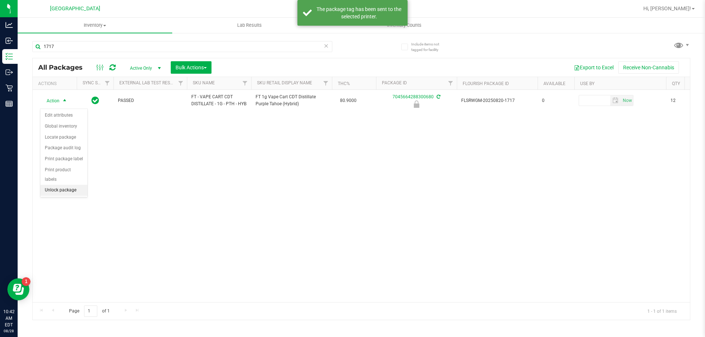
click at [51, 185] on li "Unlock package" at bounding box center [63, 190] width 47 height 11
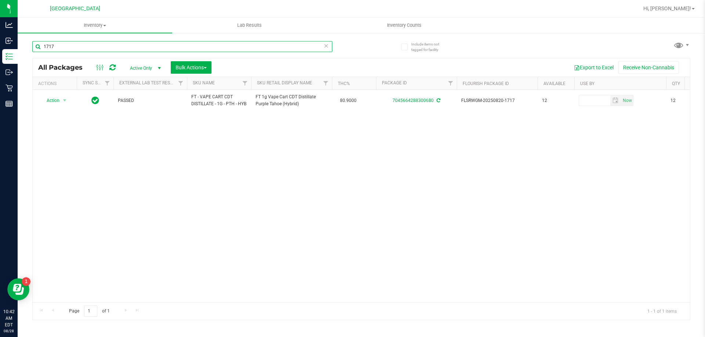
drag, startPoint x: 72, startPoint y: 45, endPoint x: 29, endPoint y: 45, distance: 42.6
click at [29, 45] on div "Include items not tagged for facility 1717 All Packages Active Only Active Only…" at bounding box center [361, 144] width 687 height 224
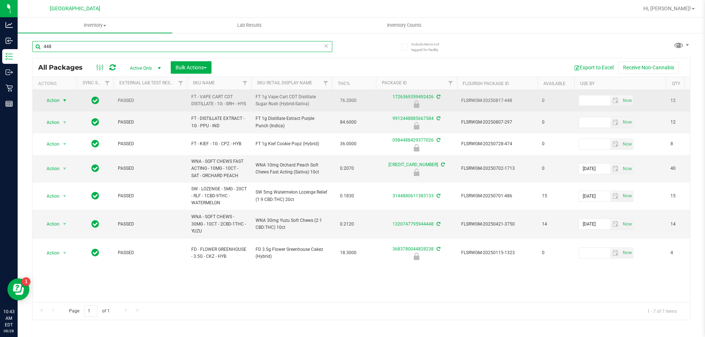
type input "448"
click at [50, 105] on span "Action" at bounding box center [50, 100] width 20 height 10
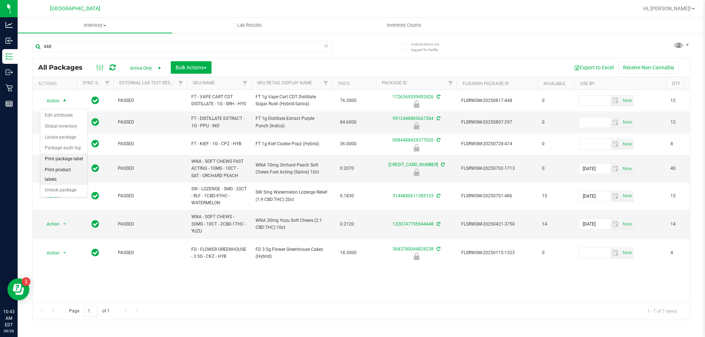
drag, startPoint x: 61, startPoint y: 165, endPoint x: 58, endPoint y: 161, distance: 5.2
click at [61, 165] on li "Print product labels" at bounding box center [63, 175] width 47 height 20
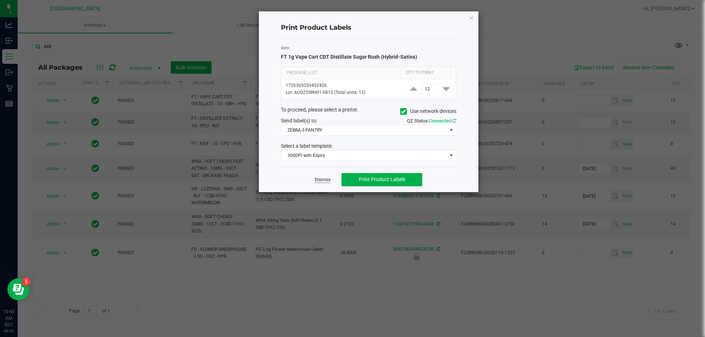
click at [322, 181] on link "Dismiss" at bounding box center [323, 180] width 16 height 6
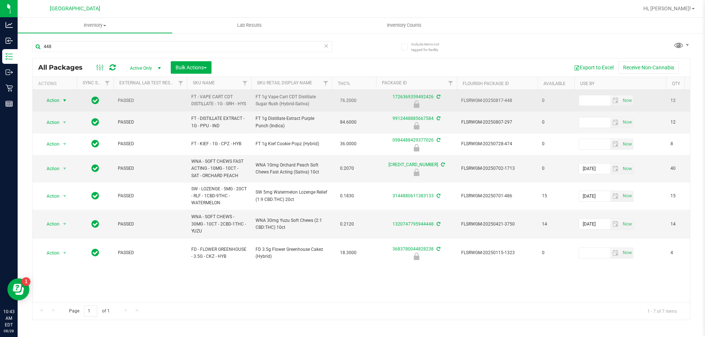
click at [58, 103] on span "Action" at bounding box center [50, 100] width 20 height 10
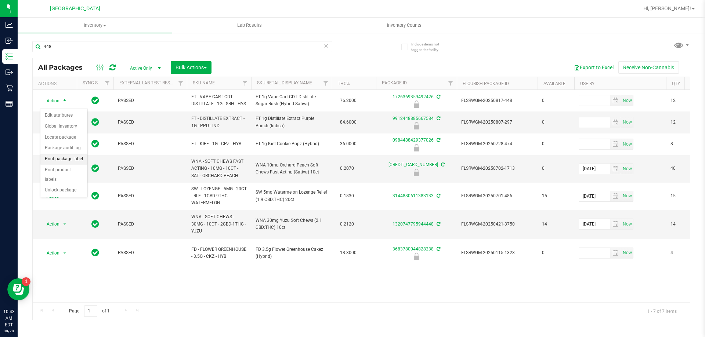
click at [59, 163] on li "Print package label" at bounding box center [63, 159] width 47 height 11
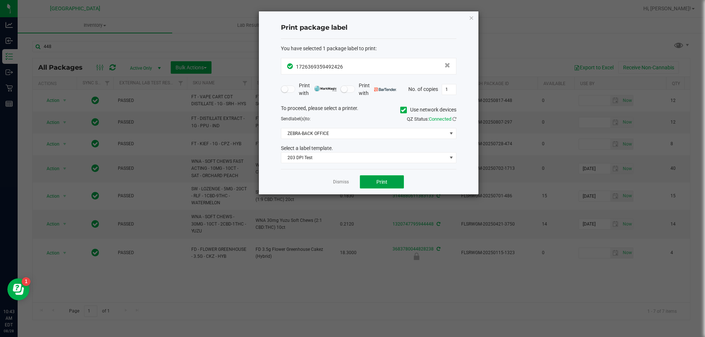
click at [381, 180] on span "Print" at bounding box center [381, 182] width 11 height 6
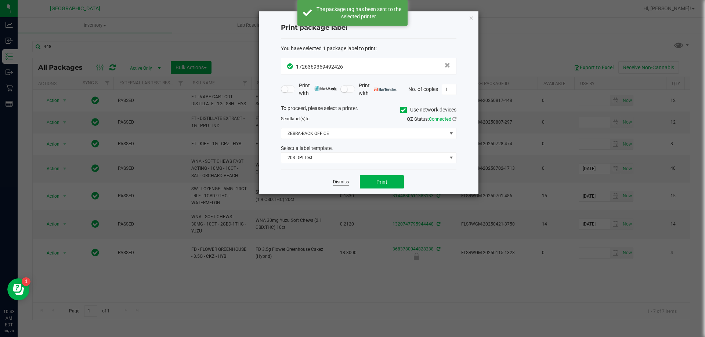
click at [340, 183] on link "Dismiss" at bounding box center [341, 182] width 16 height 6
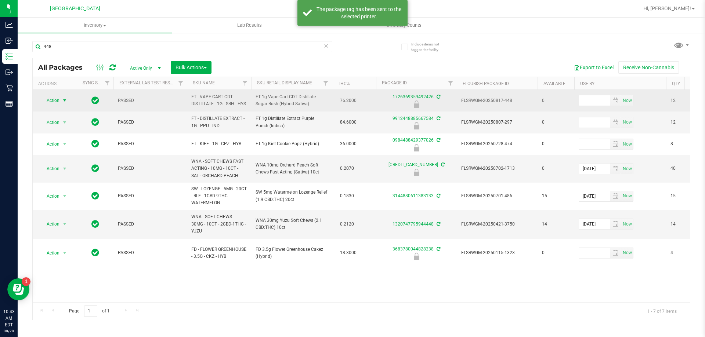
click at [62, 102] on span "select" at bounding box center [65, 101] width 6 height 6
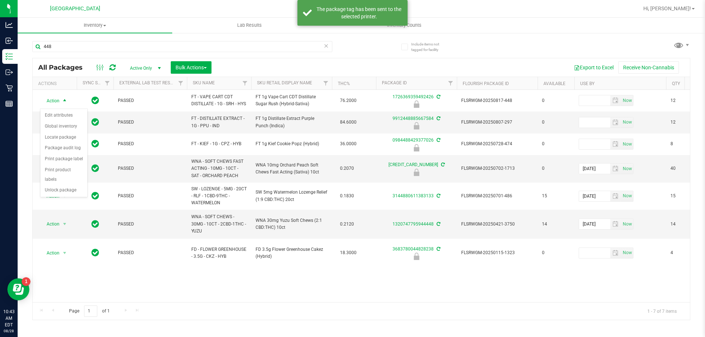
click at [52, 186] on ul "Edit attributes Global inventory Locate package Package audit log Print package…" at bounding box center [63, 153] width 47 height 86
click at [50, 185] on li "Unlock package" at bounding box center [63, 190] width 47 height 11
type input "[DATE]"
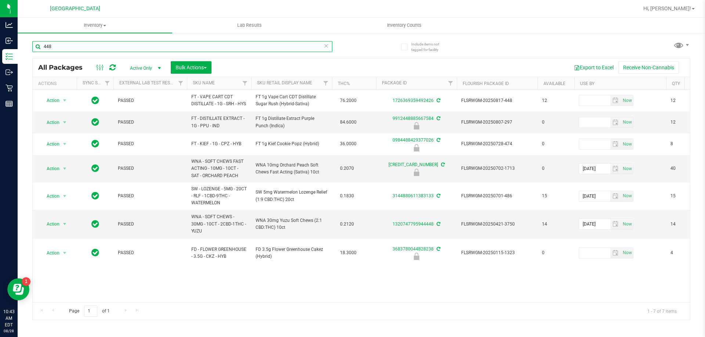
drag, startPoint x: 57, startPoint y: 48, endPoint x: 32, endPoint y: 46, distance: 25.5
click at [32, 46] on div "Include items not tagged for facility 448 All Packages Active Only Active Only …" at bounding box center [361, 144] width 687 height 224
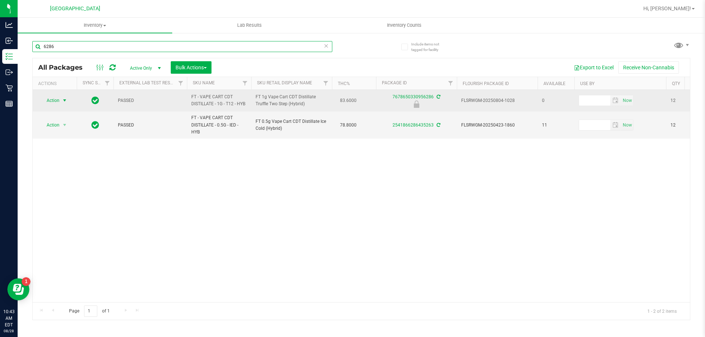
type input "6286"
click at [61, 98] on span "select" at bounding box center [64, 100] width 9 height 10
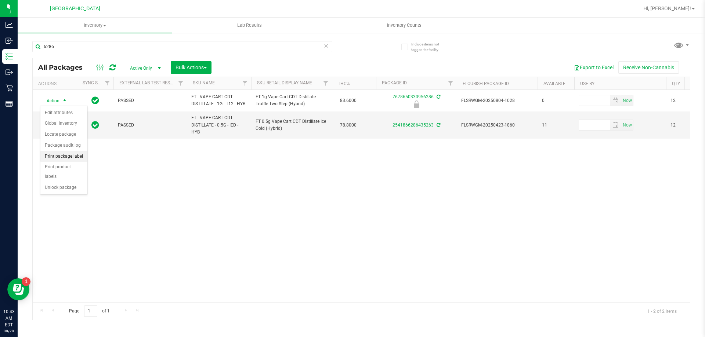
click at [57, 158] on li "Print package label" at bounding box center [63, 156] width 47 height 11
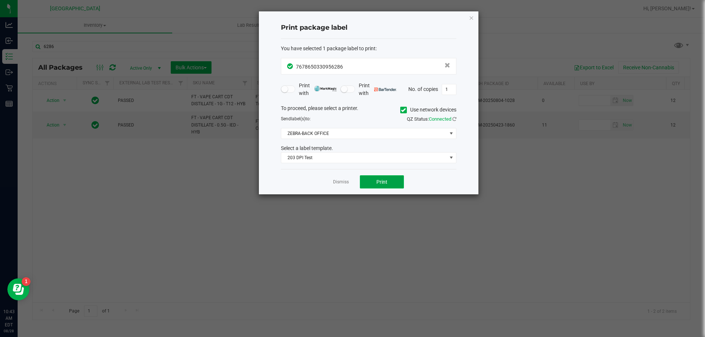
click at [380, 181] on span "Print" at bounding box center [381, 182] width 11 height 6
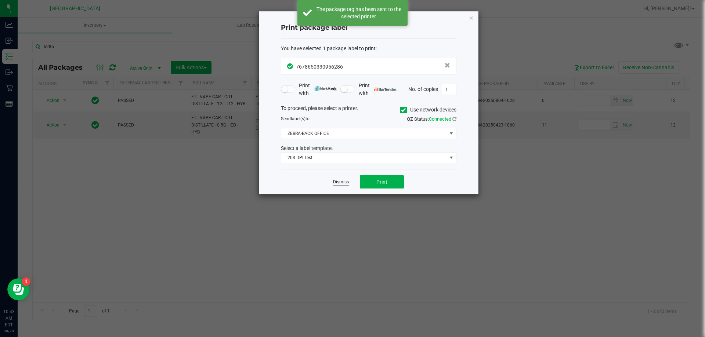
click at [335, 181] on link "Dismiss" at bounding box center [341, 182] width 16 height 6
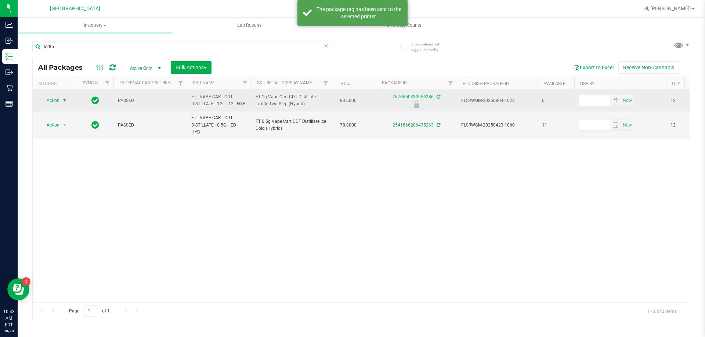
click at [59, 102] on span "Action" at bounding box center [50, 100] width 20 height 10
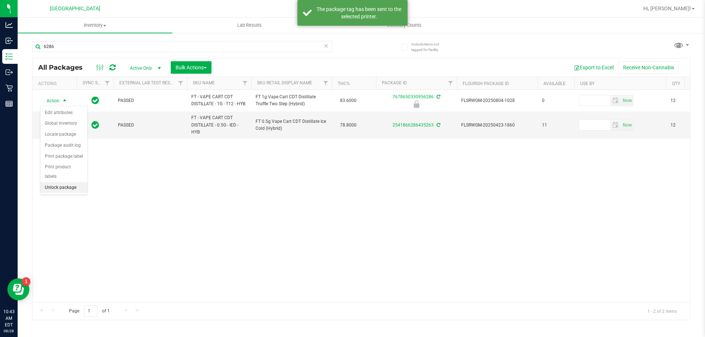
click at [70, 182] on li "Unlock package" at bounding box center [63, 187] width 47 height 11
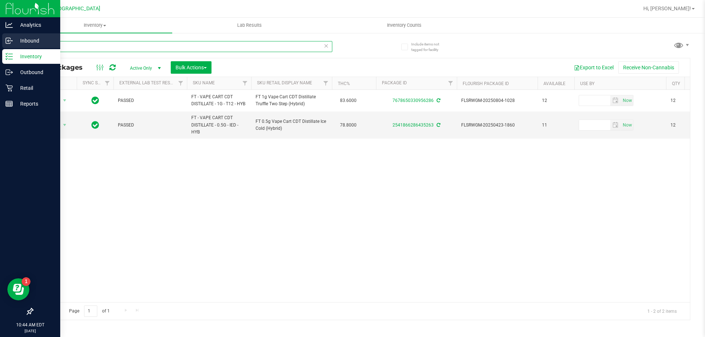
drag, startPoint x: 54, startPoint y: 49, endPoint x: 17, endPoint y: 39, distance: 38.4
click at [20, 41] on div "Include items not tagged for facility 6286 All Packages Active Only Active Only…" at bounding box center [361, 144] width 687 height 224
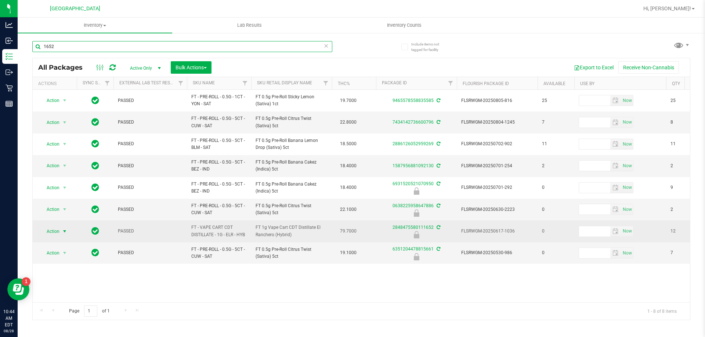
type input "1652"
click at [57, 233] on span "Action" at bounding box center [50, 231] width 20 height 10
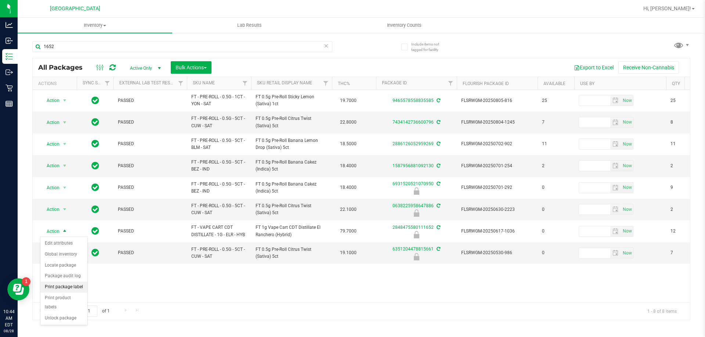
click at [52, 285] on li "Print package label" at bounding box center [63, 287] width 47 height 11
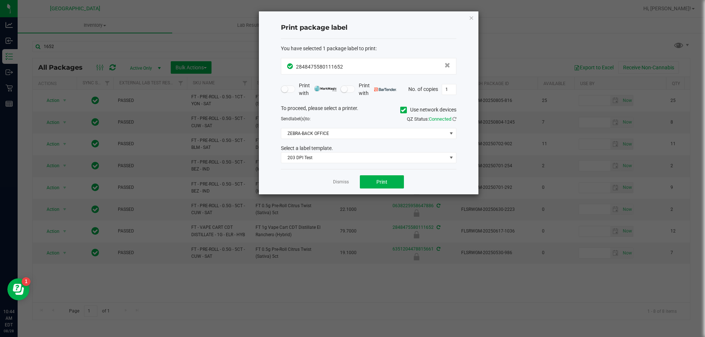
click at [377, 173] on div "Dismiss Print" at bounding box center [368, 181] width 175 height 25
click at [364, 179] on button "Print" at bounding box center [382, 181] width 44 height 13
click at [343, 179] on link "Dismiss" at bounding box center [341, 182] width 16 height 6
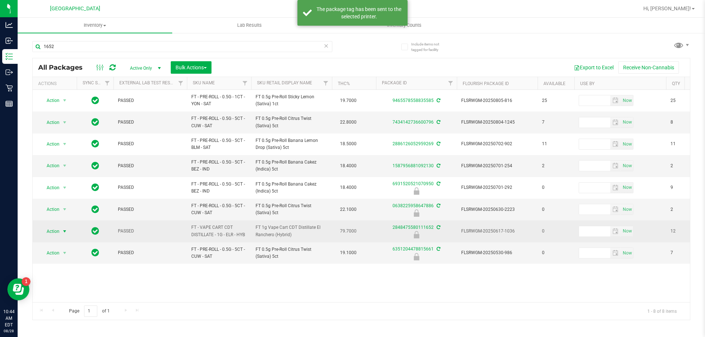
click at [58, 230] on span "Action" at bounding box center [50, 231] width 20 height 10
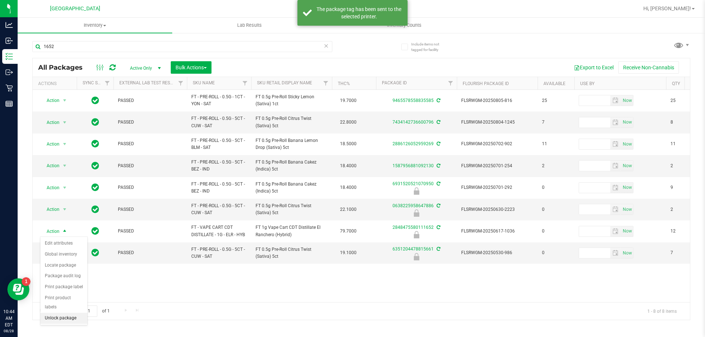
click at [60, 313] on li "Unlock package" at bounding box center [63, 318] width 47 height 11
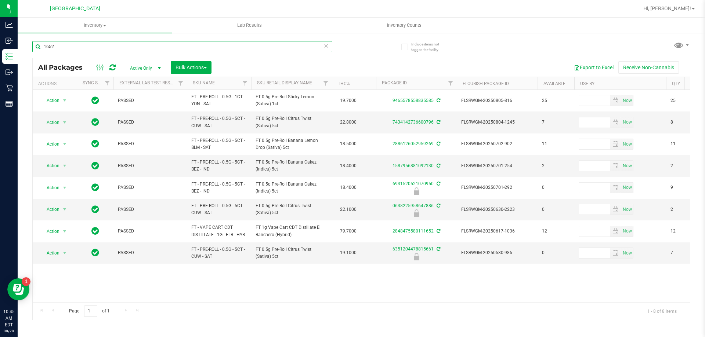
drag, startPoint x: 61, startPoint y: 43, endPoint x: 20, endPoint y: 43, distance: 41.1
click at [20, 43] on div "Include items not tagged for facility 1652 All Packages Active Only Active Only…" at bounding box center [361, 144] width 687 height 224
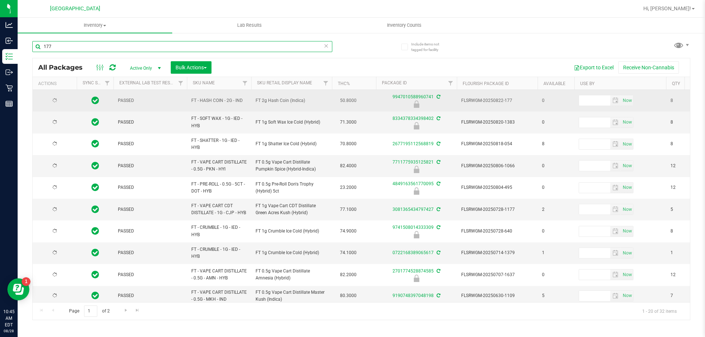
type input "177"
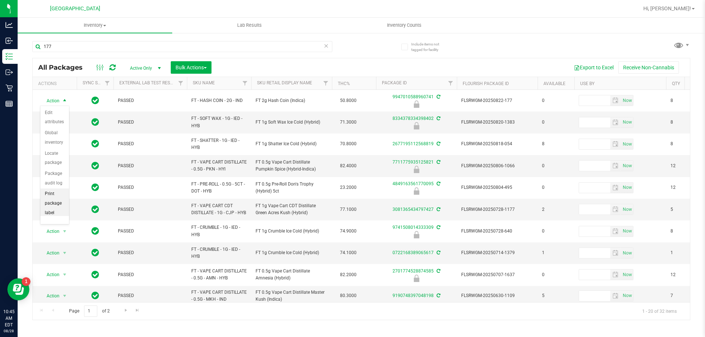
click at [50, 199] on li "Print package label" at bounding box center [54, 204] width 29 height 30
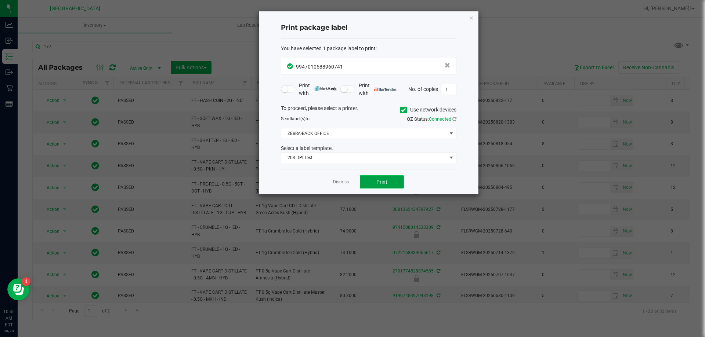
click at [371, 180] on button "Print" at bounding box center [382, 181] width 44 height 13
click at [341, 178] on div "Dismiss Print" at bounding box center [368, 181] width 175 height 25
click at [339, 181] on link "Dismiss" at bounding box center [341, 182] width 16 height 6
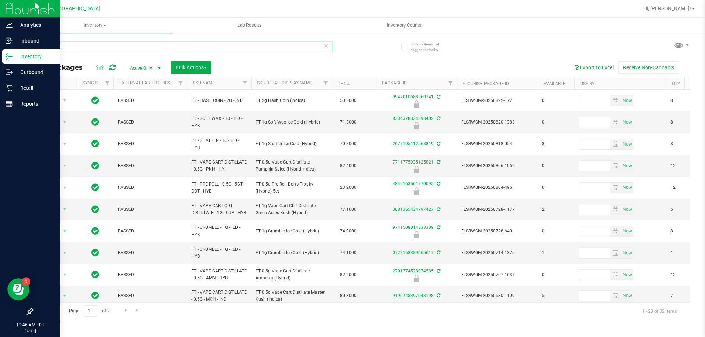
drag, startPoint x: 42, startPoint y: 57, endPoint x: 11, endPoint y: 61, distance: 30.7
click at [11, 61] on div "Analytics Inbound Inventory Outbound Retail Reports 10:46 AM EDT [DATE] 08/[GEO…" at bounding box center [352, 168] width 705 height 337
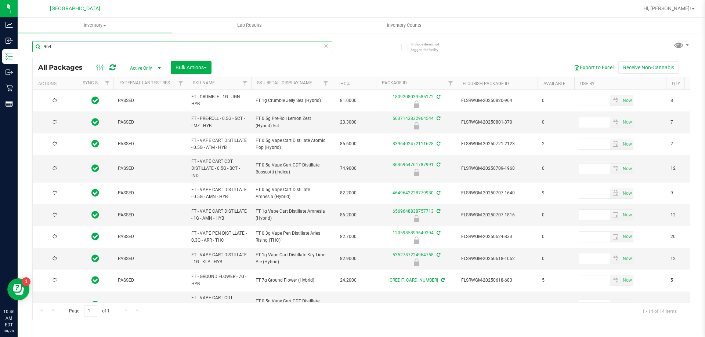
type input "964"
click at [56, 99] on span "Action" at bounding box center [50, 100] width 20 height 10
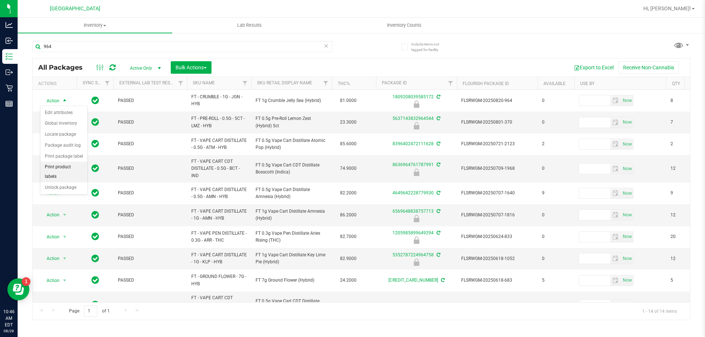
click at [64, 166] on li "Print product labels" at bounding box center [63, 172] width 47 height 20
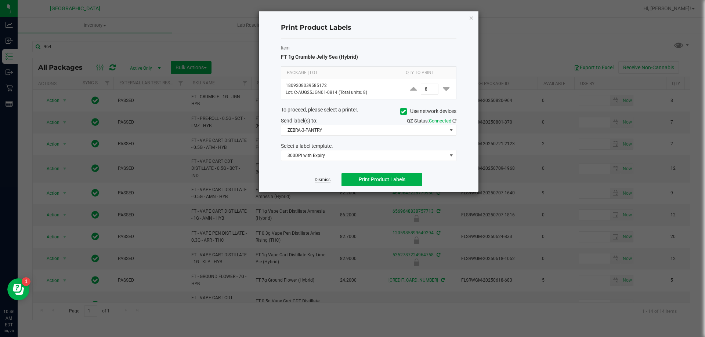
click at [319, 180] on link "Dismiss" at bounding box center [323, 180] width 16 height 6
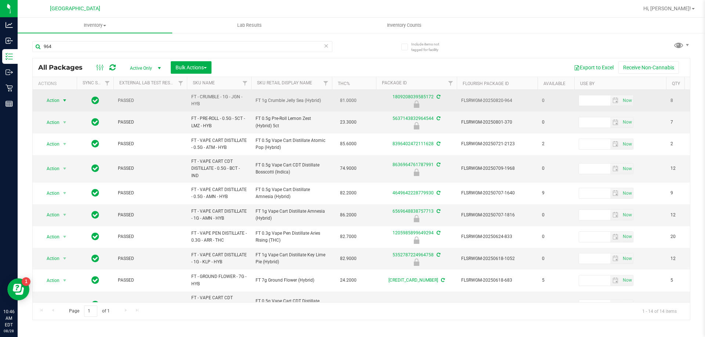
drag, startPoint x: 51, startPoint y: 97, endPoint x: 52, endPoint y: 101, distance: 3.8
click at [51, 98] on span "Action" at bounding box center [50, 100] width 20 height 10
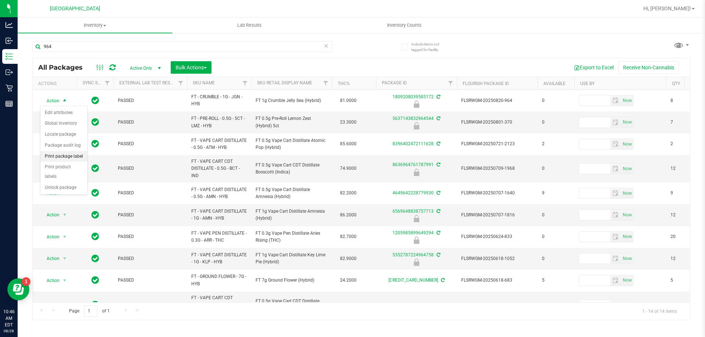
click at [65, 155] on li "Print package label" at bounding box center [63, 156] width 47 height 11
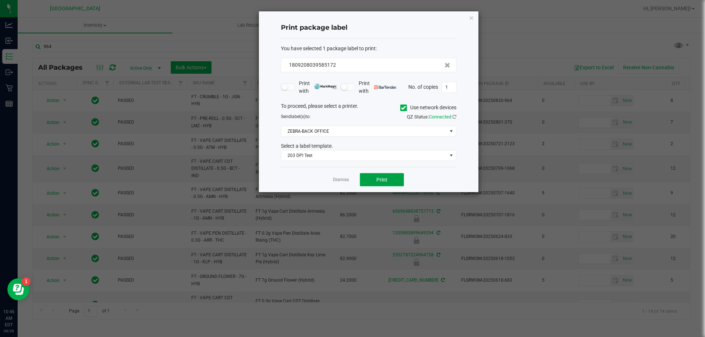
click at [368, 178] on button "Print" at bounding box center [382, 179] width 44 height 13
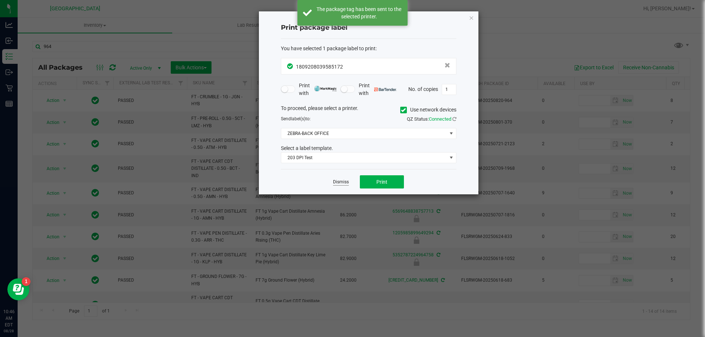
click at [339, 185] on link "Dismiss" at bounding box center [341, 182] width 16 height 6
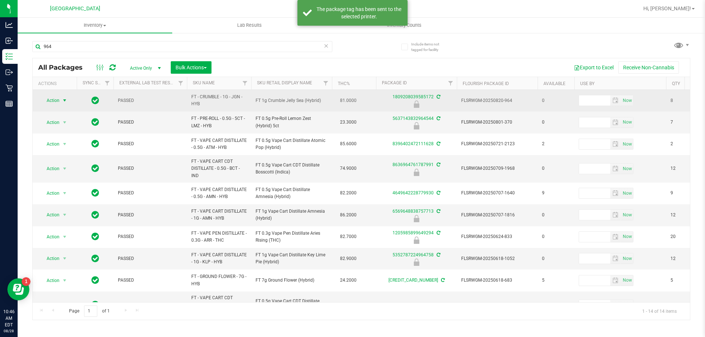
click at [51, 105] on span "Action" at bounding box center [50, 100] width 20 height 10
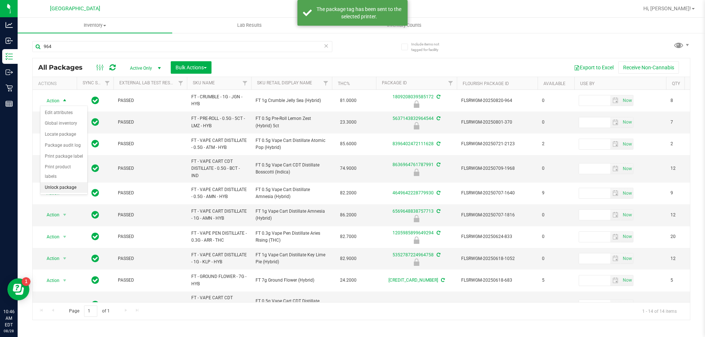
click at [57, 182] on li "Unlock package" at bounding box center [63, 187] width 47 height 11
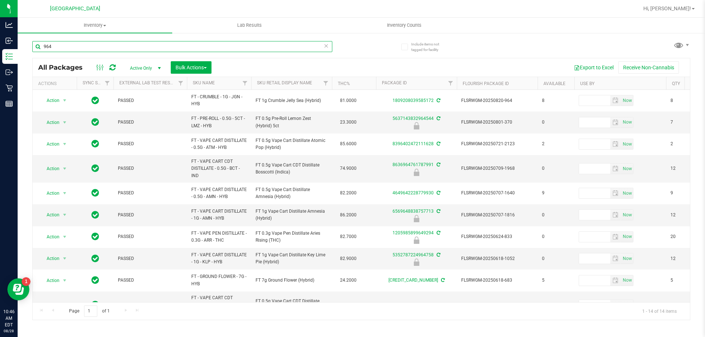
drag, startPoint x: 67, startPoint y: 51, endPoint x: 38, endPoint y: 46, distance: 29.7
click at [38, 46] on input "964" at bounding box center [182, 46] width 300 height 11
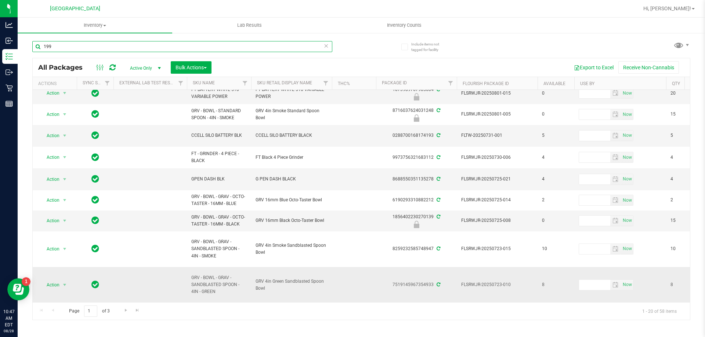
scroll to position [274, 0]
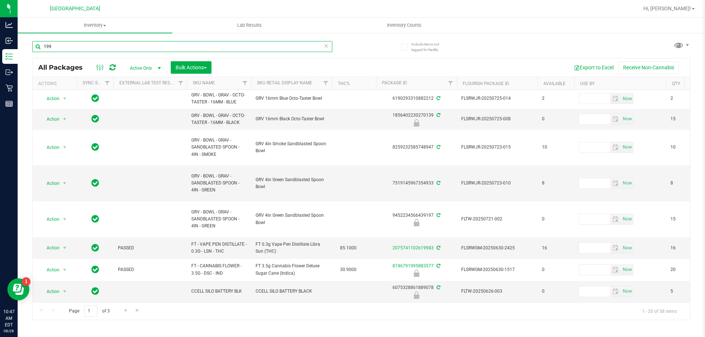
click at [45, 50] on input "199" at bounding box center [182, 46] width 300 height 11
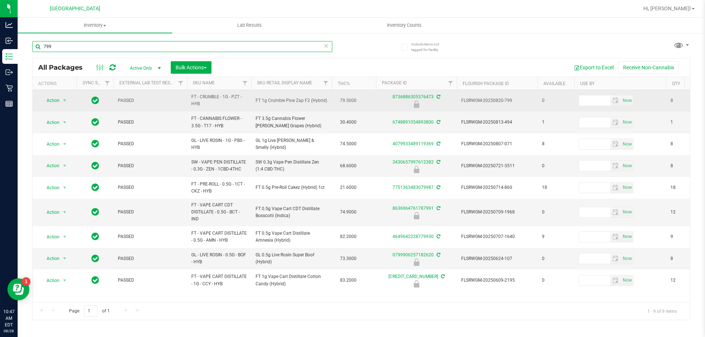
type input "799"
click at [56, 102] on span "Action" at bounding box center [50, 100] width 20 height 10
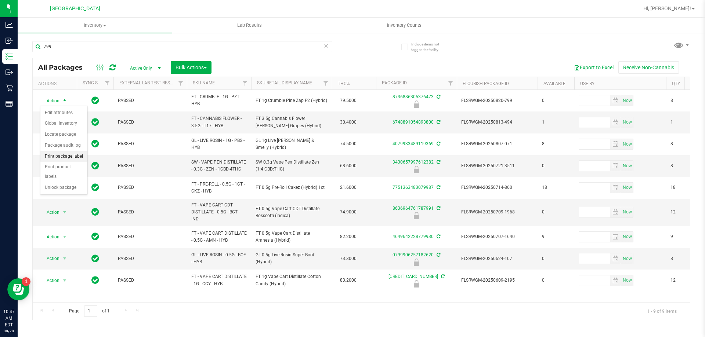
click at [68, 151] on li "Print package label" at bounding box center [63, 156] width 47 height 11
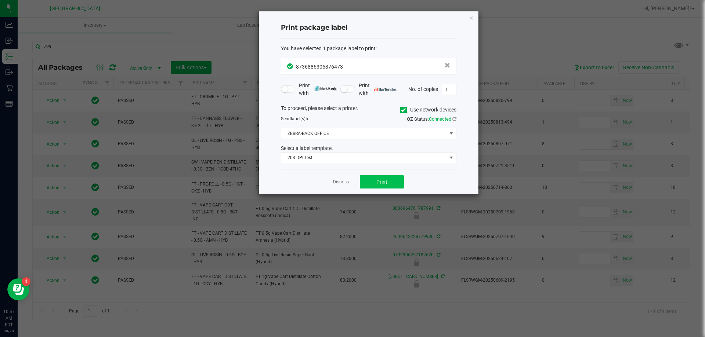
drag, startPoint x: 379, startPoint y: 192, endPoint x: 376, endPoint y: 186, distance: 5.9
click at [377, 190] on div "Dismiss Print" at bounding box center [368, 181] width 175 height 25
click at [375, 183] on button "Print" at bounding box center [382, 181] width 44 height 13
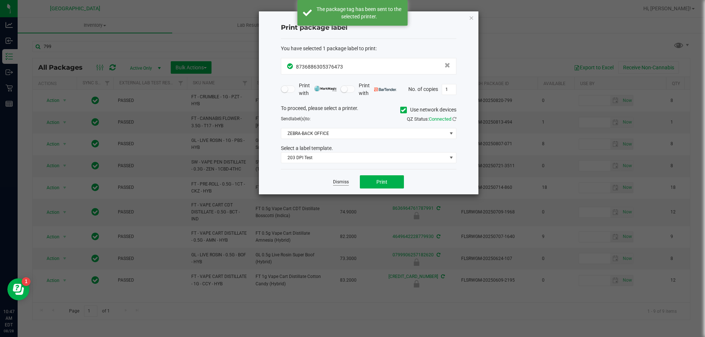
click at [338, 182] on link "Dismiss" at bounding box center [341, 182] width 16 height 6
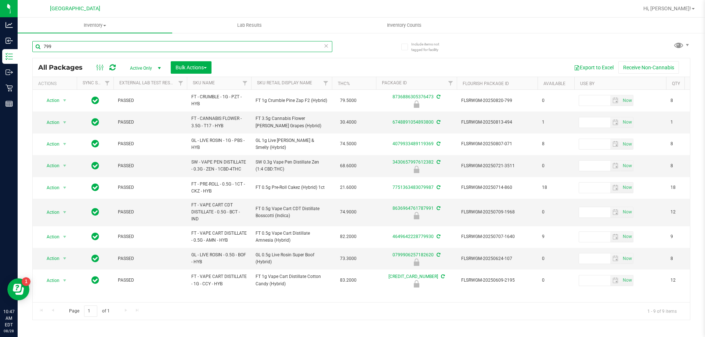
drag, startPoint x: 50, startPoint y: 47, endPoint x: 42, endPoint y: 46, distance: 7.8
click at [42, 46] on input "799" at bounding box center [182, 46] width 300 height 11
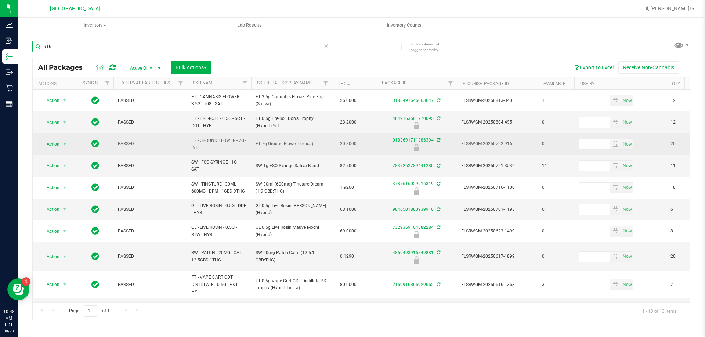
type input "916"
drag, startPoint x: 321, startPoint y: 147, endPoint x: 253, endPoint y: 145, distance: 68.6
click at [253, 145] on td "FT 7g Ground Flower (Indica)" at bounding box center [291, 145] width 81 height 22
copy span "FT 7g Ground Flower (Indica)"
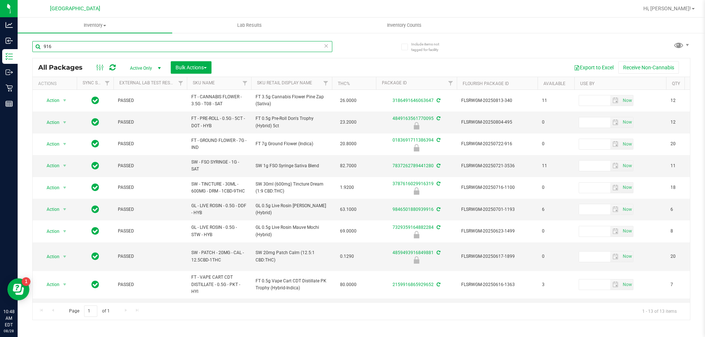
drag, startPoint x: 80, startPoint y: 47, endPoint x: 27, endPoint y: 45, distance: 52.9
click at [27, 45] on div "Include items not tagged for facility 916 All Packages Active Only Active Only …" at bounding box center [361, 144] width 687 height 224
paste input "FT 7g Ground Flower (Indica)"
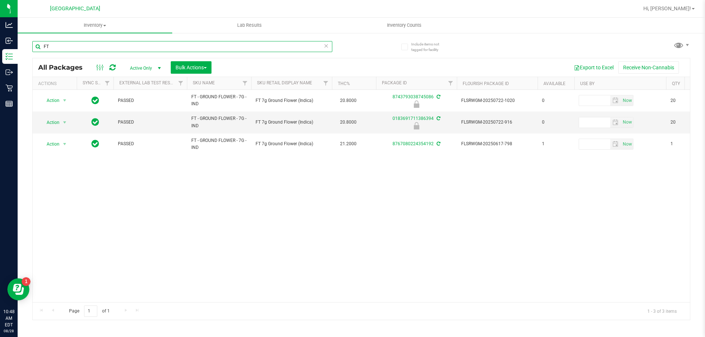
type input "F"
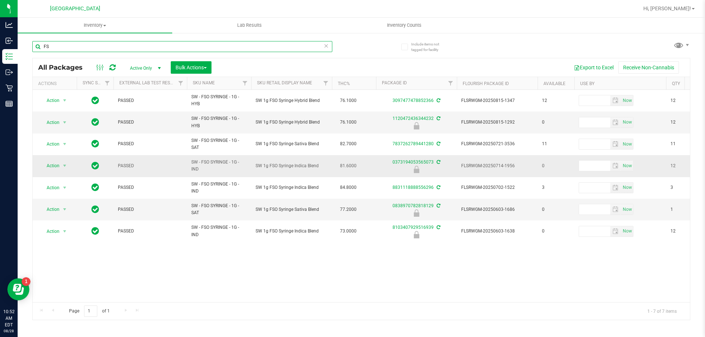
type input "F"
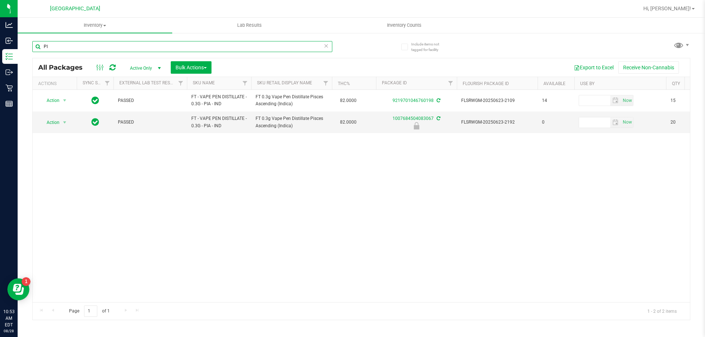
type input "P"
type input "LMZ"
